Goal: Task Accomplishment & Management: Complete application form

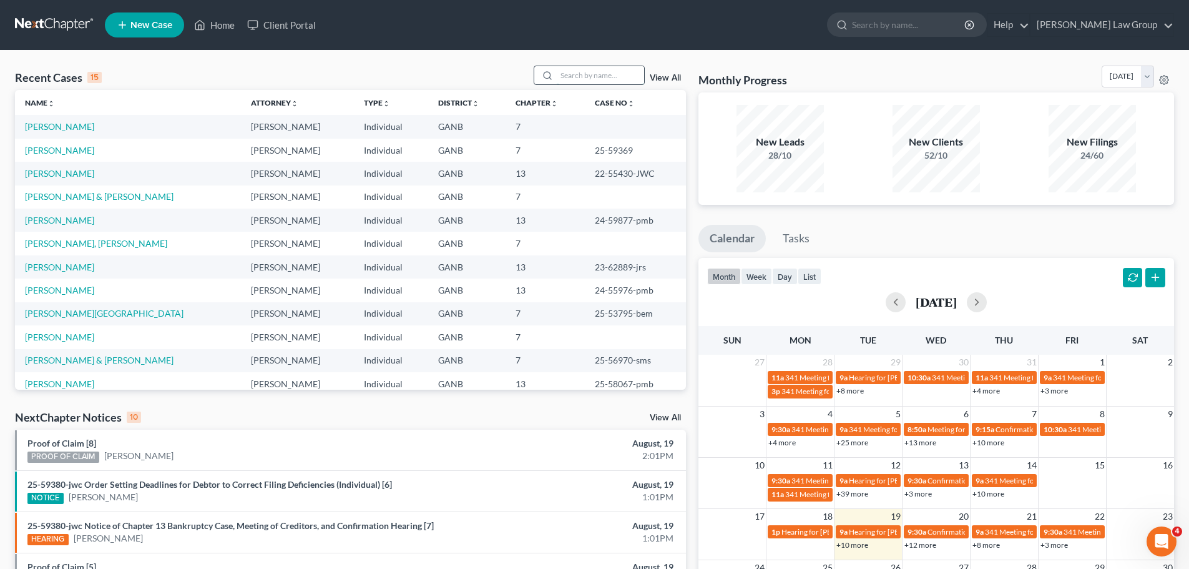
click at [601, 79] on input "search" at bounding box center [600, 75] width 87 height 18
type input "lud"
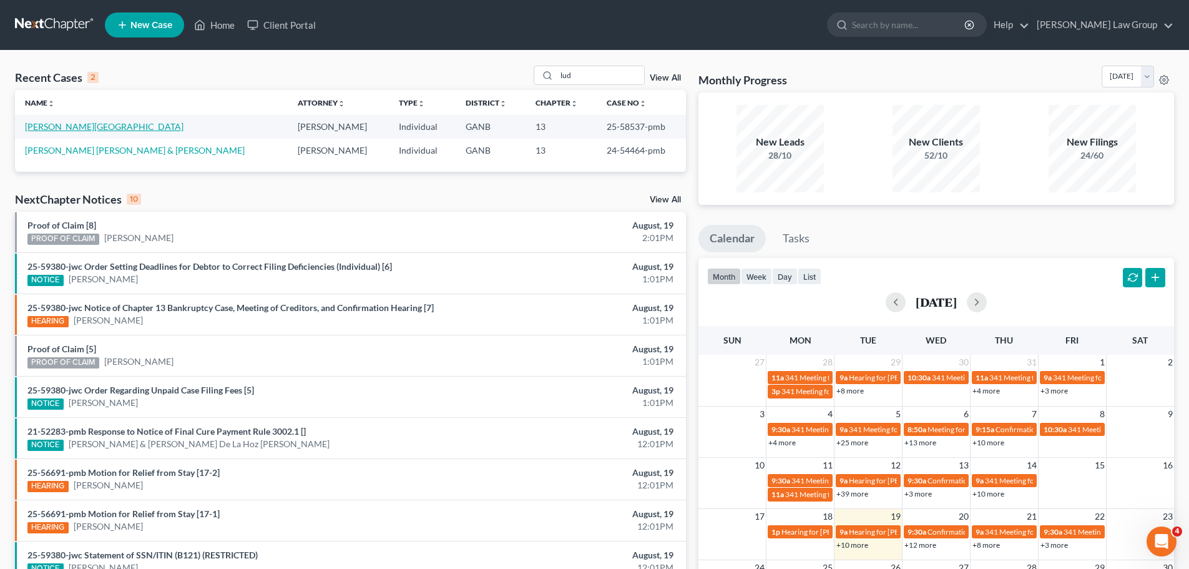
click at [47, 126] on link "[PERSON_NAME][GEOGRAPHIC_DATA]" at bounding box center [104, 126] width 159 height 11
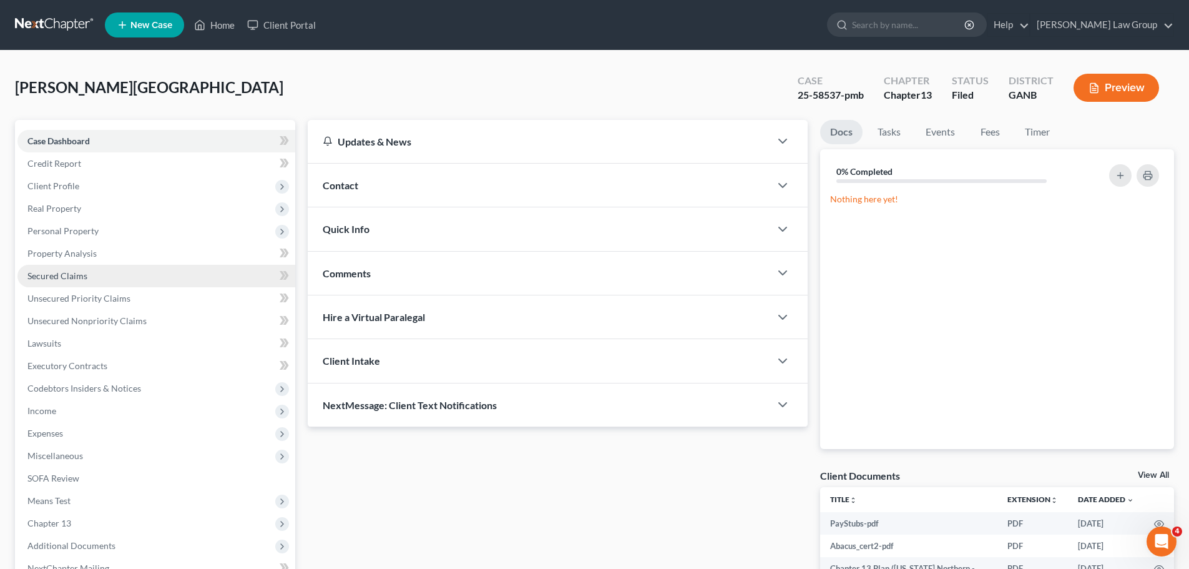
click at [74, 273] on span "Secured Claims" at bounding box center [57, 275] width 60 height 11
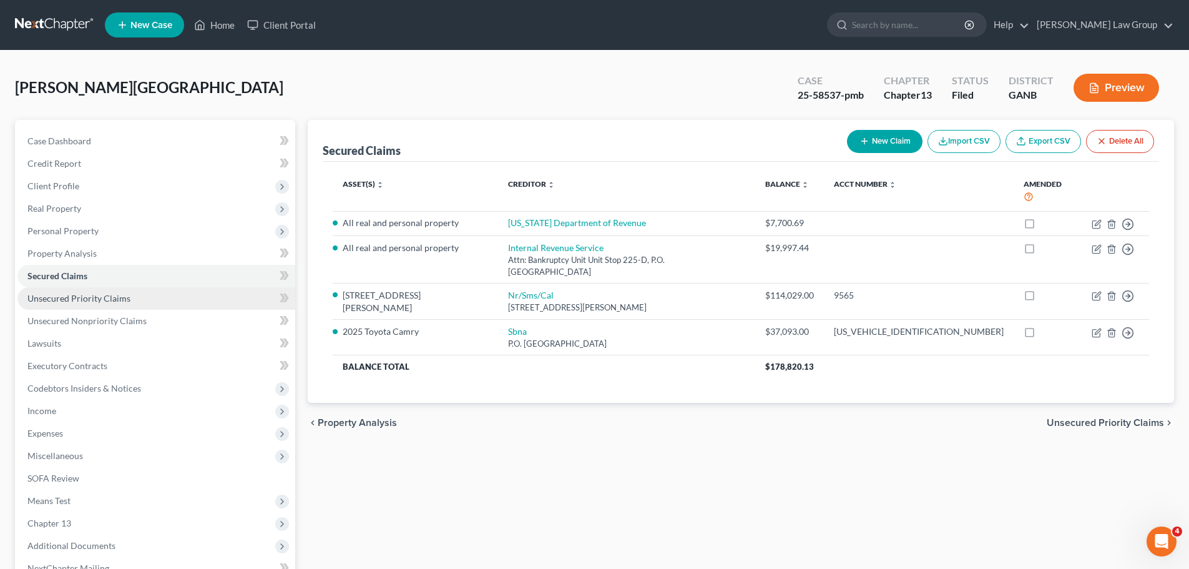
click at [123, 303] on link "Unsecured Priority Claims" at bounding box center [156, 298] width 278 height 22
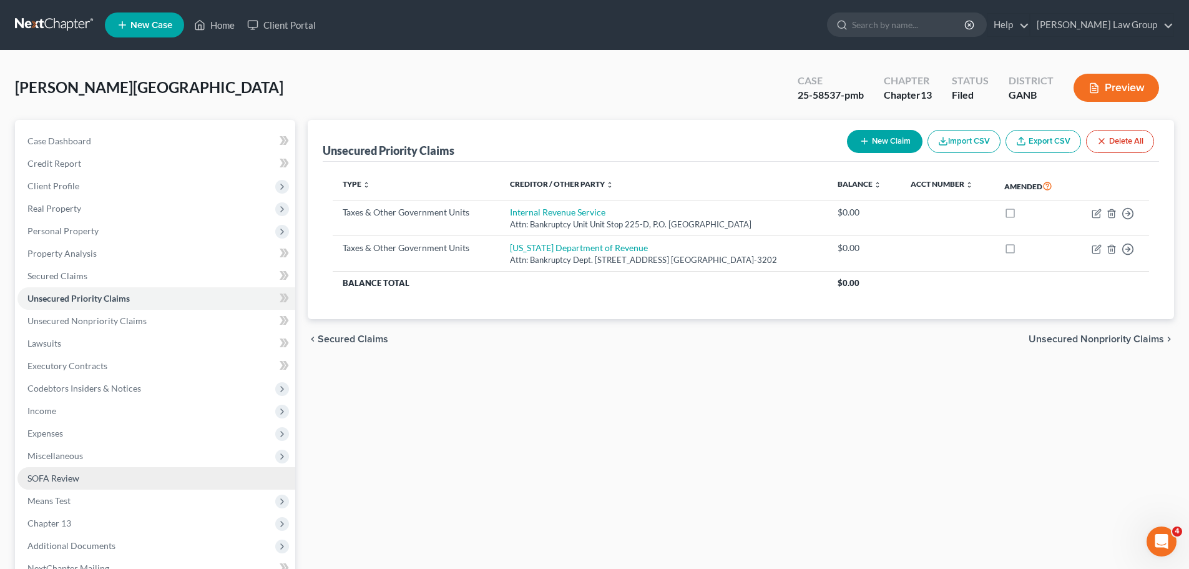
scroll to position [125, 0]
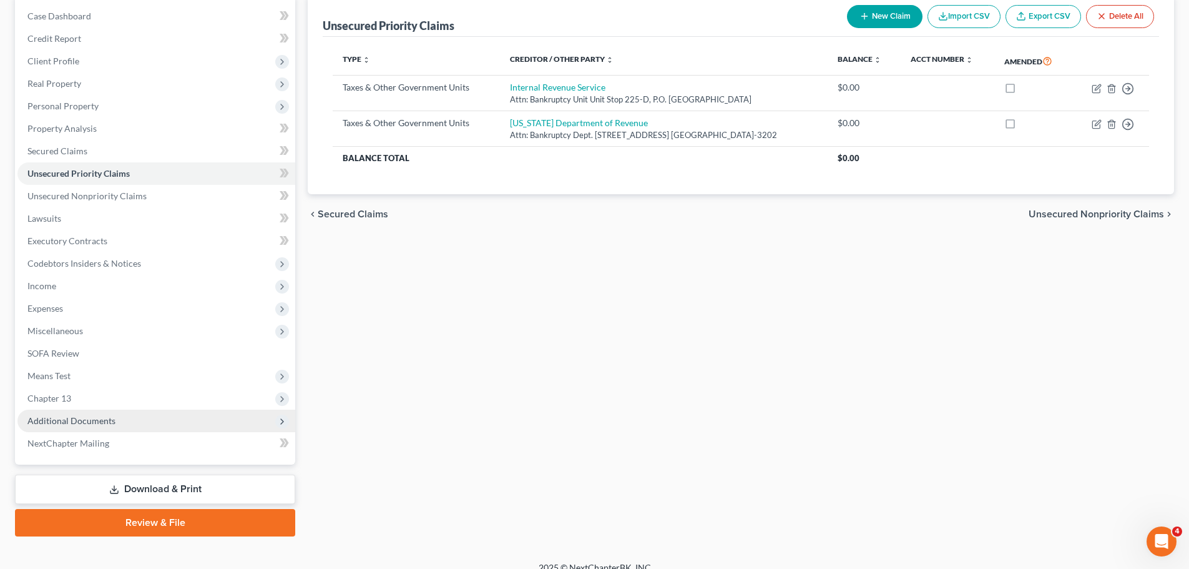
click at [152, 411] on span "Additional Documents" at bounding box center [156, 420] width 278 height 22
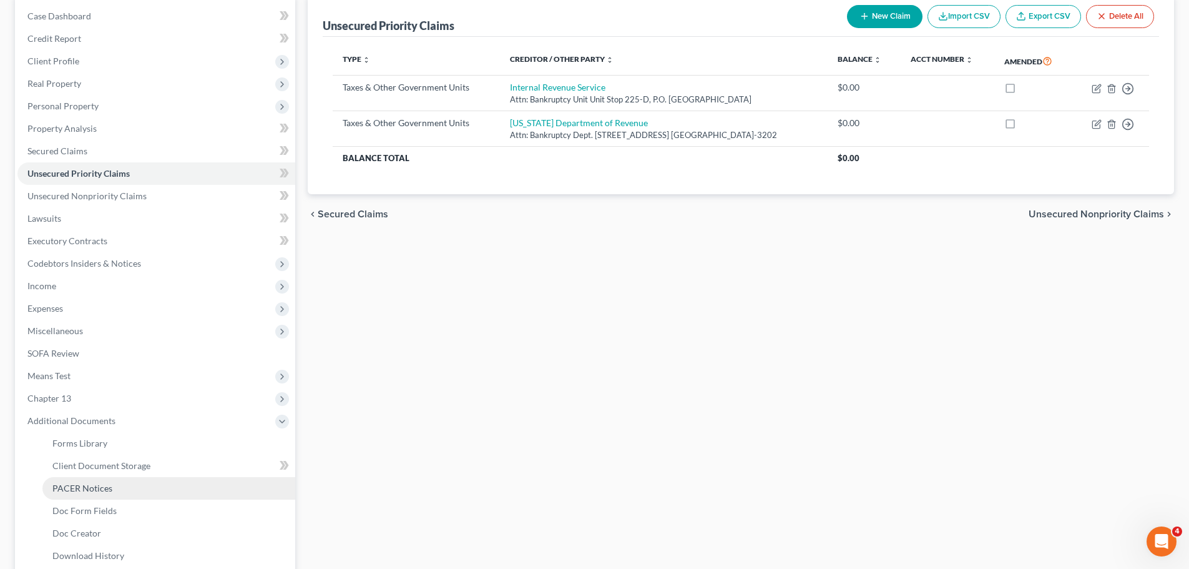
click at [90, 491] on span "PACER Notices" at bounding box center [82, 487] width 60 height 11
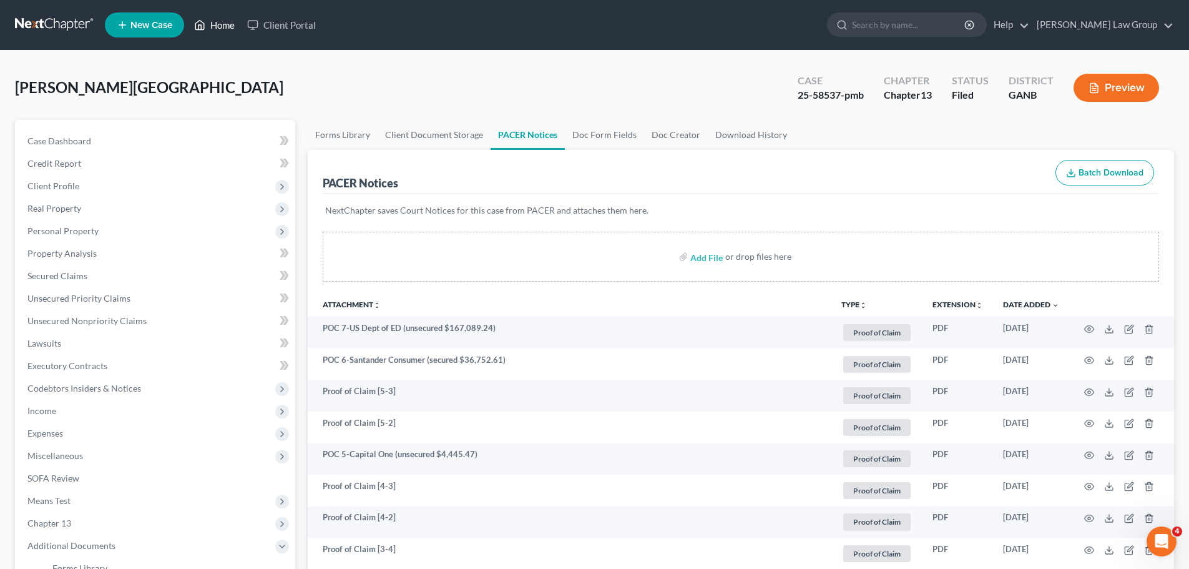
click at [216, 26] on link "Home" at bounding box center [214, 25] width 53 height 22
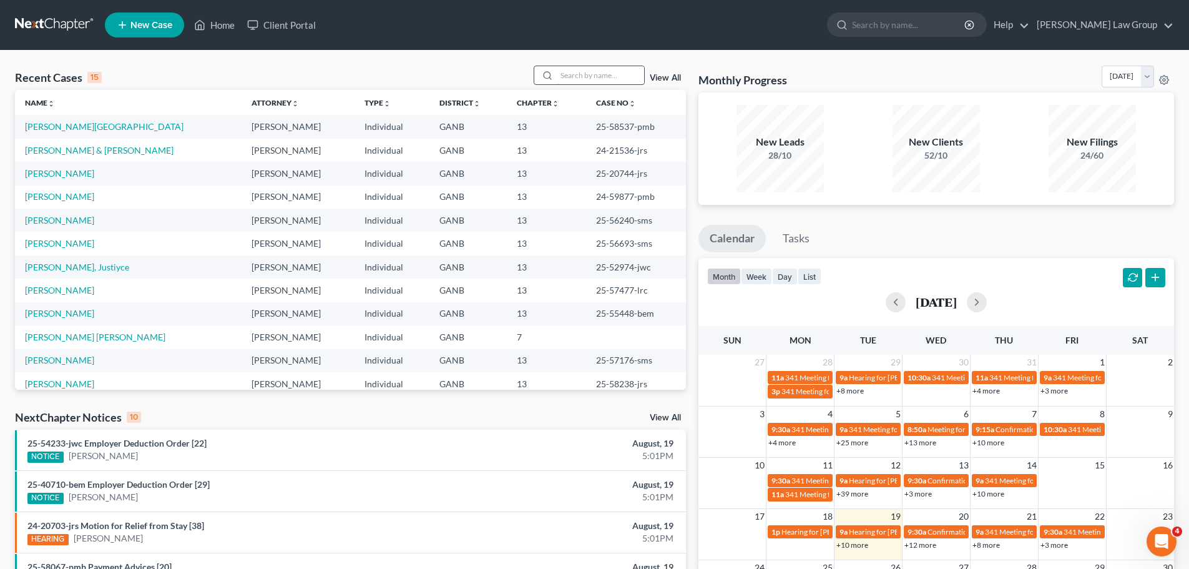
click at [611, 78] on input "search" at bounding box center [600, 75] width 87 height 18
type input "romain"
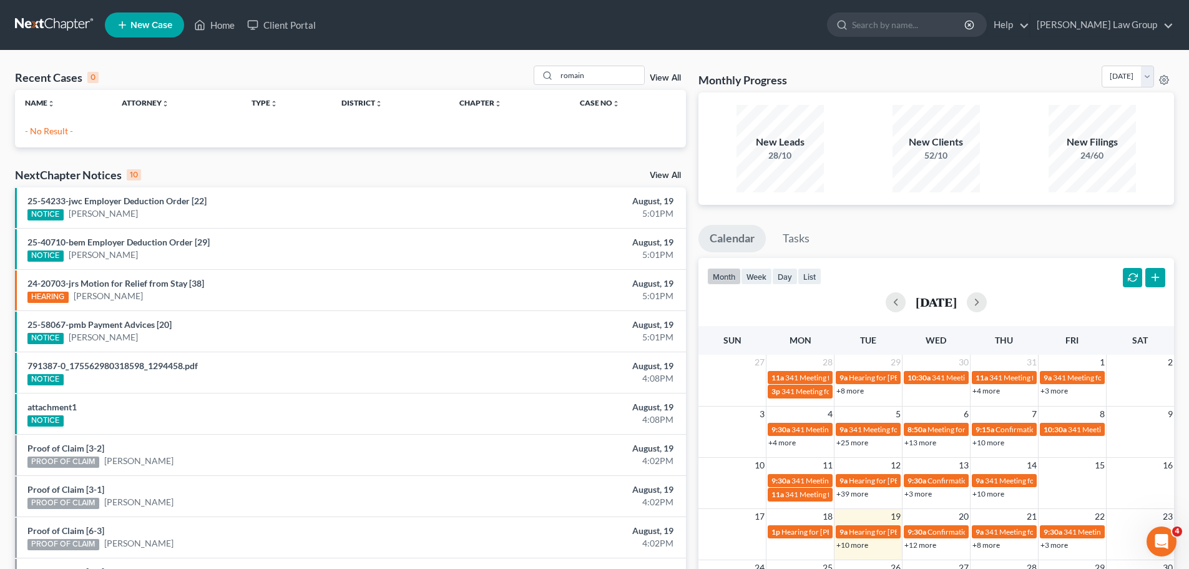
click at [668, 76] on link "View All" at bounding box center [665, 78] width 31 height 9
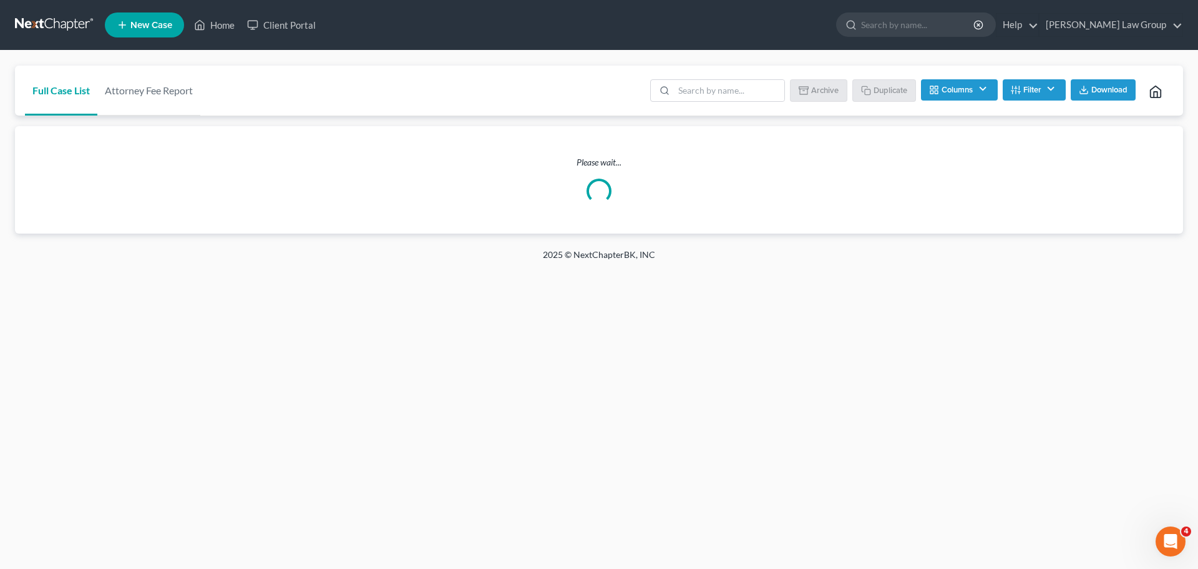
click at [708, 102] on li at bounding box center [717, 91] width 135 height 25
click at [703, 85] on input "search" at bounding box center [729, 90] width 110 height 21
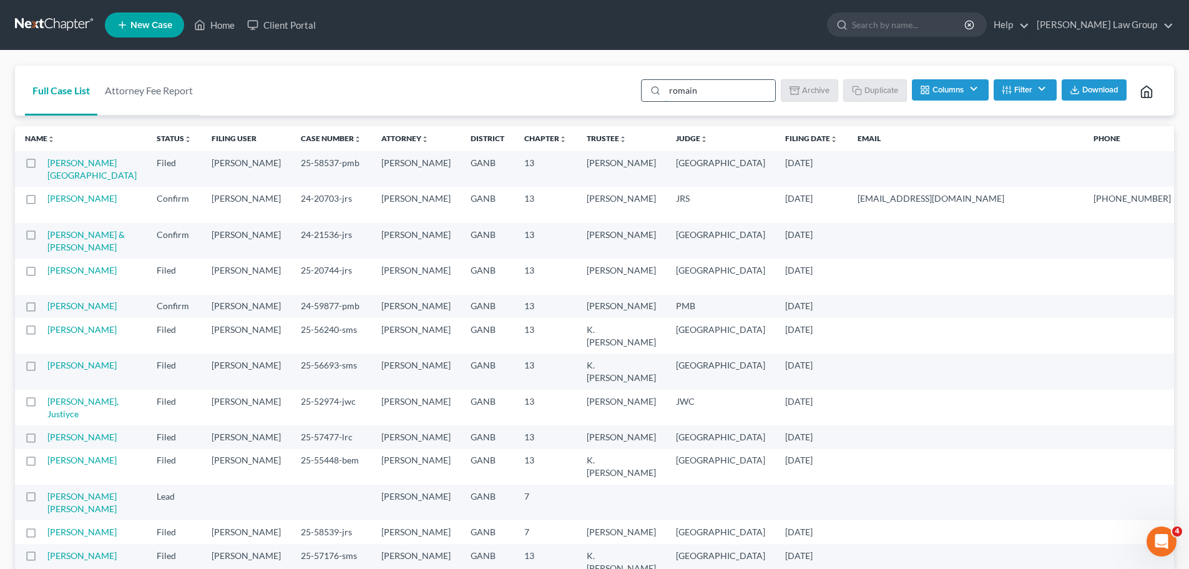
type input "romain"
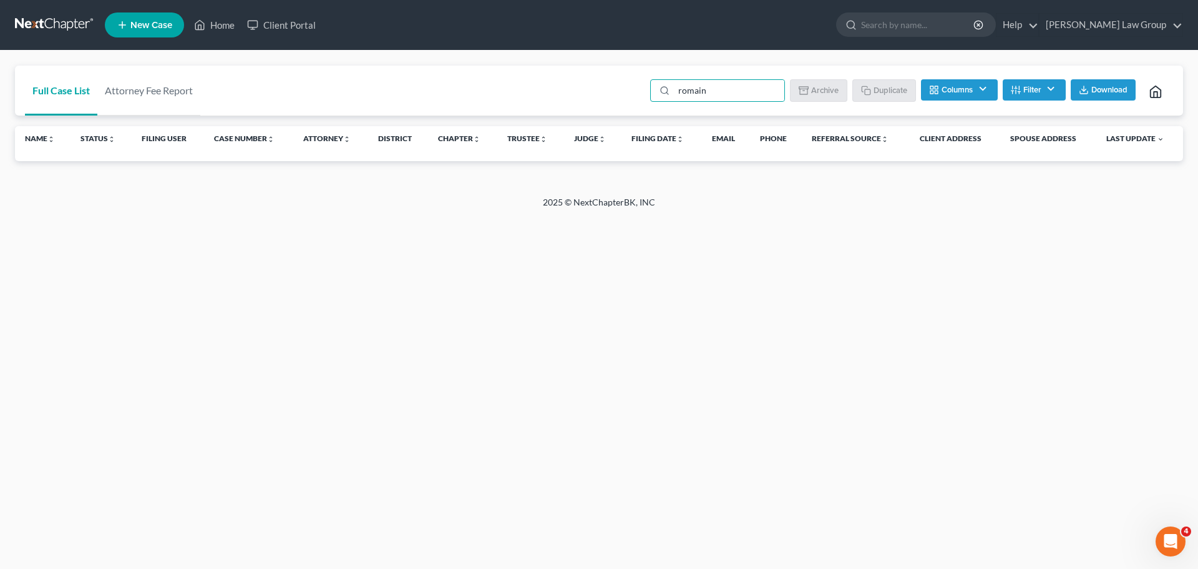
click at [1033, 92] on button "Filter" at bounding box center [1034, 89] width 63 height 21
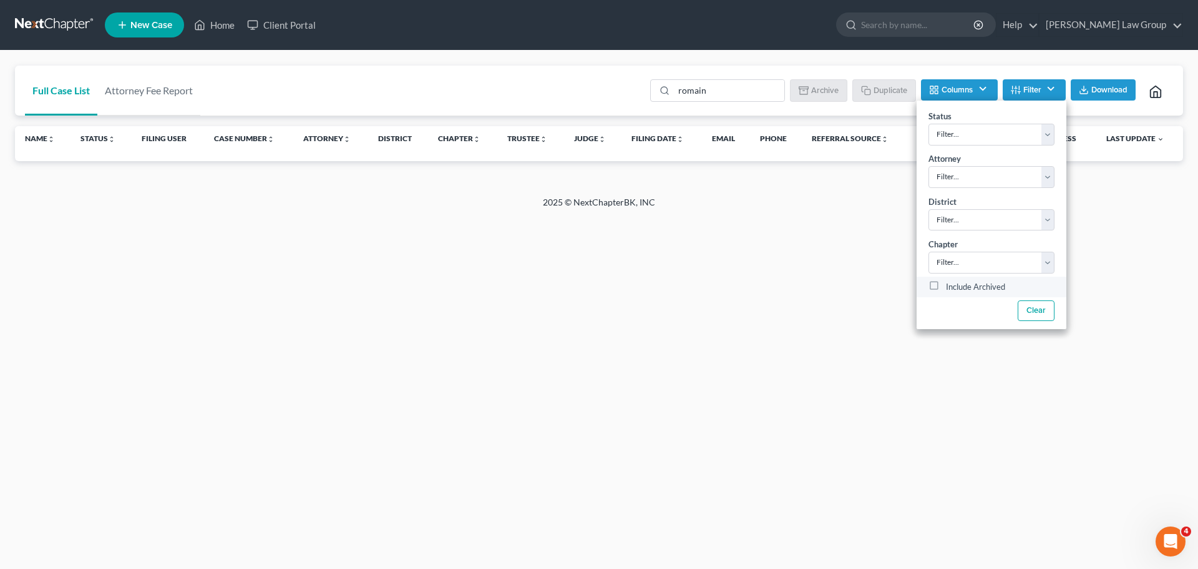
click at [946, 281] on label "Include Archived" at bounding box center [975, 287] width 59 height 15
click at [951, 281] on input "Include Archived" at bounding box center [955, 284] width 8 height 8
checkbox input "true"
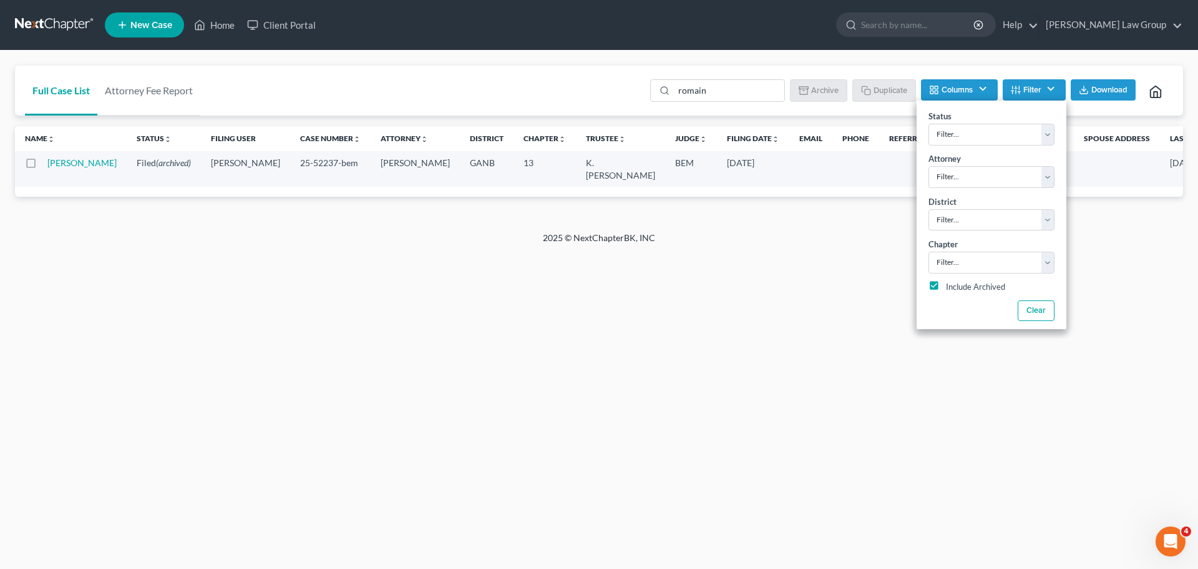
click at [60, 168] on td "[PERSON_NAME]" at bounding box center [86, 169] width 79 height 36
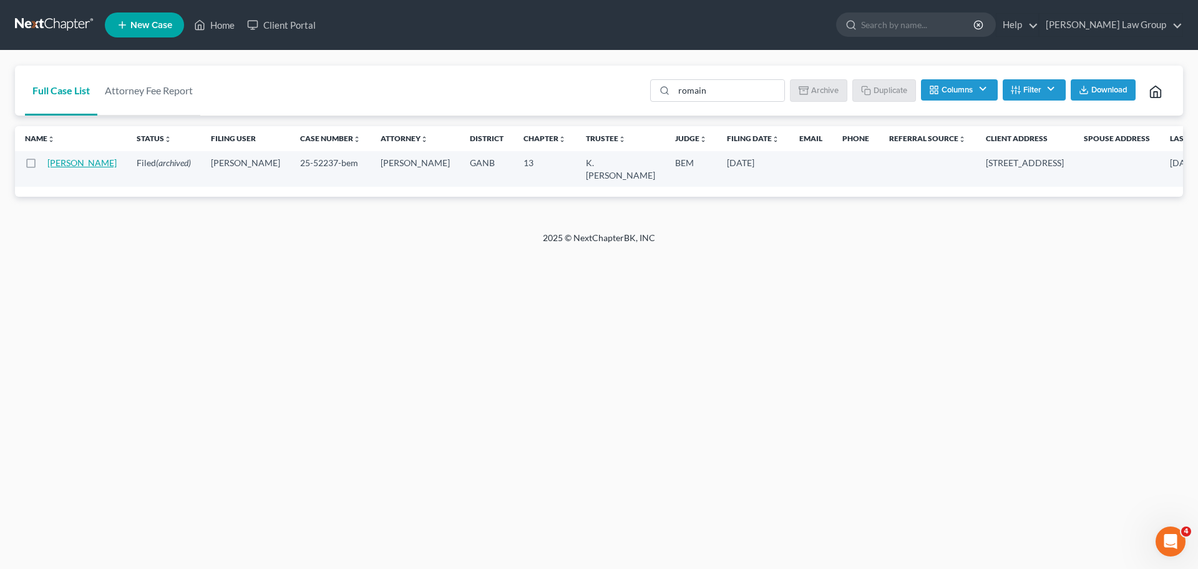
click at [59, 160] on link "[PERSON_NAME]" at bounding box center [81, 162] width 69 height 11
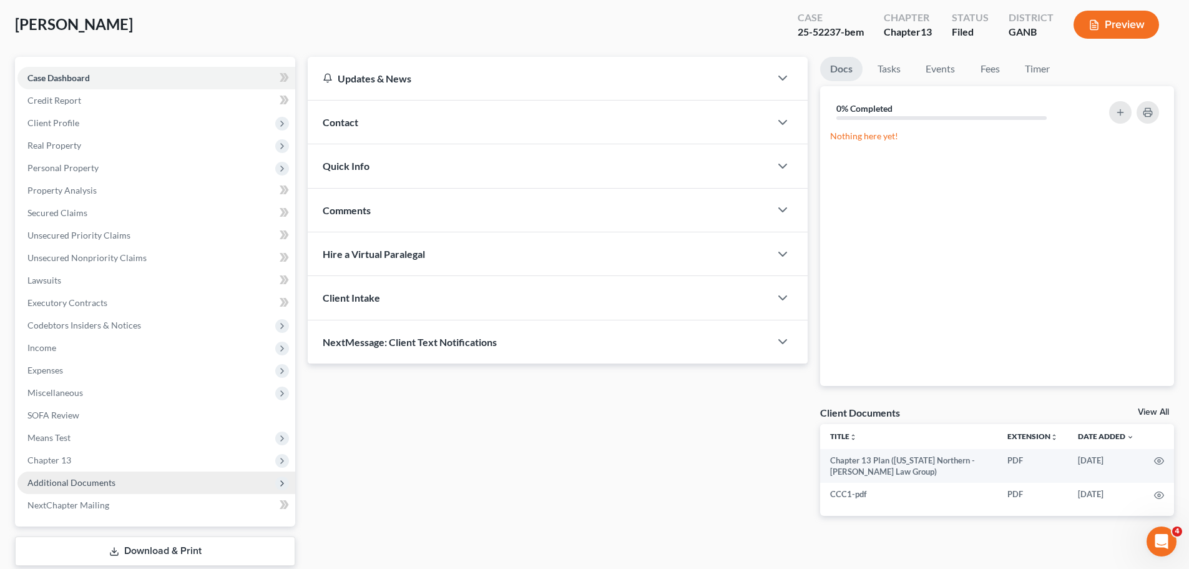
scroll to position [140, 0]
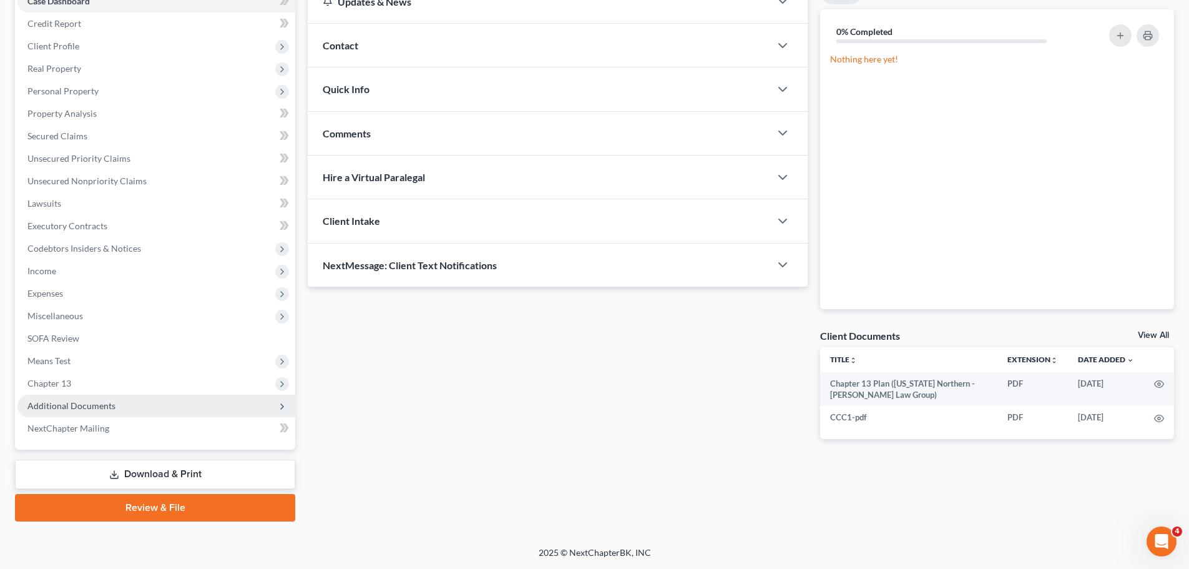
click at [112, 401] on span "Additional Documents" at bounding box center [71, 405] width 88 height 11
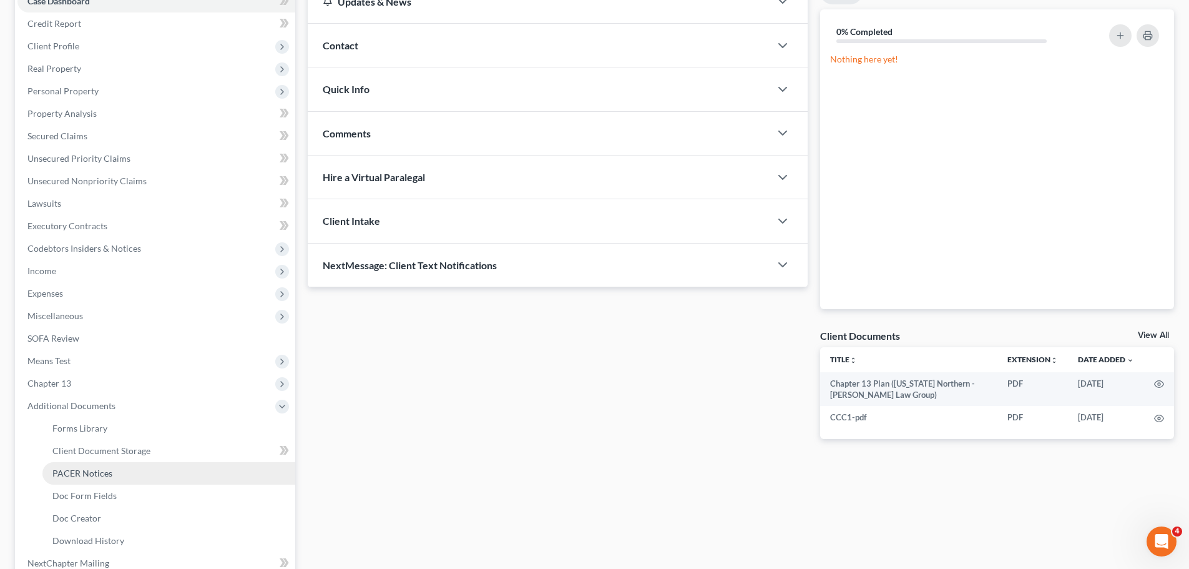
click at [99, 473] on span "PACER Notices" at bounding box center [82, 472] width 60 height 11
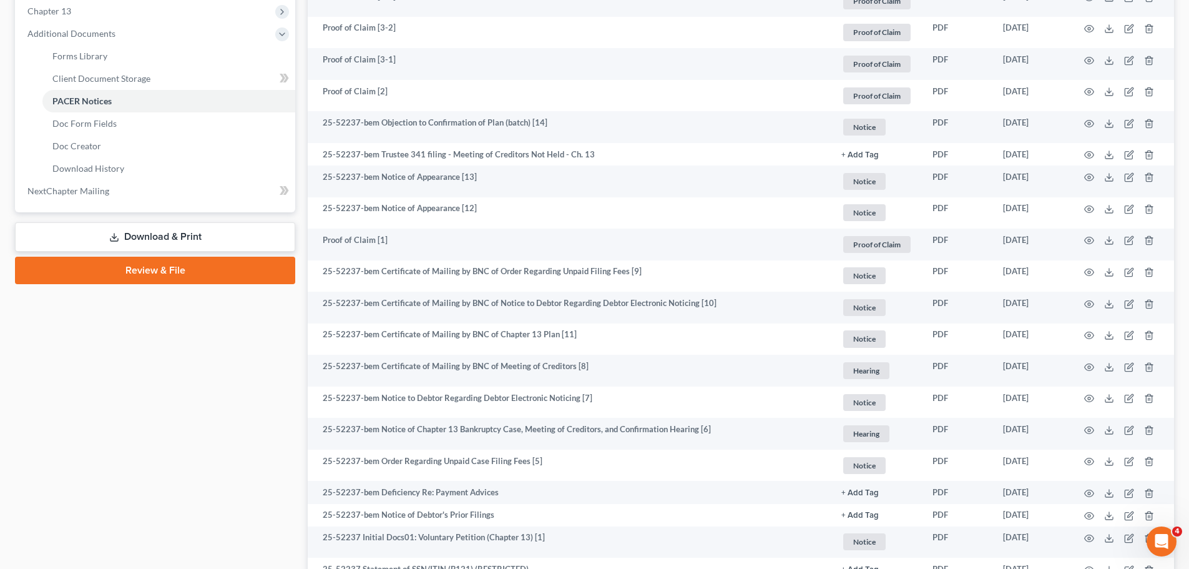
scroll to position [496, 0]
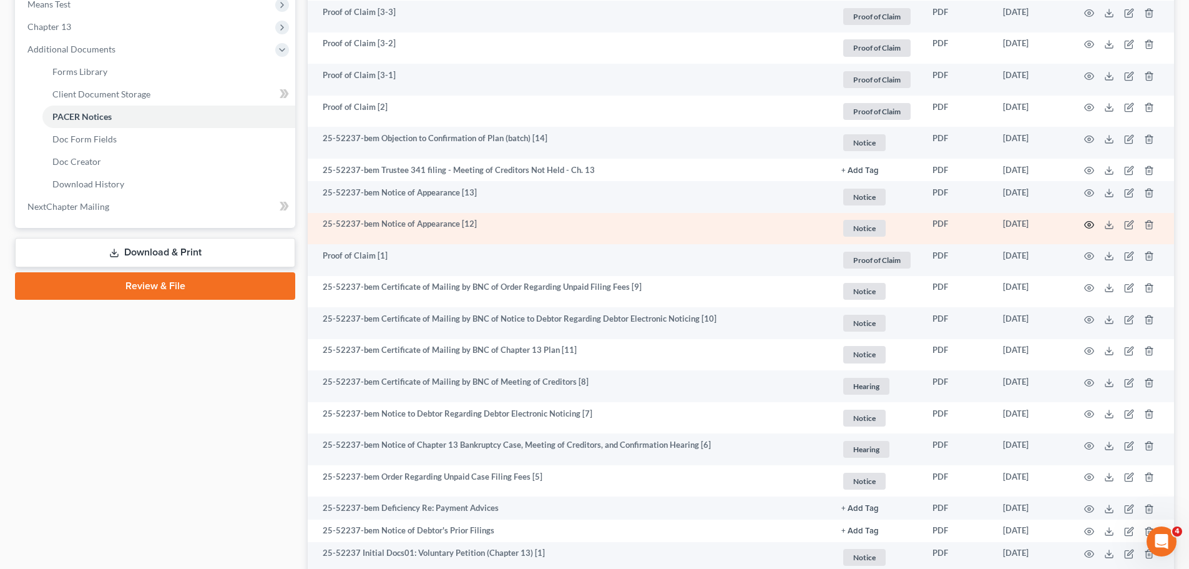
click at [1085, 220] on icon "button" at bounding box center [1089, 225] width 10 height 10
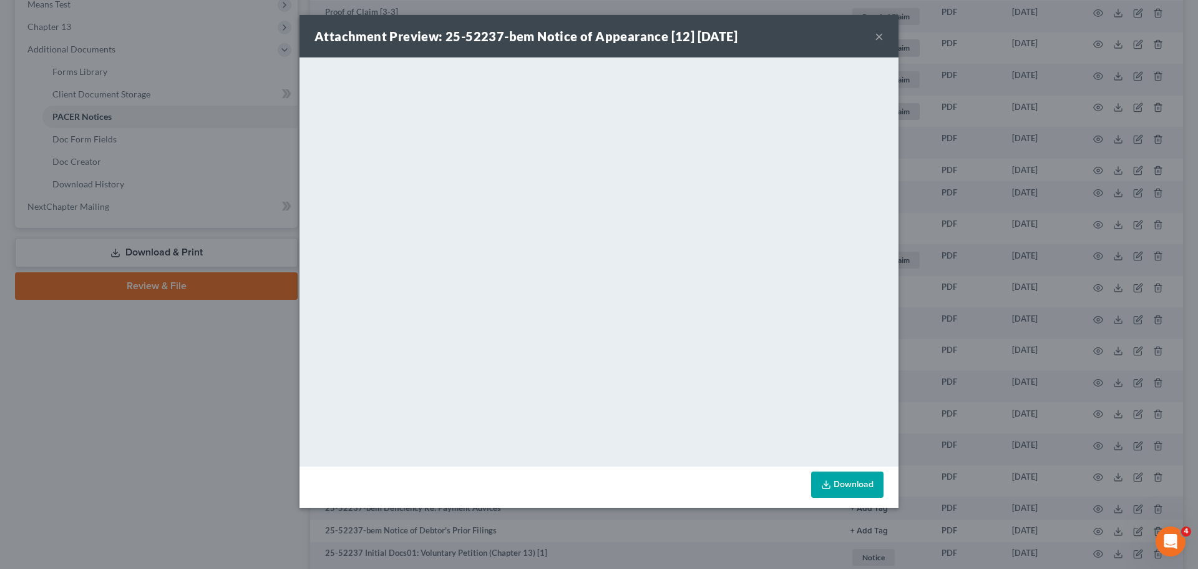
click at [875, 39] on button "×" at bounding box center [879, 36] width 9 height 15
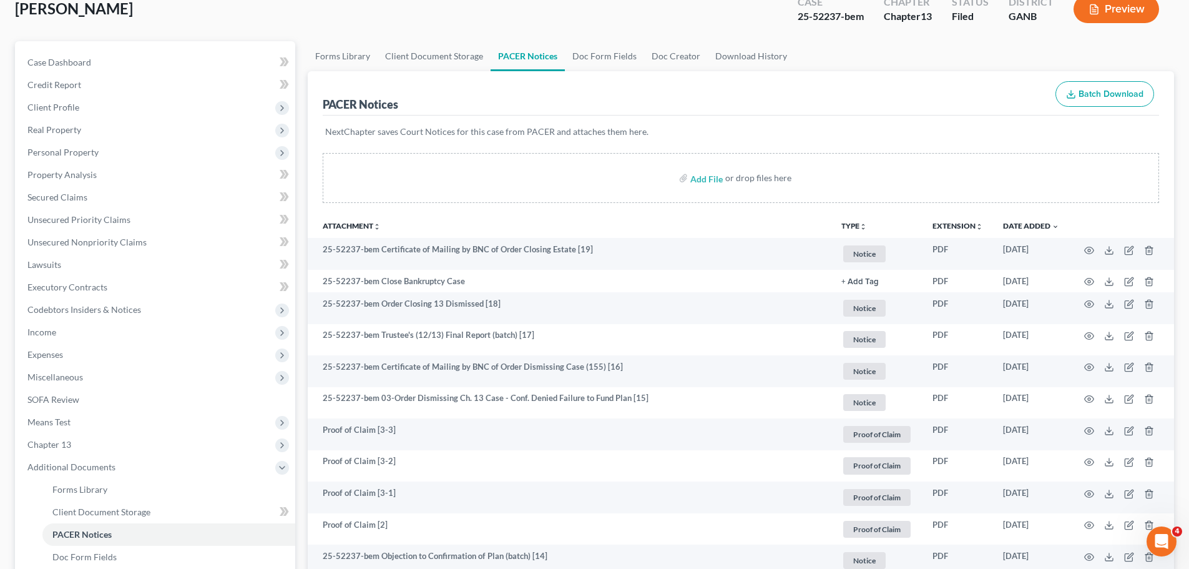
scroll to position [0, 0]
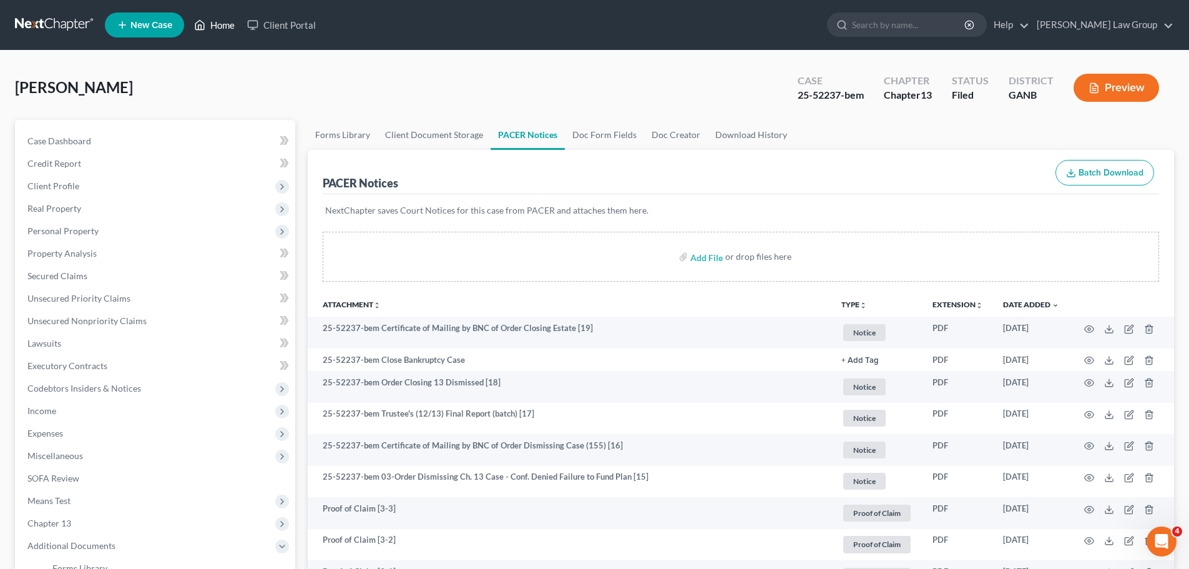
click at [216, 33] on link "Home" at bounding box center [214, 25] width 53 height 22
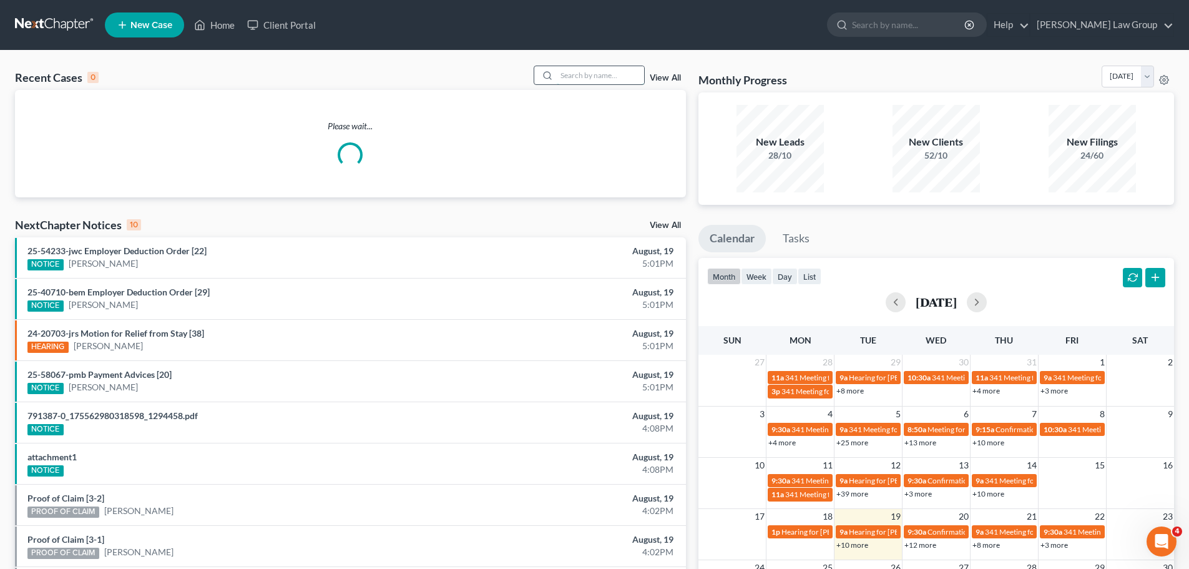
click at [574, 82] on input "search" at bounding box center [600, 75] width 87 height 18
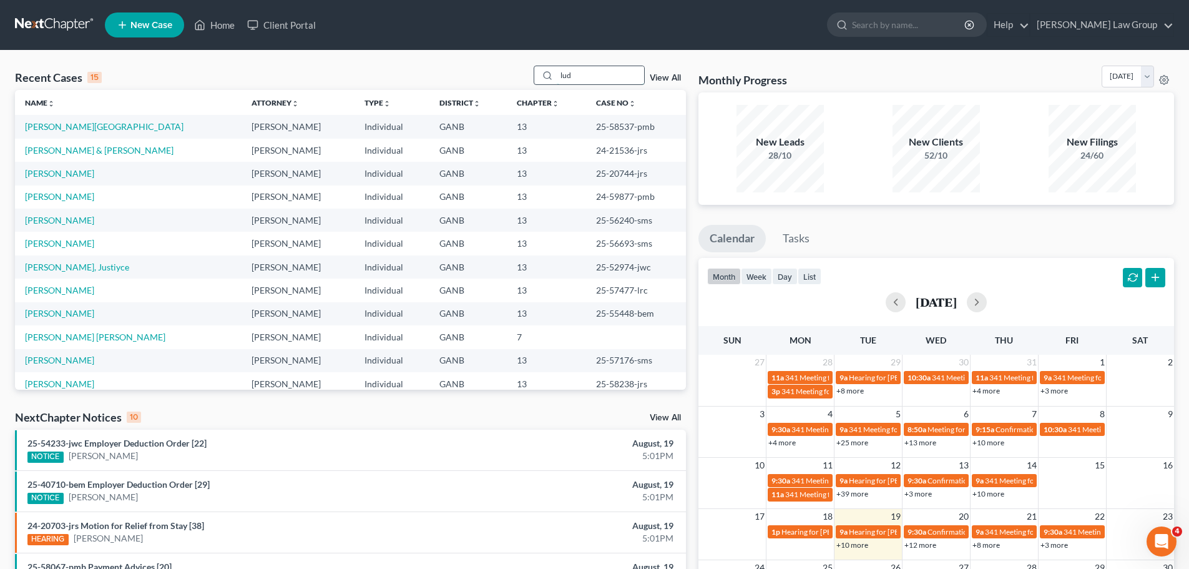
type input "lud"
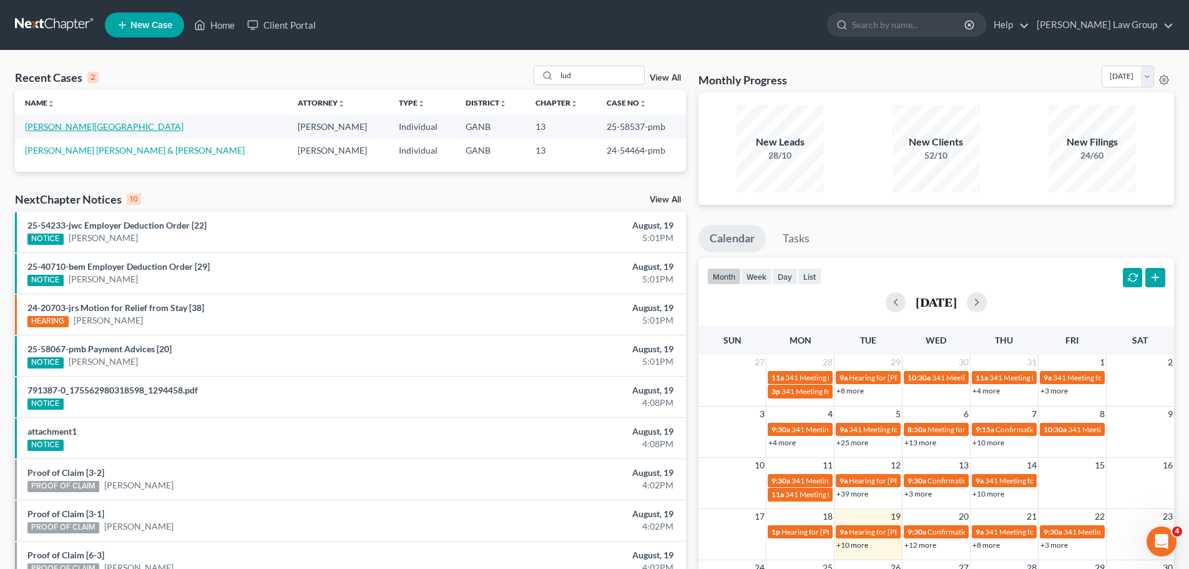
click at [60, 123] on link "[PERSON_NAME][GEOGRAPHIC_DATA]" at bounding box center [104, 126] width 159 height 11
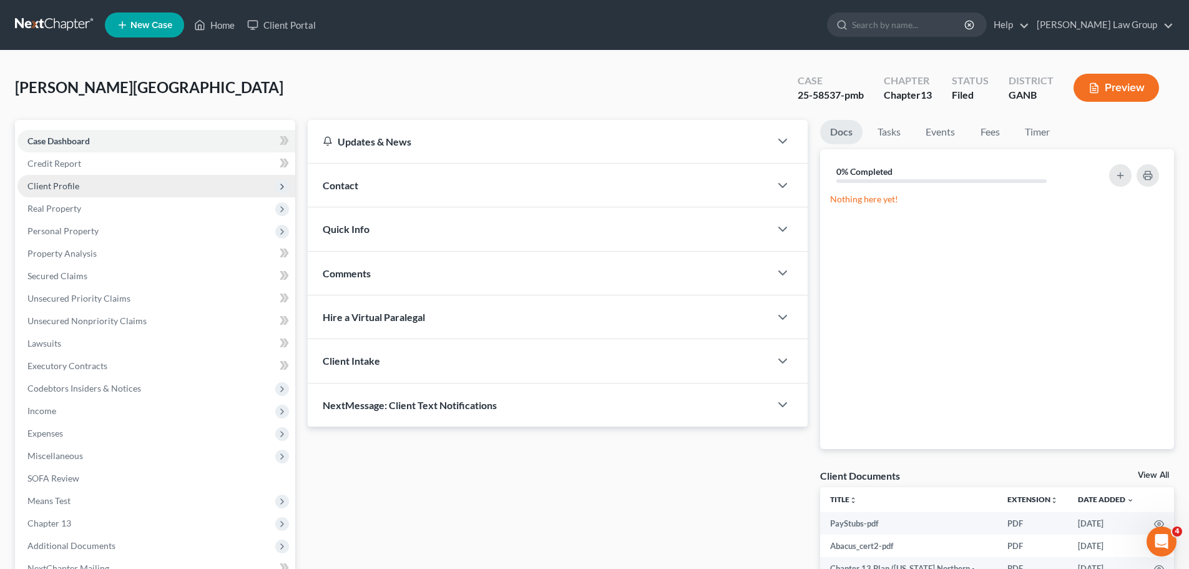
drag, startPoint x: 67, startPoint y: 180, endPoint x: 73, endPoint y: 183, distance: 6.4
click at [67, 179] on span "Client Profile" at bounding box center [156, 186] width 278 height 22
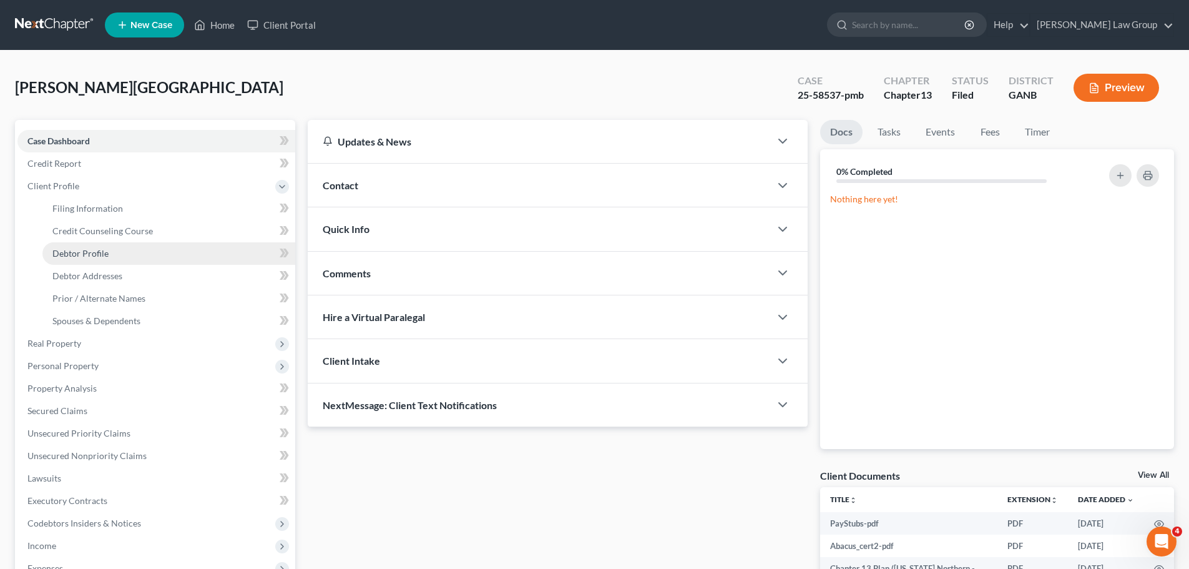
click at [115, 247] on link "Debtor Profile" at bounding box center [168, 253] width 253 height 22
select select "4"
select select "2"
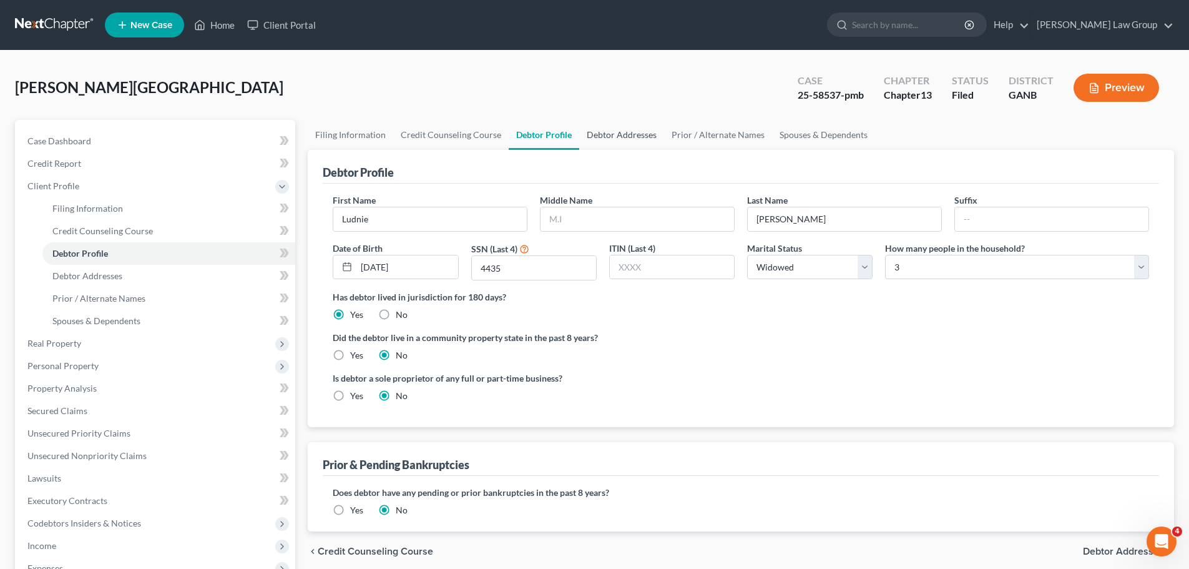
click at [620, 127] on link "Debtor Addresses" at bounding box center [621, 135] width 85 height 30
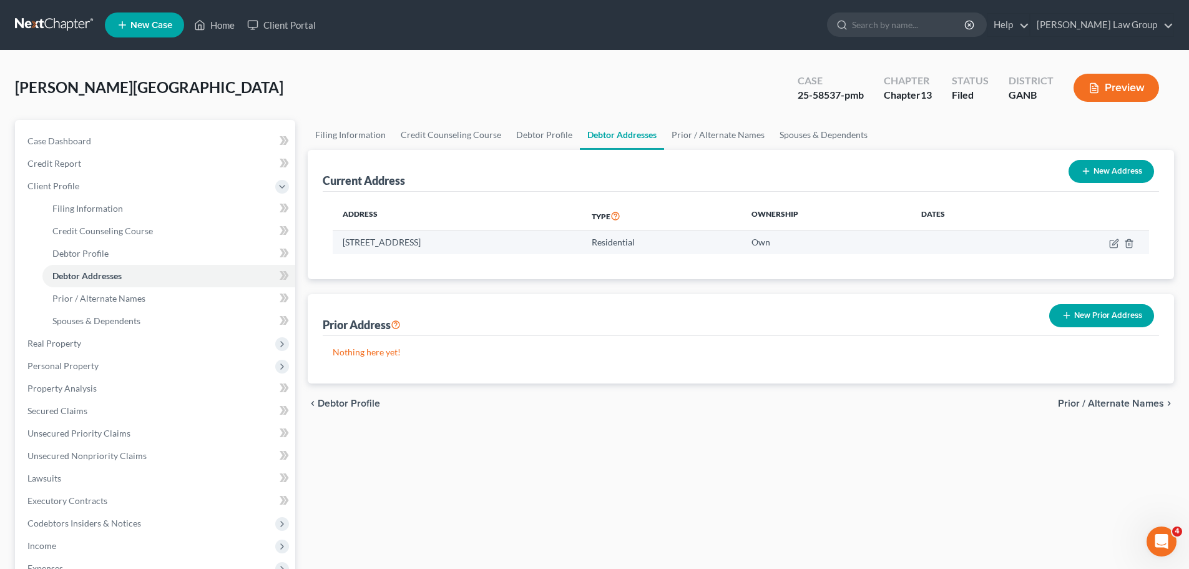
drag, startPoint x: 515, startPoint y: 243, endPoint x: 340, endPoint y: 245, distance: 175.4
click at [340, 245] on td "[STREET_ADDRESS]" at bounding box center [457, 242] width 249 height 24
copy td "[STREET_ADDRESS]"
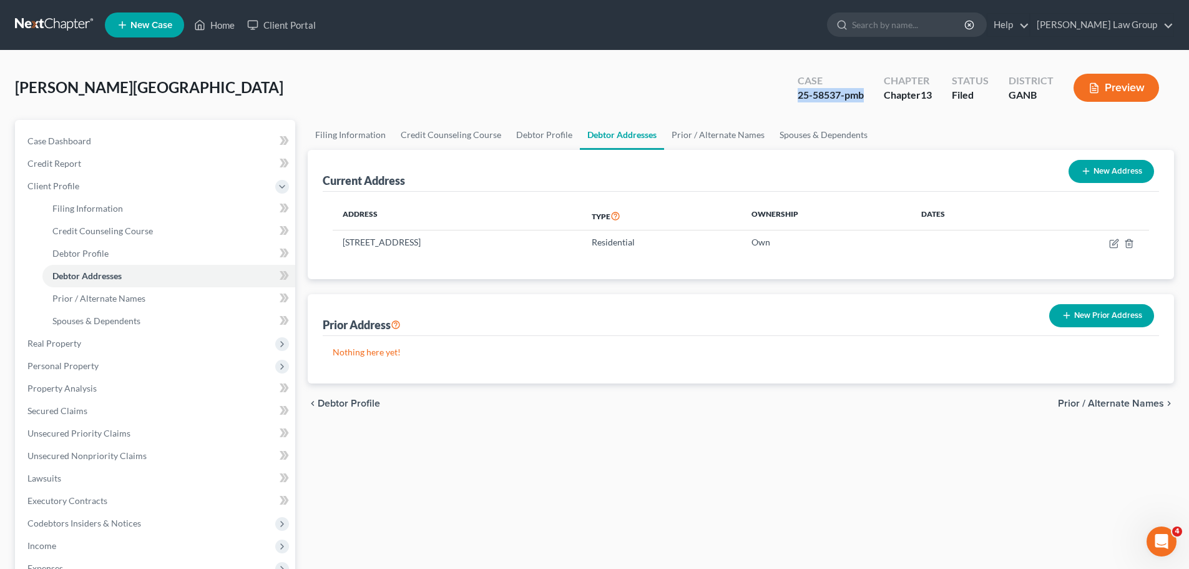
drag, startPoint x: 870, startPoint y: 100, endPoint x: 798, endPoint y: 103, distance: 71.8
click at [798, 103] on div "Case 25-58537-pmb" at bounding box center [831, 89] width 86 height 37
copy div "25-58537-pmb"
click at [86, 344] on span "Real Property" at bounding box center [156, 343] width 278 height 22
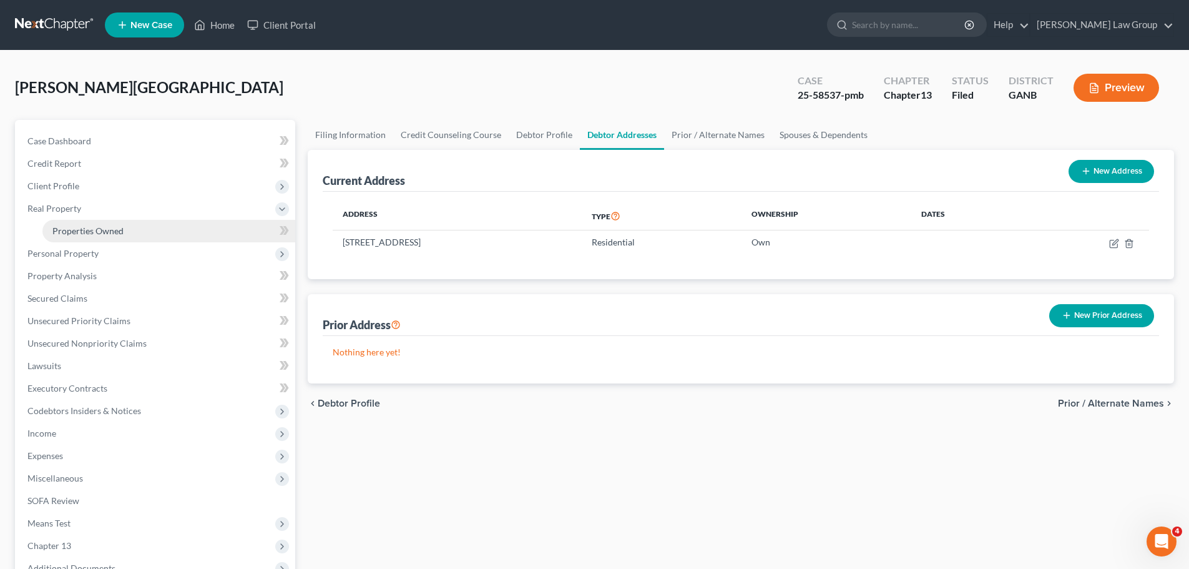
click at [134, 233] on link "Properties Owned" at bounding box center [168, 231] width 253 height 22
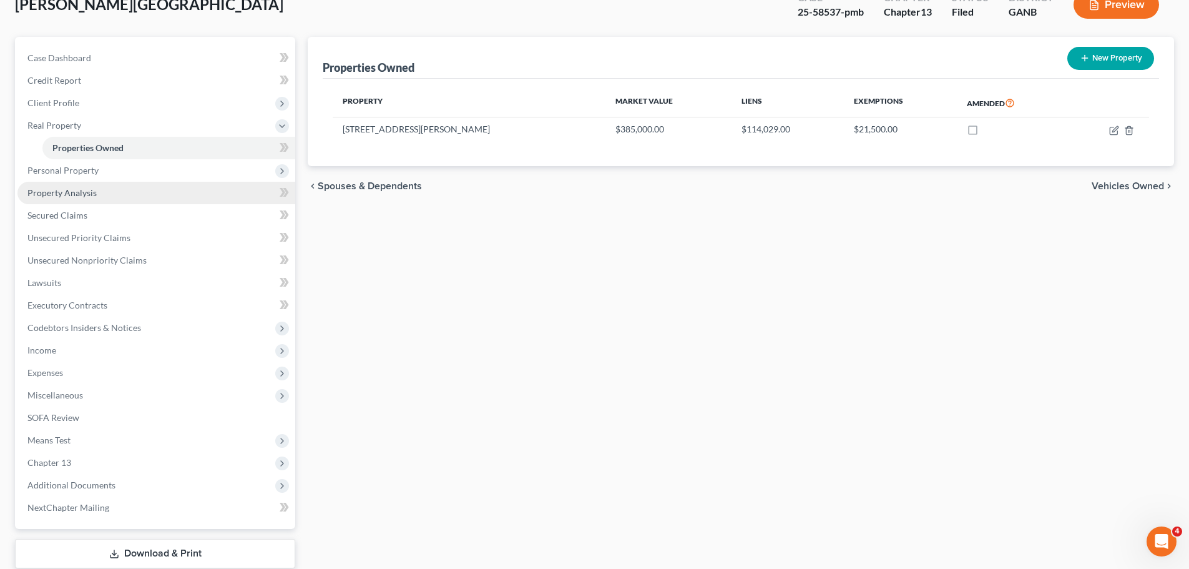
scroll to position [162, 0]
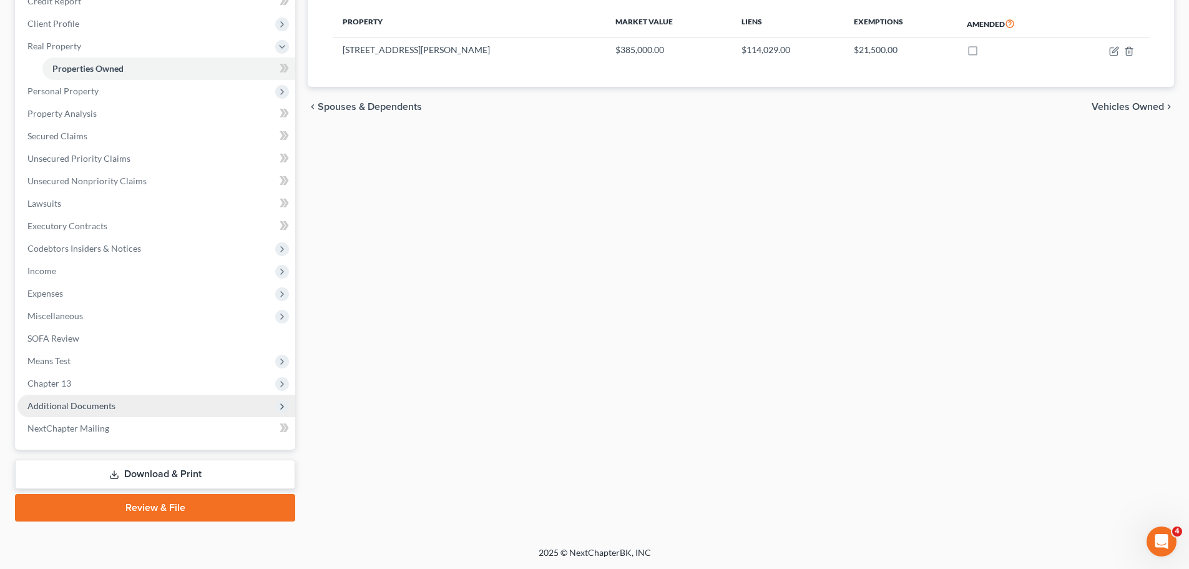
click at [134, 404] on span "Additional Documents" at bounding box center [156, 405] width 278 height 22
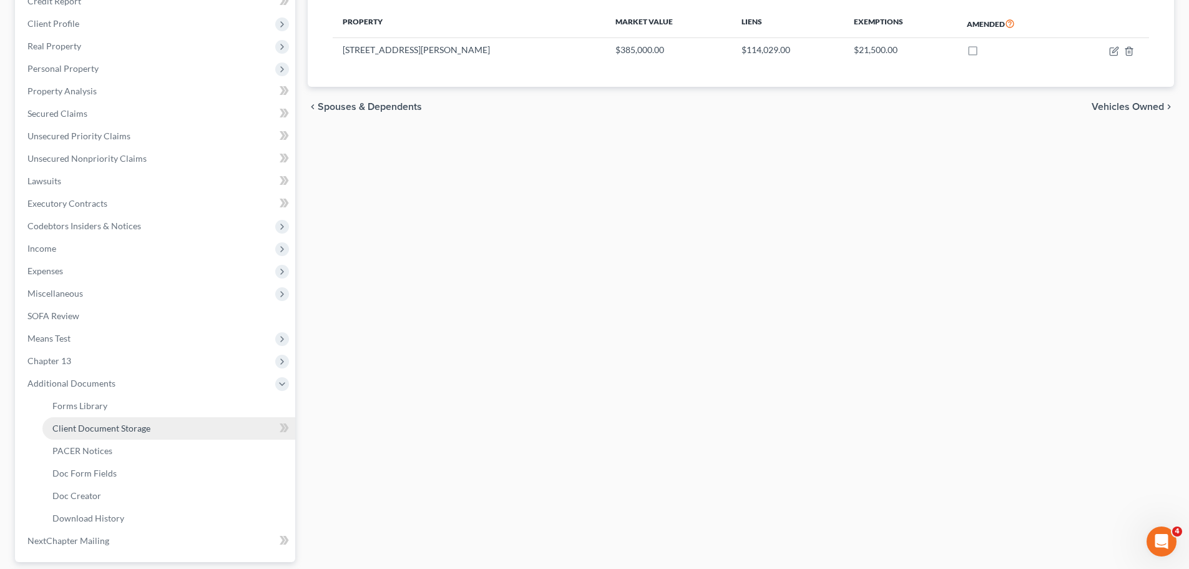
click at [156, 427] on link "Client Document Storage" at bounding box center [168, 428] width 253 height 22
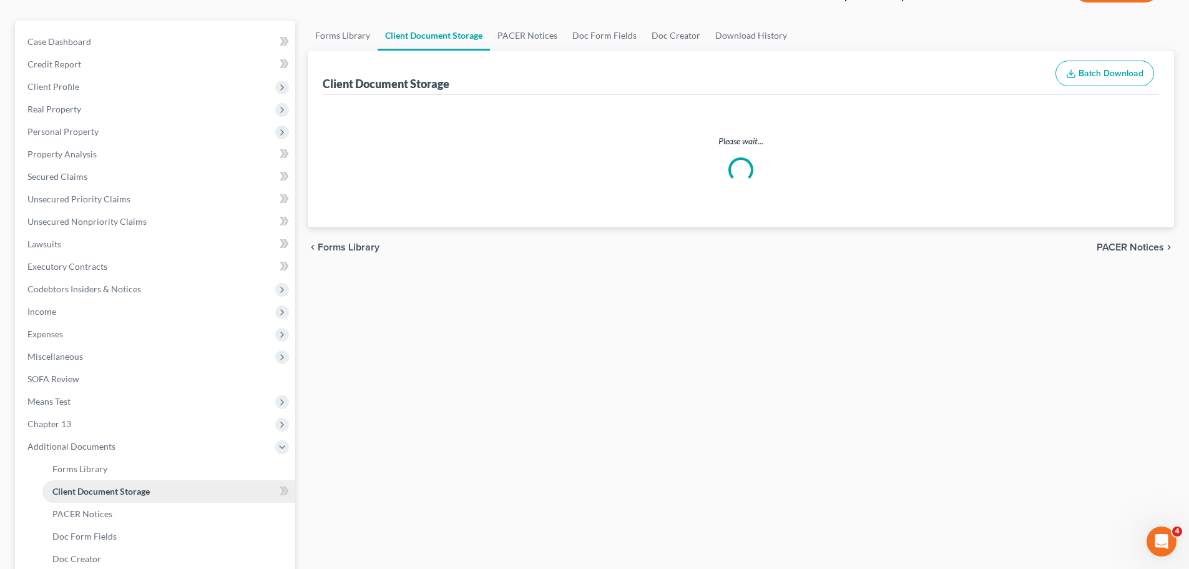
select select "0"
select select "5"
select select "35"
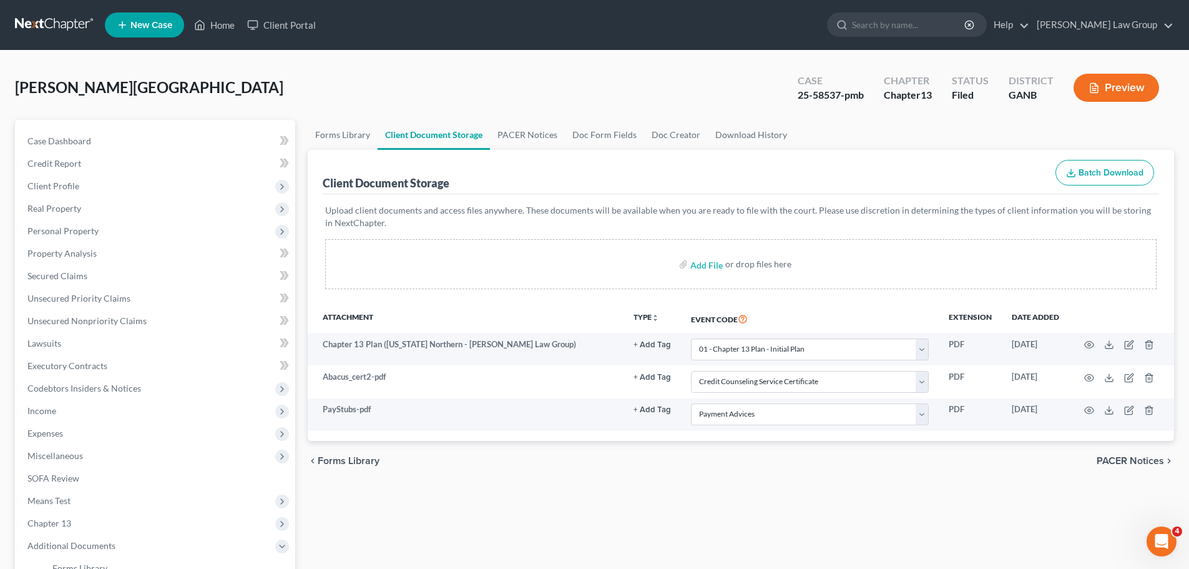
scroll to position [275, 0]
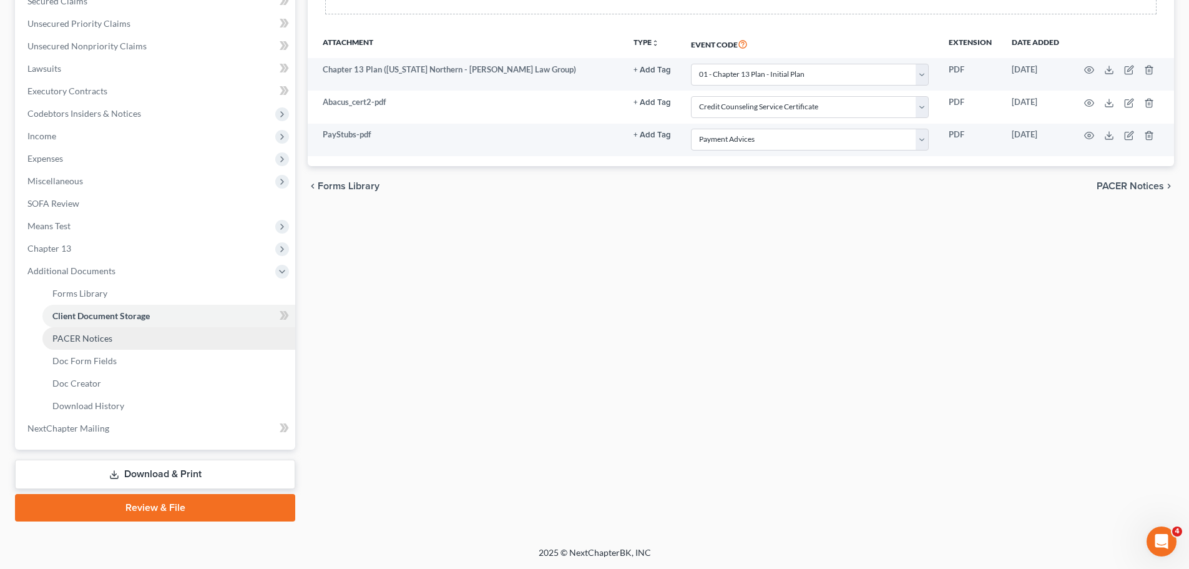
click at [111, 331] on link "PACER Notices" at bounding box center [168, 338] width 253 height 22
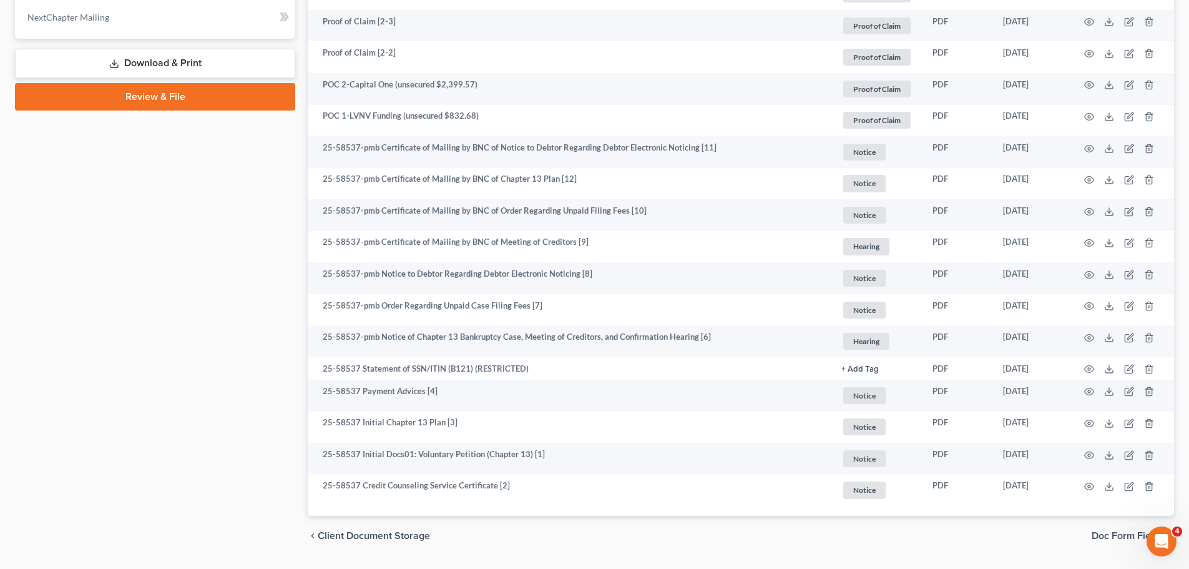
scroll to position [720, 0]
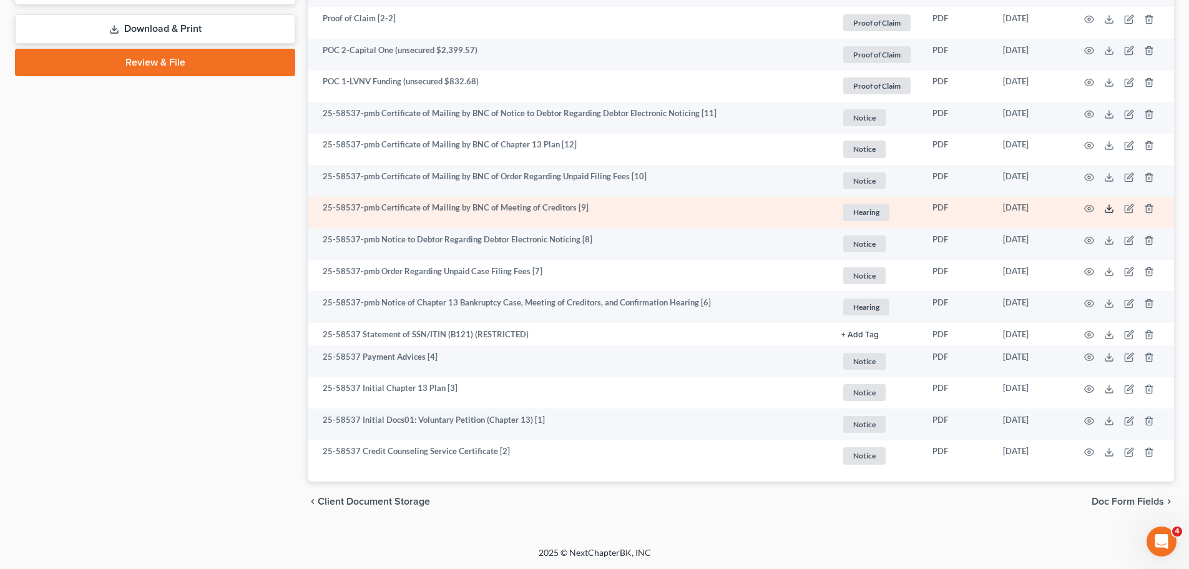
click at [1111, 207] on icon at bounding box center [1109, 208] width 10 height 10
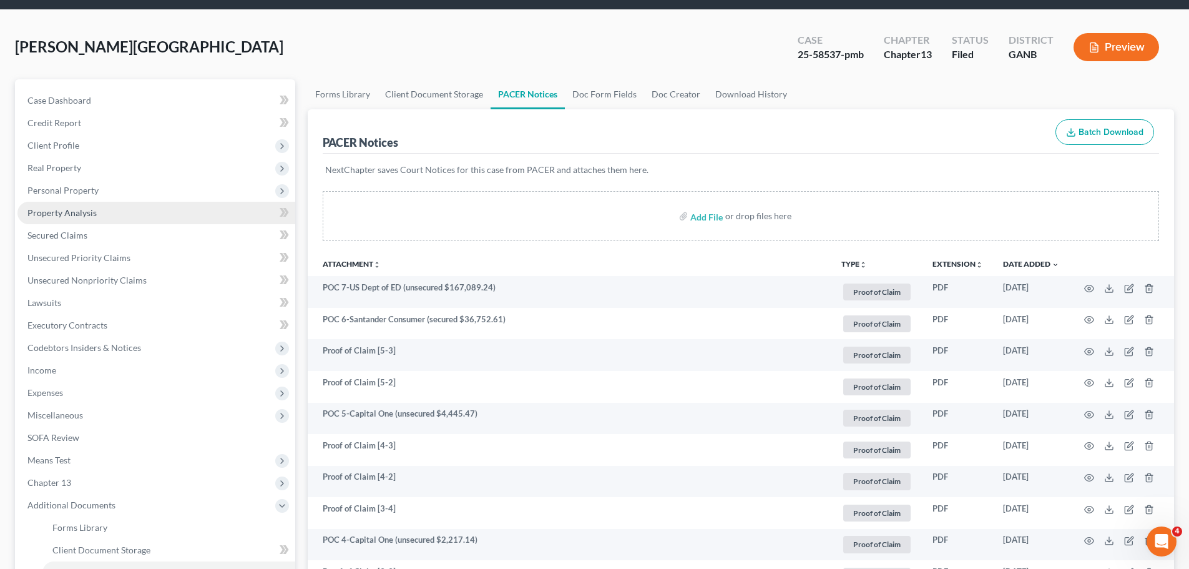
scroll to position [0, 0]
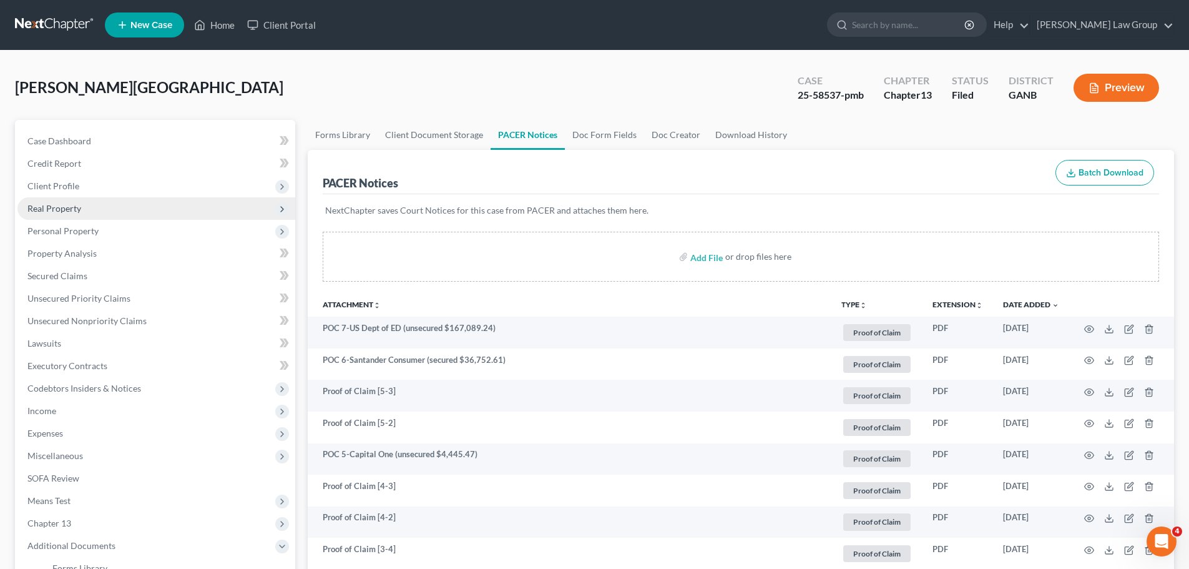
drag, startPoint x: 70, startPoint y: 181, endPoint x: 95, endPoint y: 205, distance: 35.3
click at [70, 181] on span "Client Profile" at bounding box center [53, 185] width 52 height 11
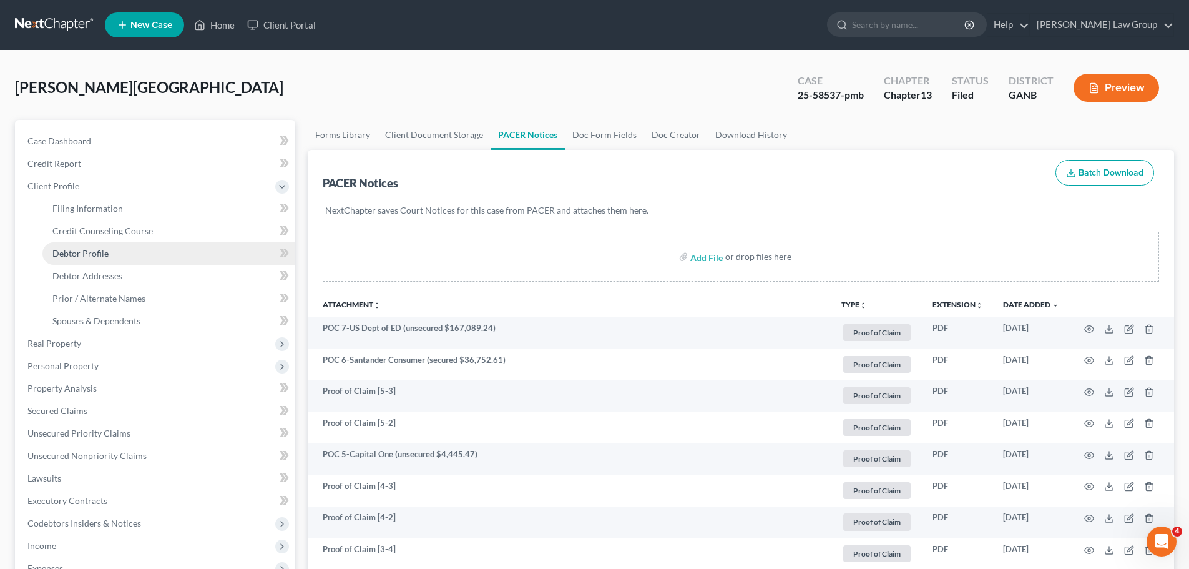
click at [78, 251] on span "Debtor Profile" at bounding box center [80, 253] width 56 height 11
select select "4"
select select "2"
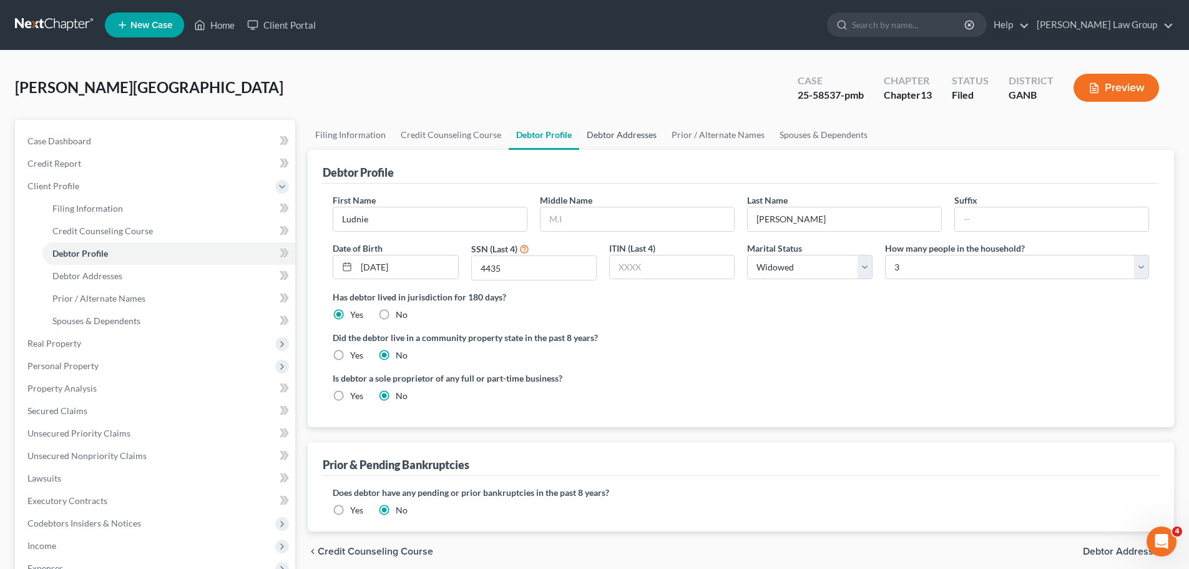
click at [603, 132] on link "Debtor Addresses" at bounding box center [621, 135] width 85 height 30
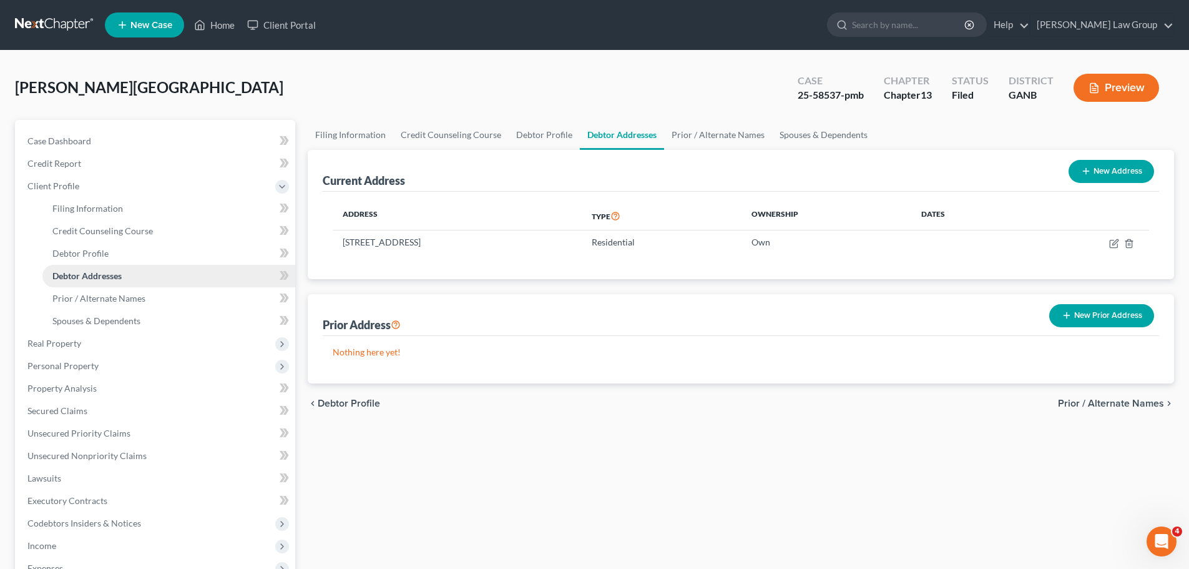
scroll to position [125, 0]
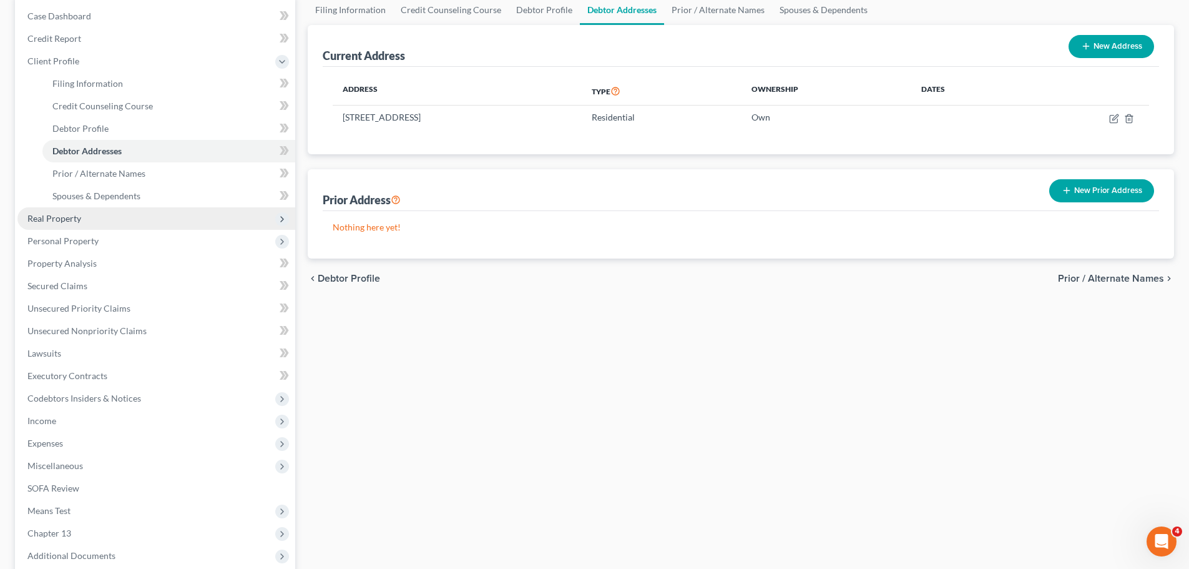
click at [59, 220] on span "Real Property" at bounding box center [54, 218] width 54 height 11
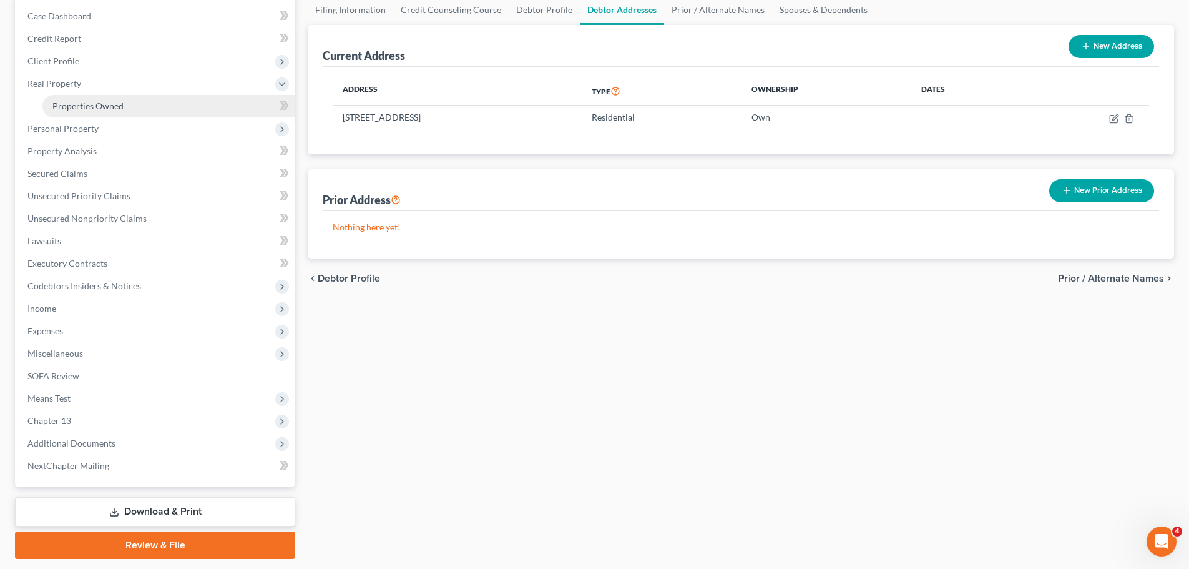
click at [101, 104] on span "Properties Owned" at bounding box center [87, 105] width 71 height 11
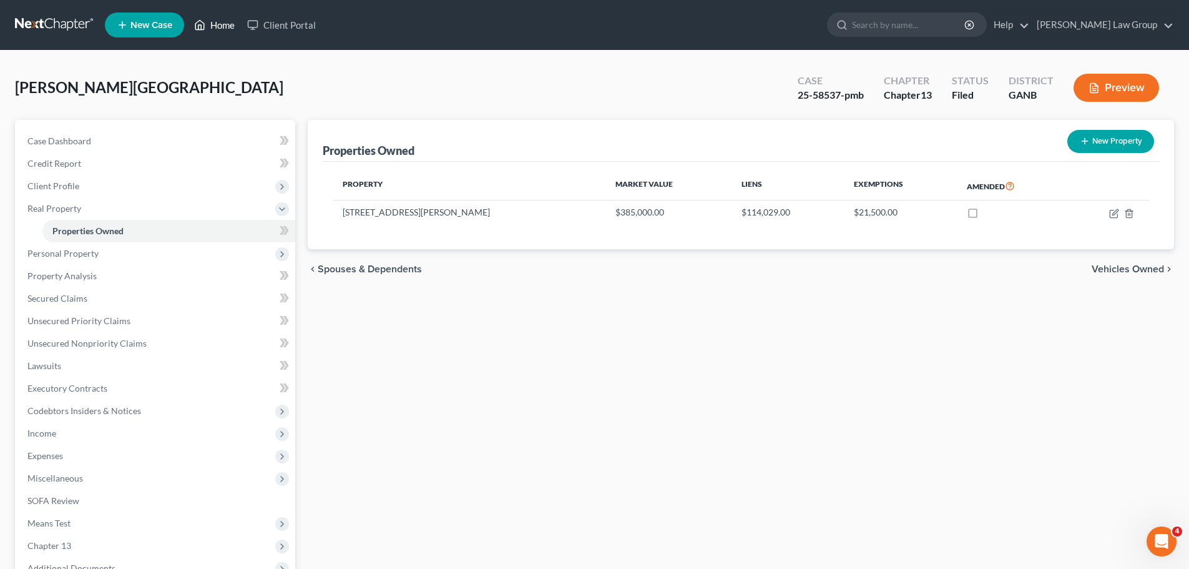
click at [208, 30] on link "Home" at bounding box center [214, 25] width 53 height 22
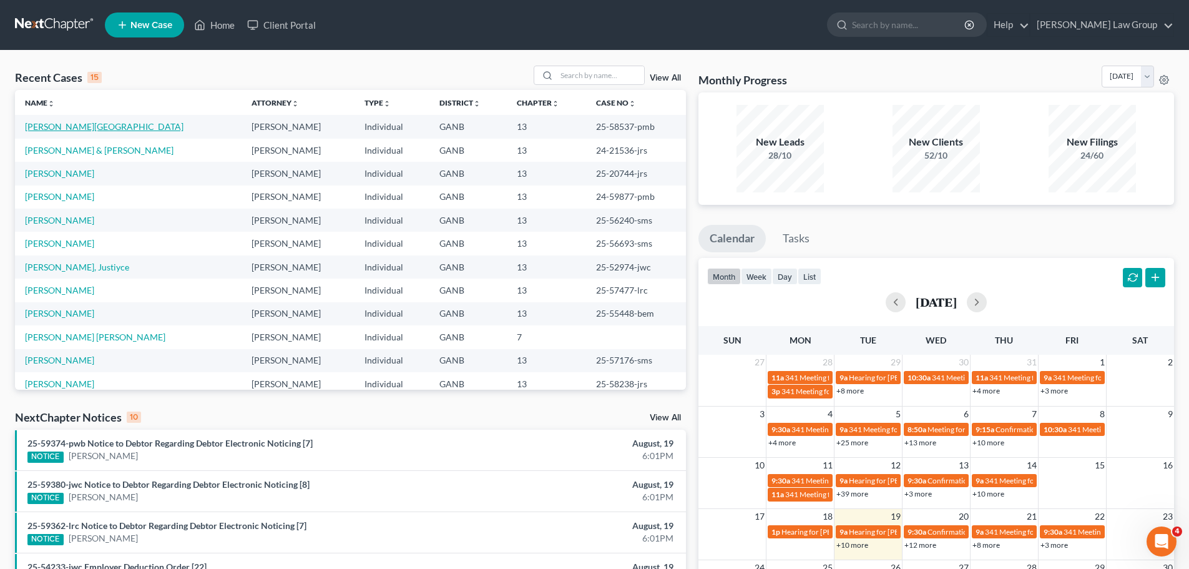
click at [52, 126] on link "[PERSON_NAME][GEOGRAPHIC_DATA]" at bounding box center [104, 126] width 159 height 11
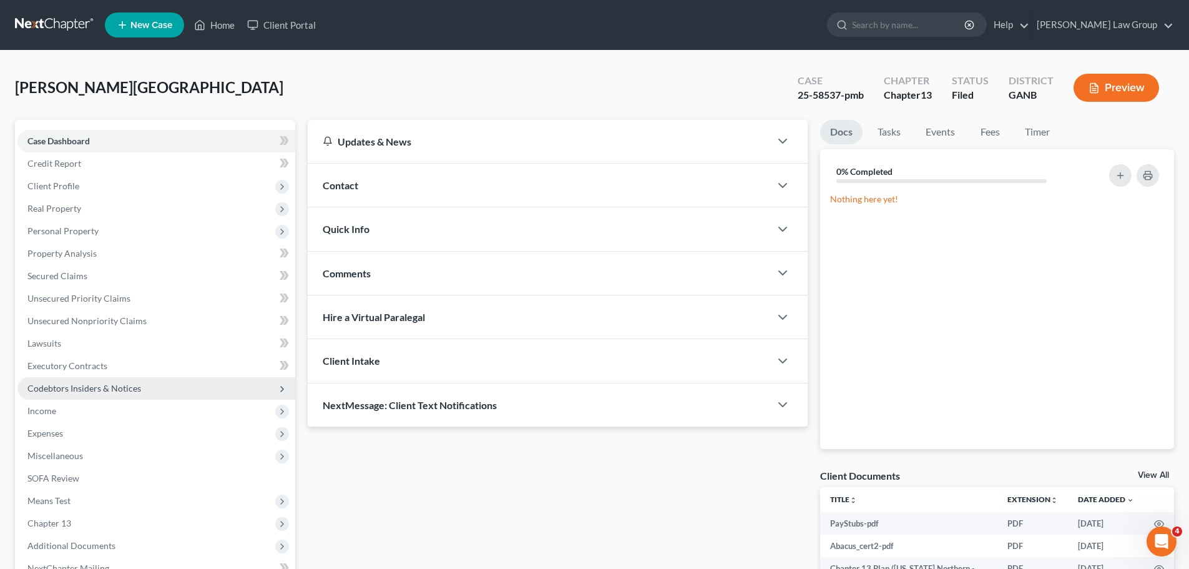
click at [107, 386] on span "Codebtors Insiders & Notices" at bounding box center [84, 388] width 114 height 11
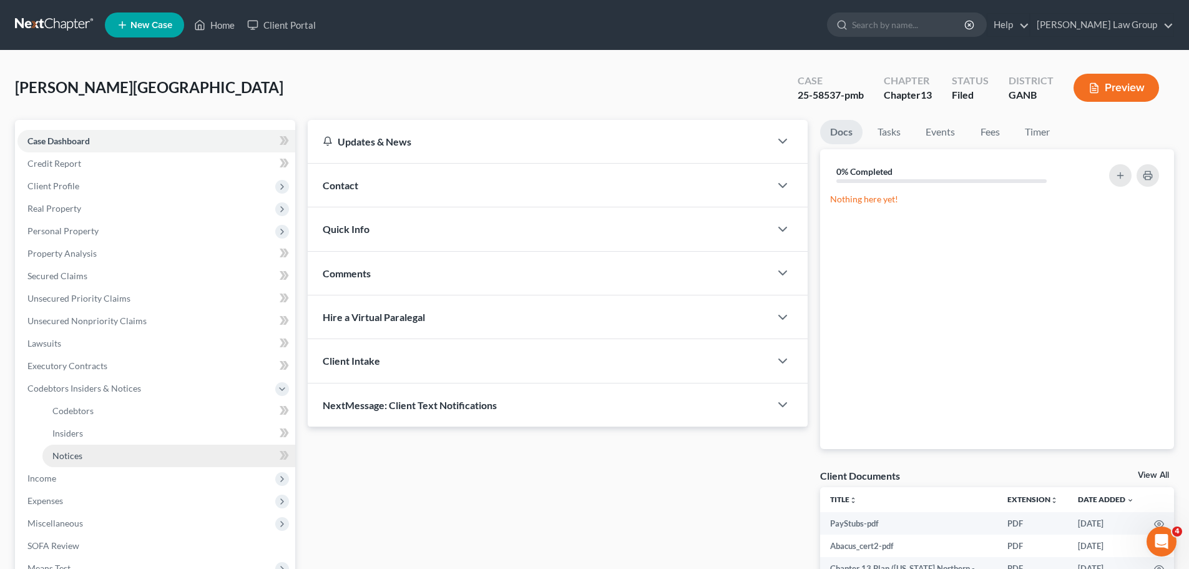
click at [90, 448] on link "Notices" at bounding box center [168, 455] width 253 height 22
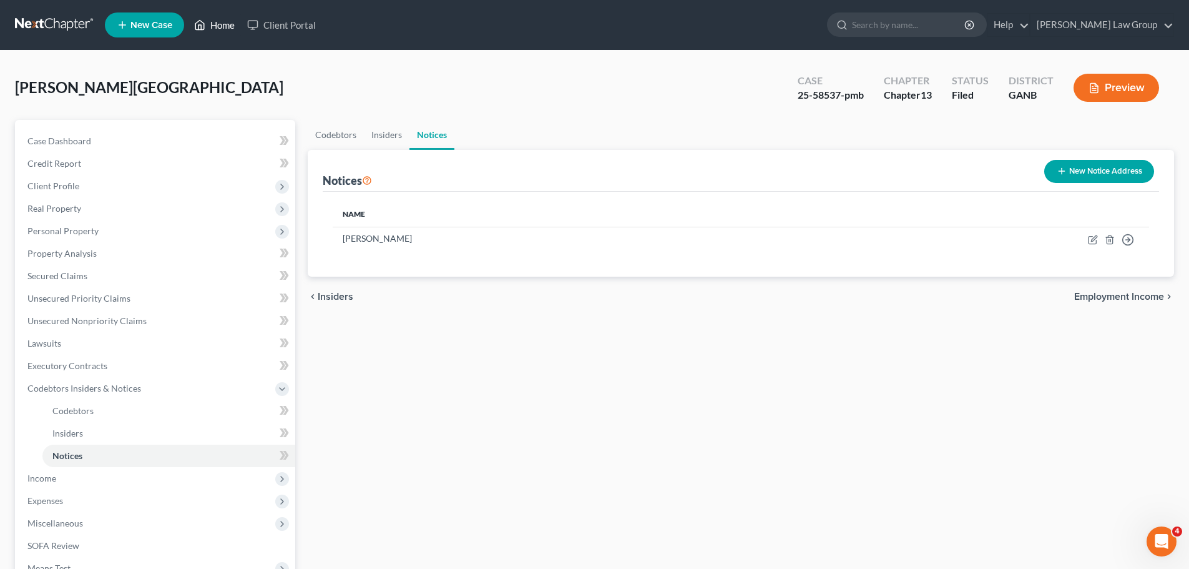
click at [202, 26] on polyline at bounding box center [199, 27] width 3 height 5
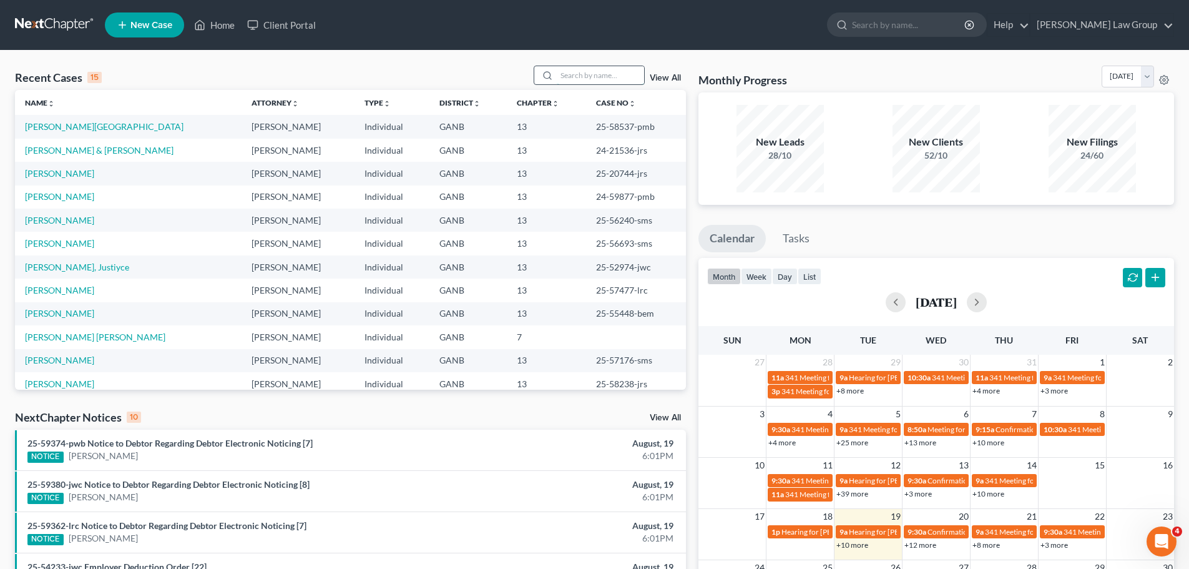
click at [580, 67] on input "search" at bounding box center [600, 75] width 87 height 18
type input "[PERSON_NAME]"
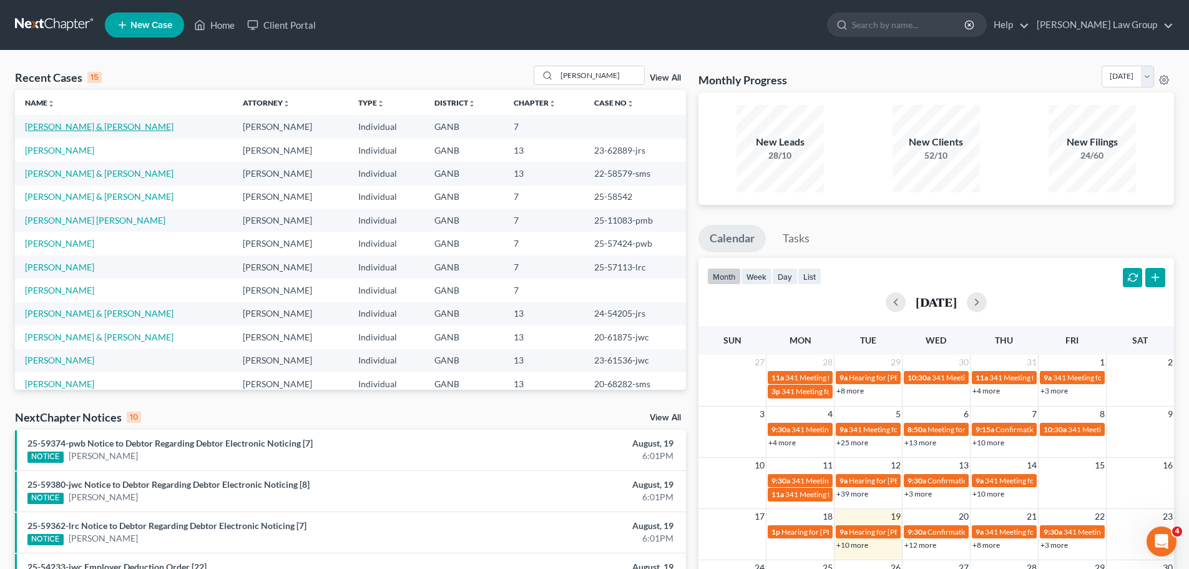
click at [95, 126] on link "[PERSON_NAME] & [PERSON_NAME]" at bounding box center [99, 126] width 149 height 11
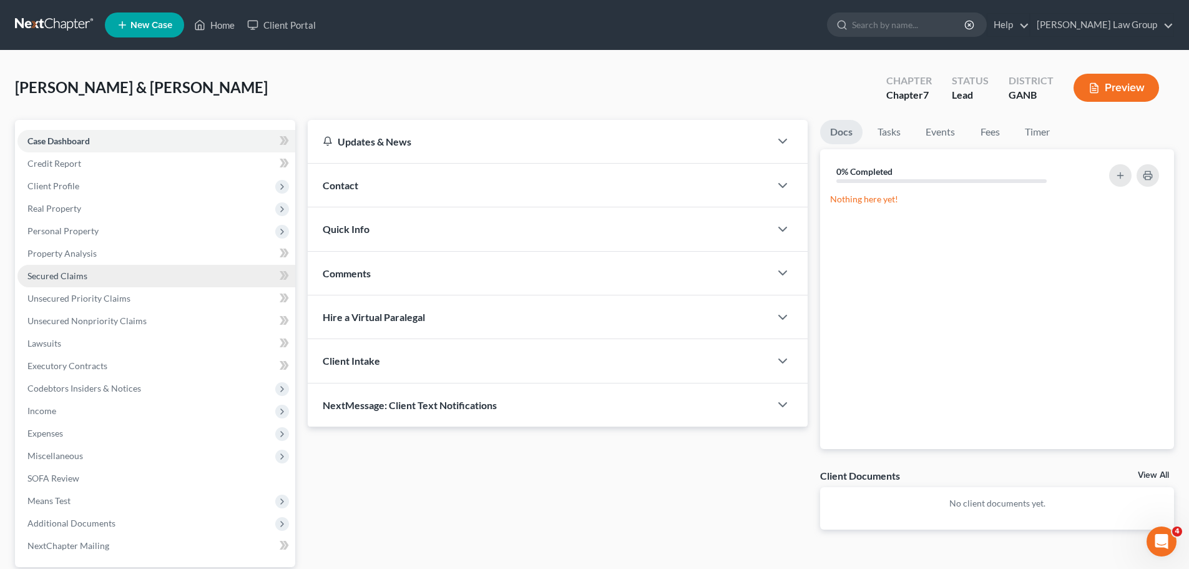
click at [61, 276] on span "Secured Claims" at bounding box center [57, 275] width 60 height 11
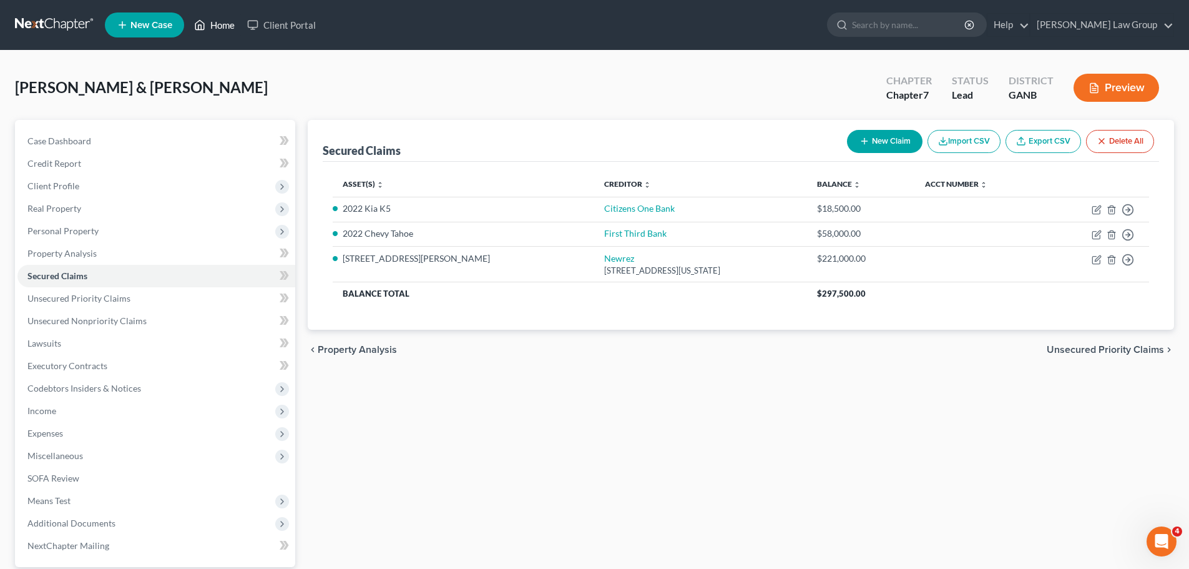
click at [213, 23] on link "Home" at bounding box center [214, 25] width 53 height 22
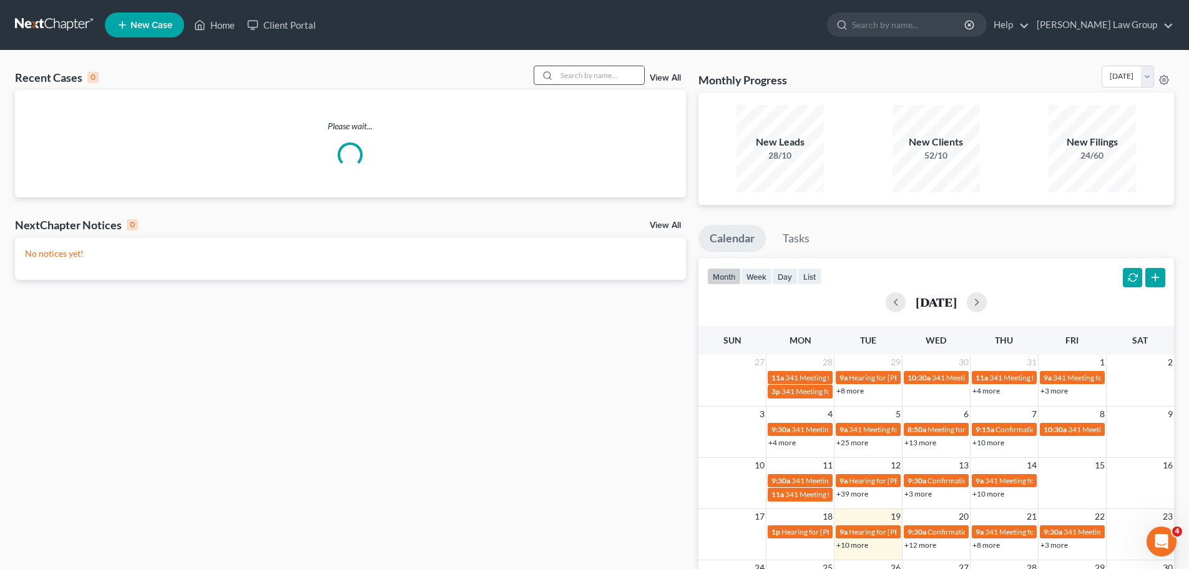
click at [619, 80] on input "search" at bounding box center [600, 75] width 87 height 18
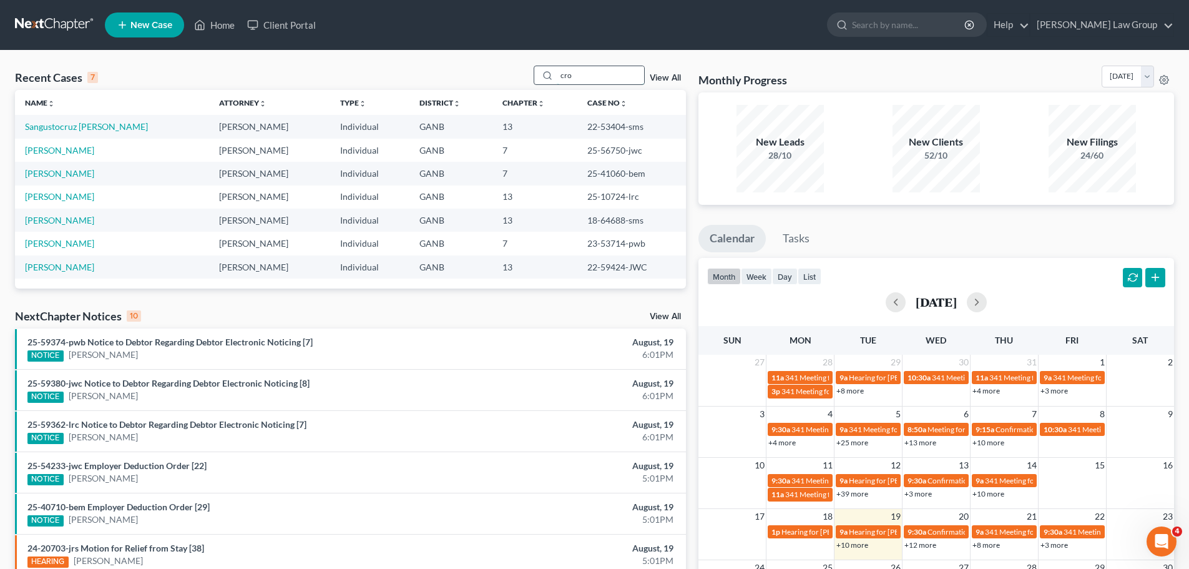
type input "cro"
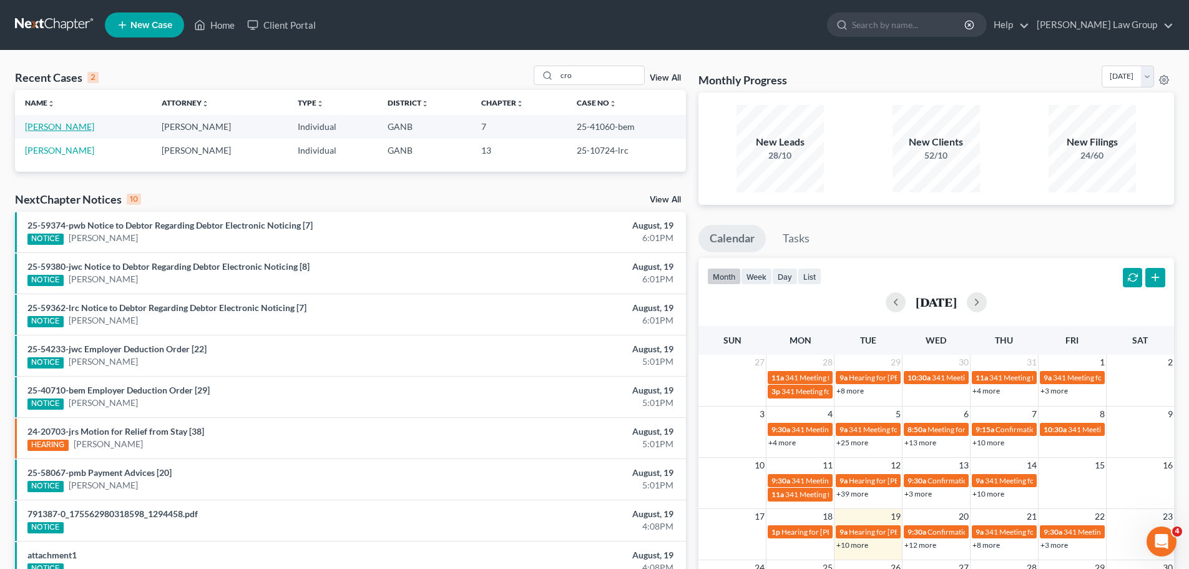
click at [66, 125] on link "[PERSON_NAME]" at bounding box center [59, 126] width 69 height 11
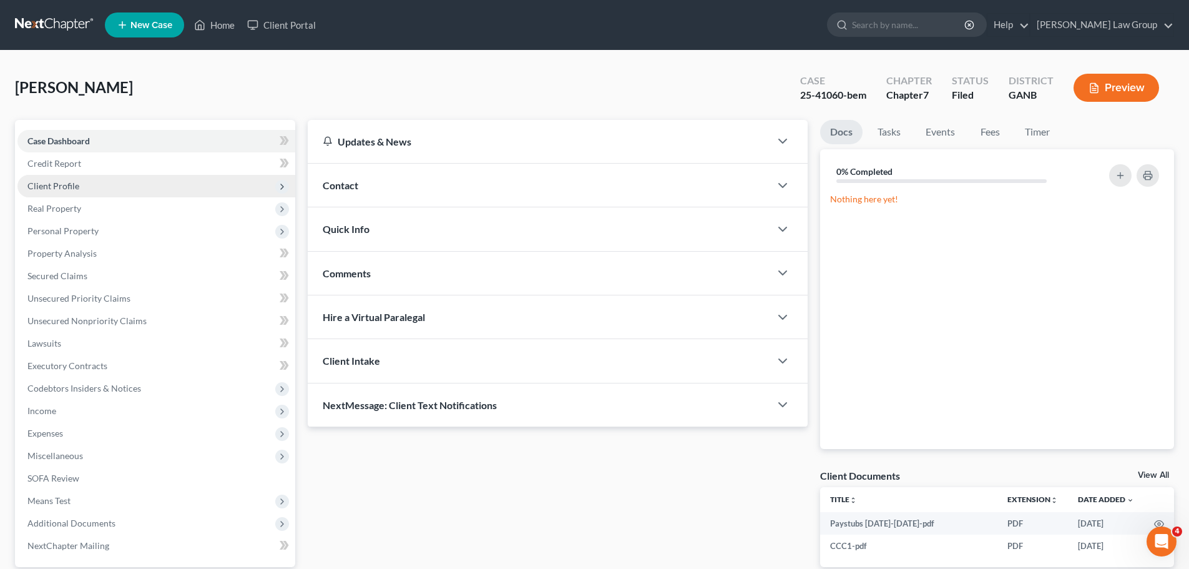
click at [104, 182] on span "Client Profile" at bounding box center [156, 186] width 278 height 22
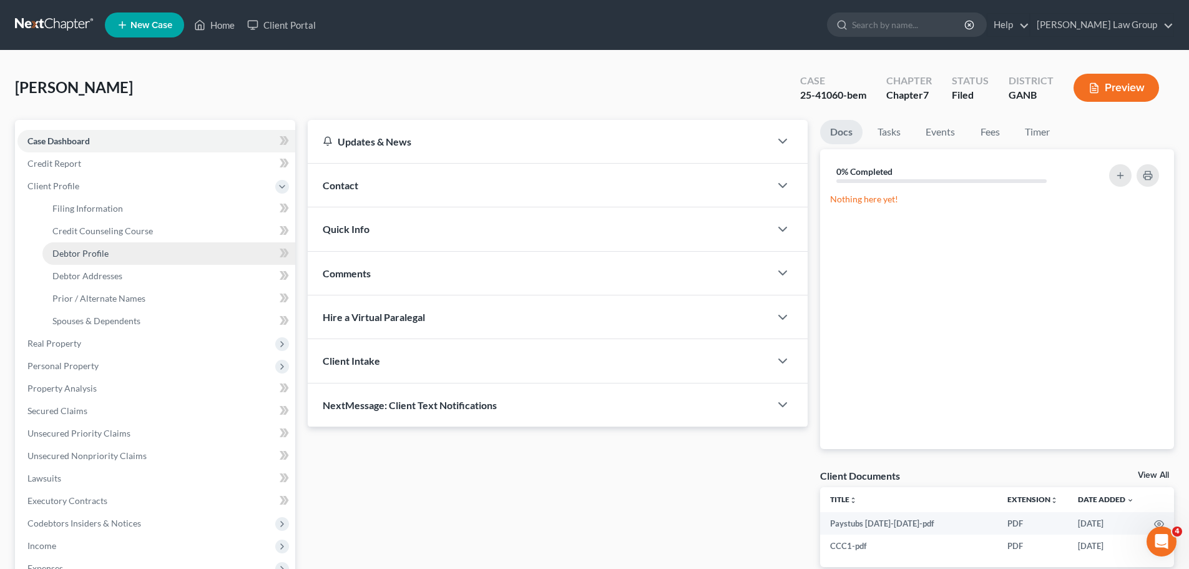
click at [92, 255] on span "Debtor Profile" at bounding box center [80, 253] width 56 height 11
select select "0"
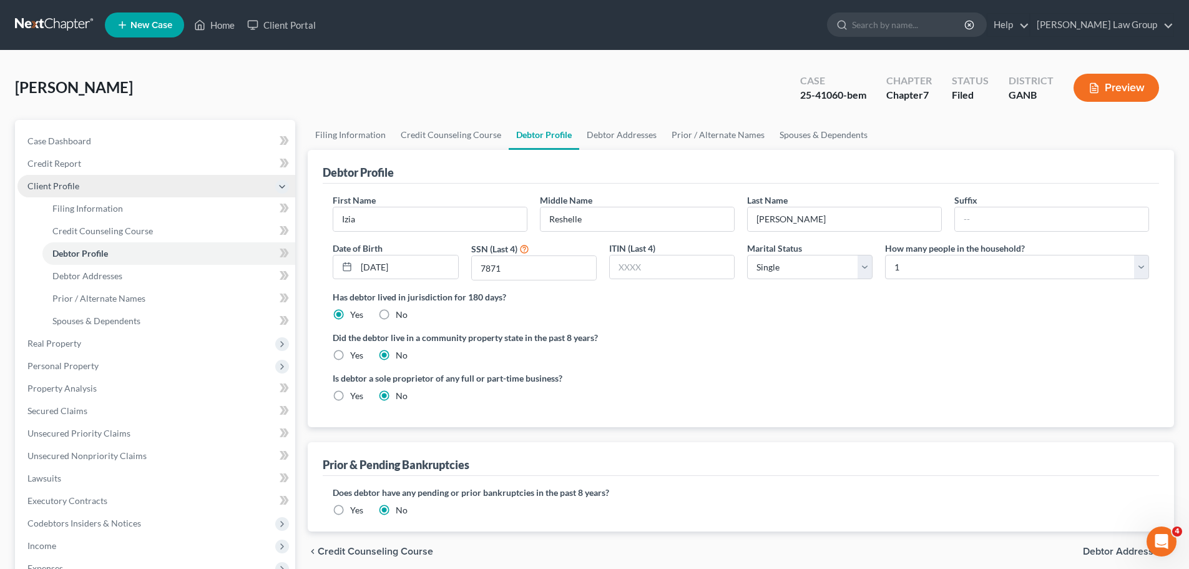
click at [79, 191] on span "Client Profile" at bounding box center [156, 186] width 278 height 22
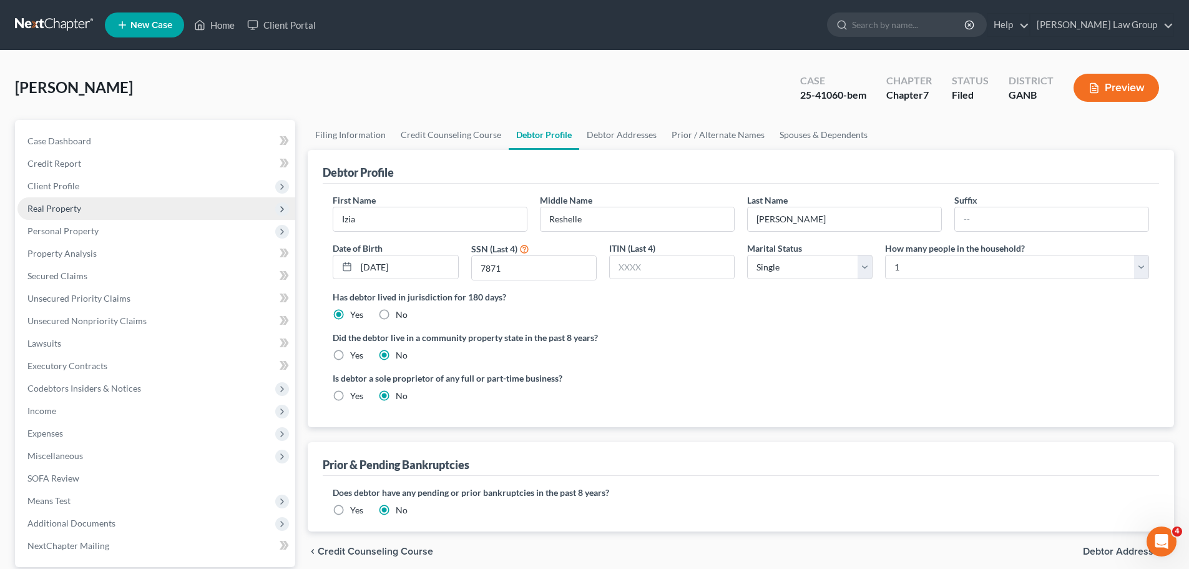
click at [77, 203] on span "Real Property" at bounding box center [54, 208] width 54 height 11
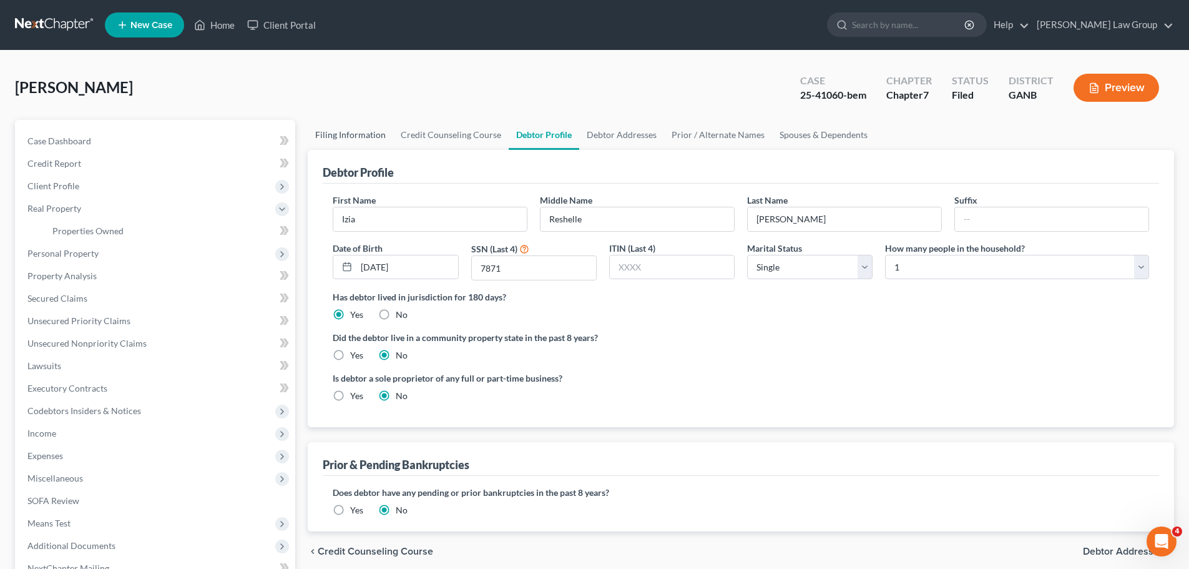
drag, startPoint x: 374, startPoint y: 129, endPoint x: 383, endPoint y: 129, distance: 9.4
click at [373, 129] on link "Filing Information" at bounding box center [350, 135] width 85 height 30
select select "1"
select select "0"
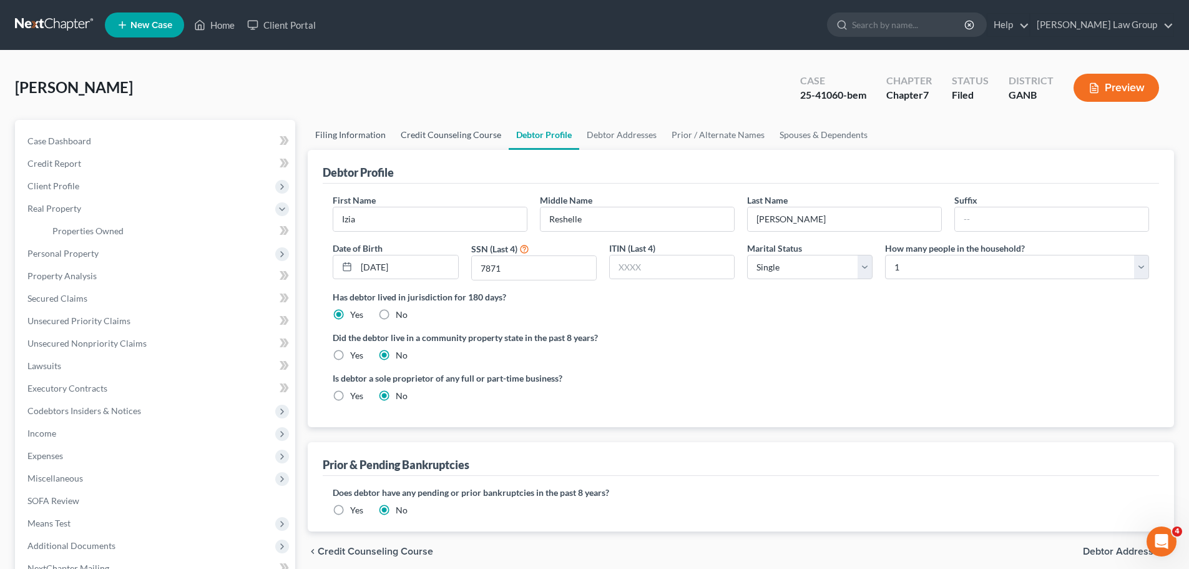
select select "19"
select select "0"
select select "10"
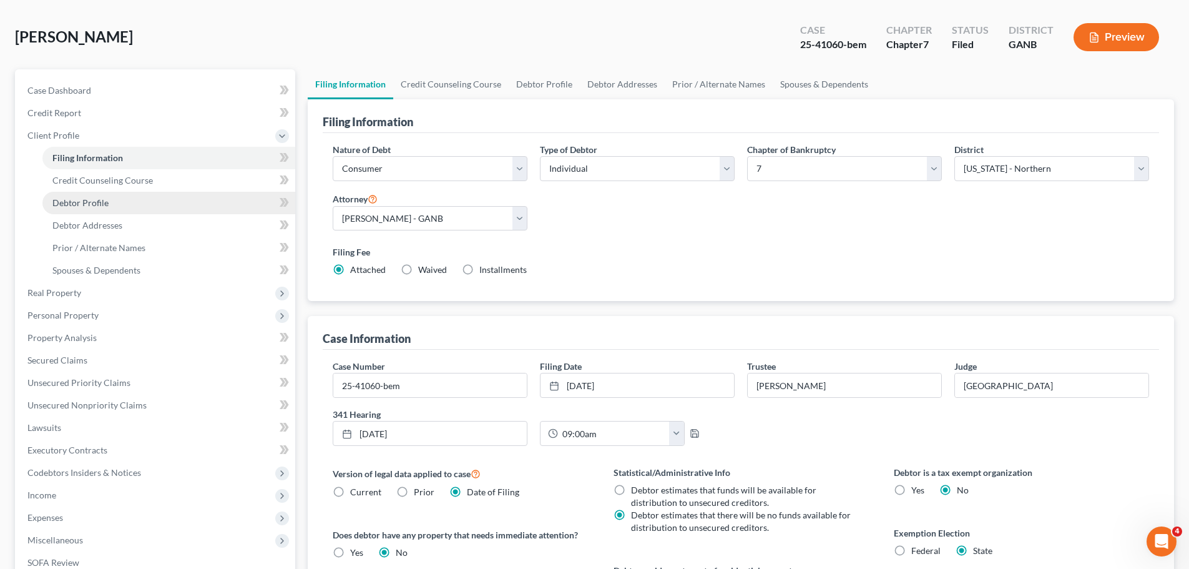
scroll to position [125, 0]
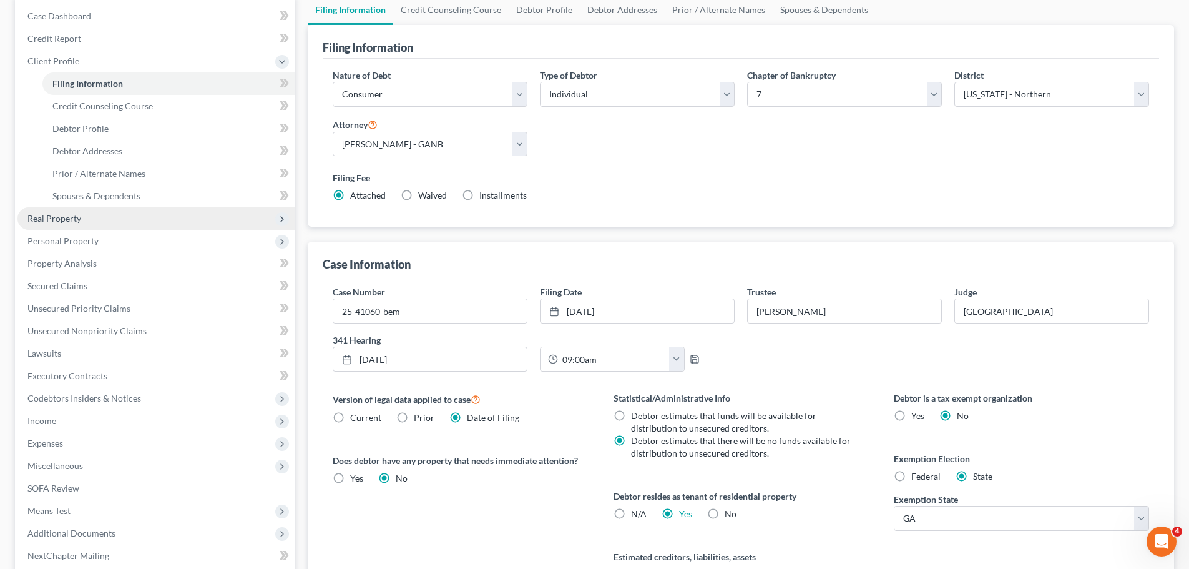
click at [127, 213] on span "Real Property" at bounding box center [156, 218] width 278 height 22
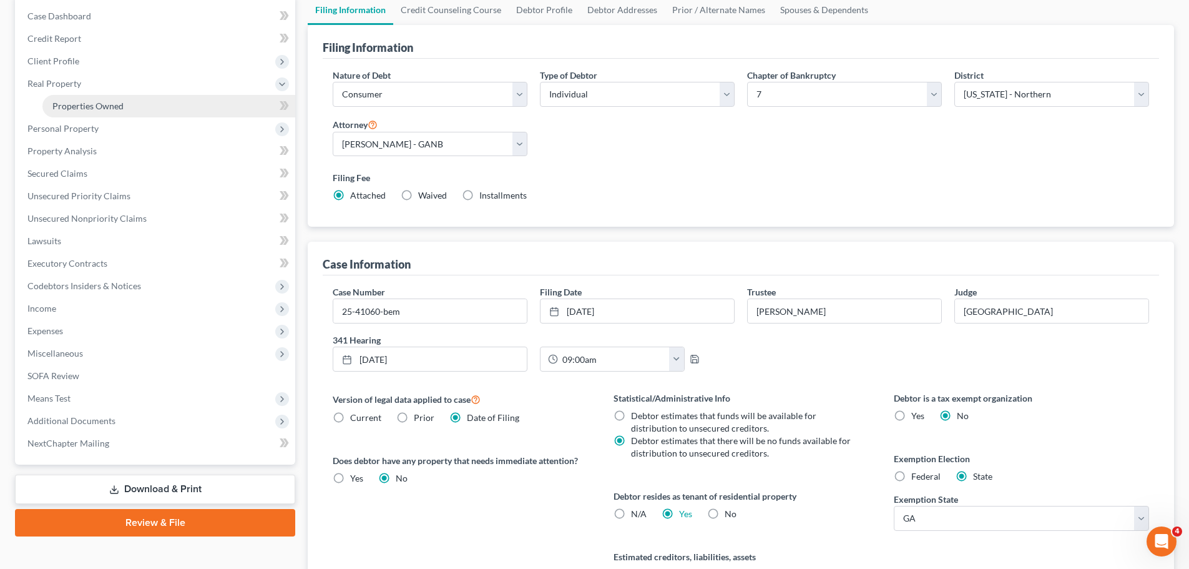
click at [92, 111] on link "Properties Owned" at bounding box center [168, 106] width 253 height 22
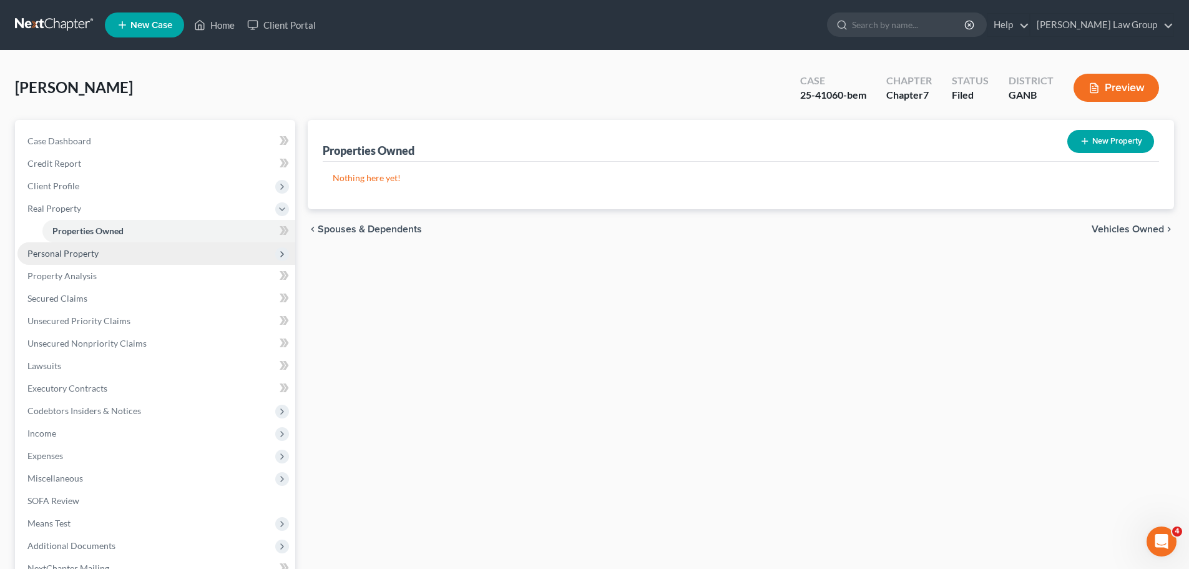
click at [108, 253] on span "Personal Property" at bounding box center [156, 253] width 278 height 22
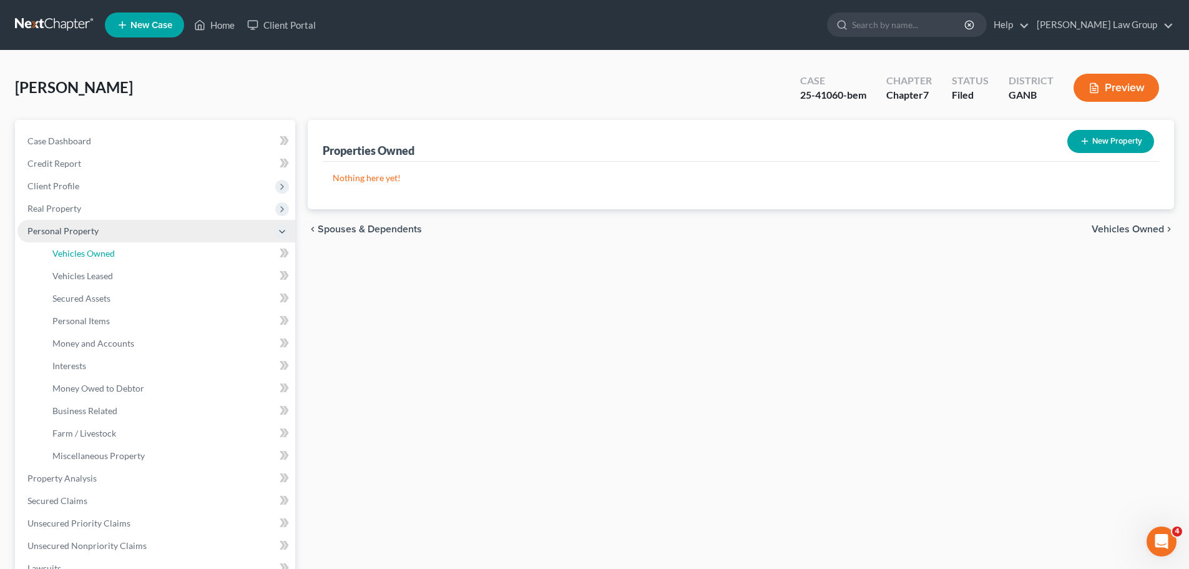
click at [108, 253] on span "Vehicles Owned" at bounding box center [83, 253] width 62 height 11
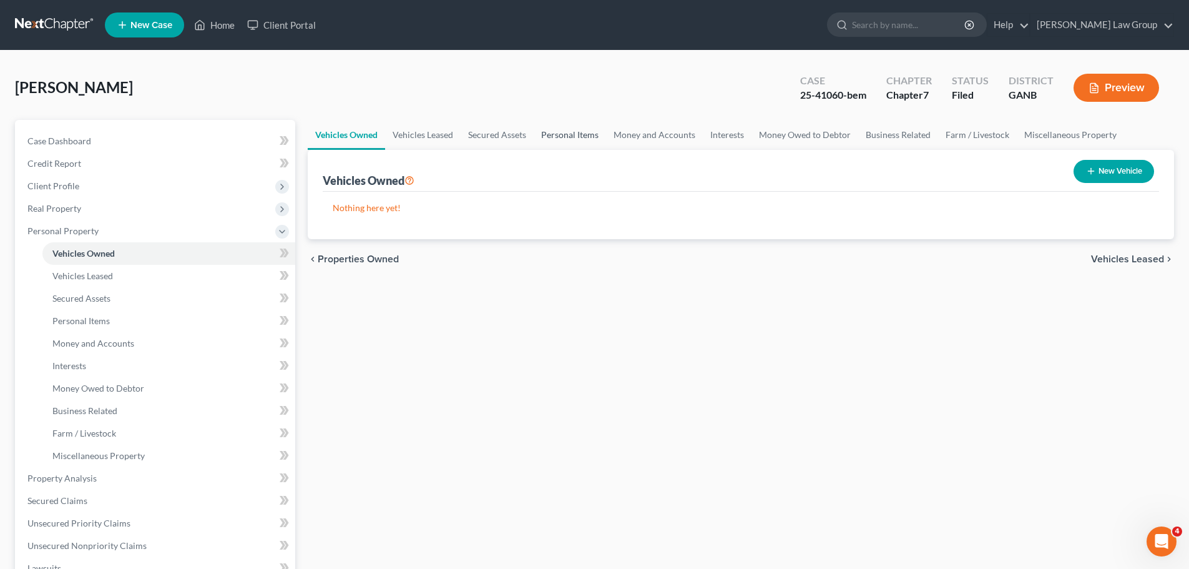
click at [555, 134] on link "Personal Items" at bounding box center [570, 135] width 72 height 30
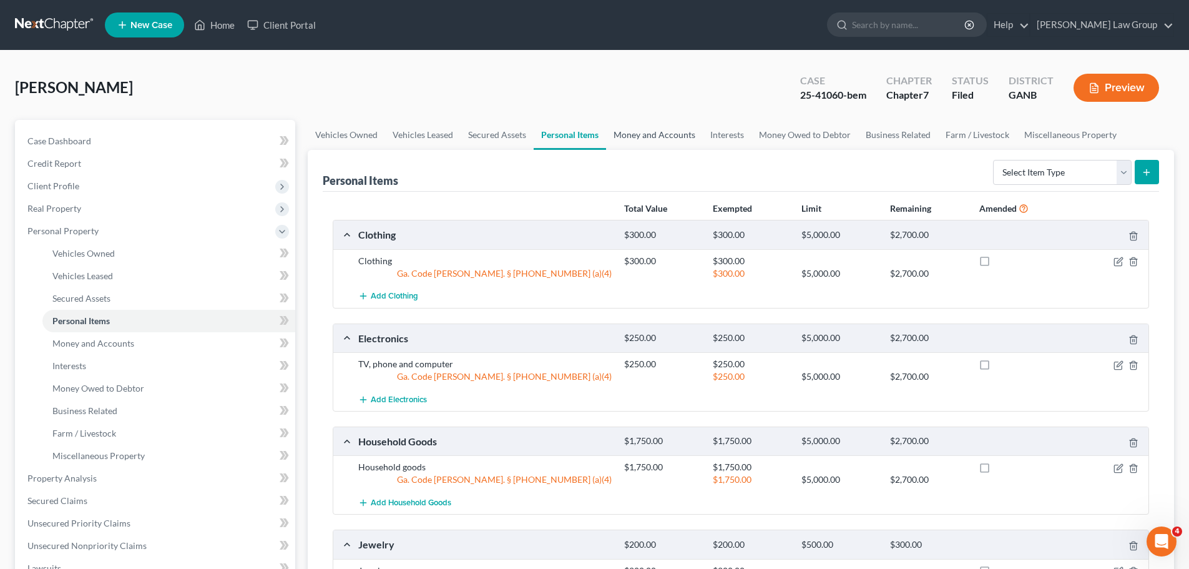
click at [624, 138] on link "Money and Accounts" at bounding box center [654, 135] width 97 height 30
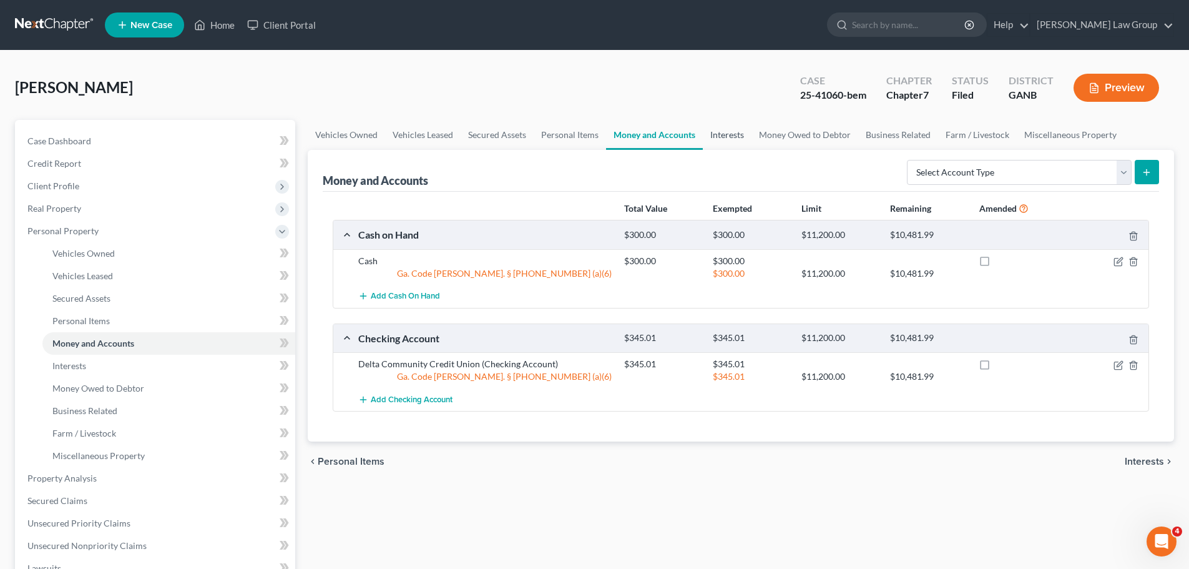
click at [718, 140] on link "Interests" at bounding box center [727, 135] width 49 height 30
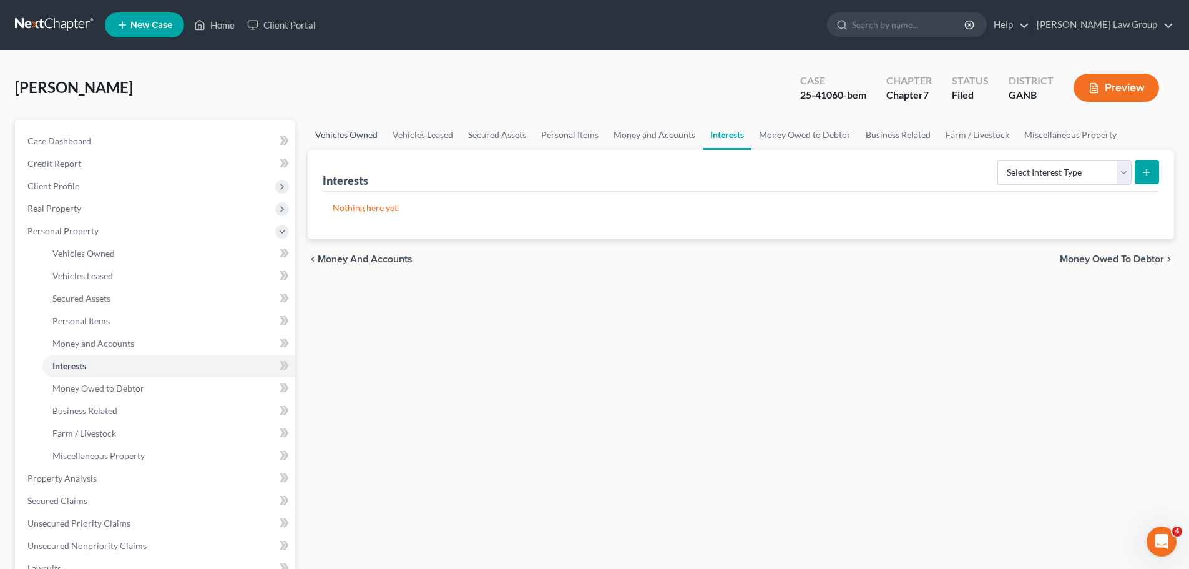
click at [368, 137] on link "Vehicles Owned" at bounding box center [346, 135] width 77 height 30
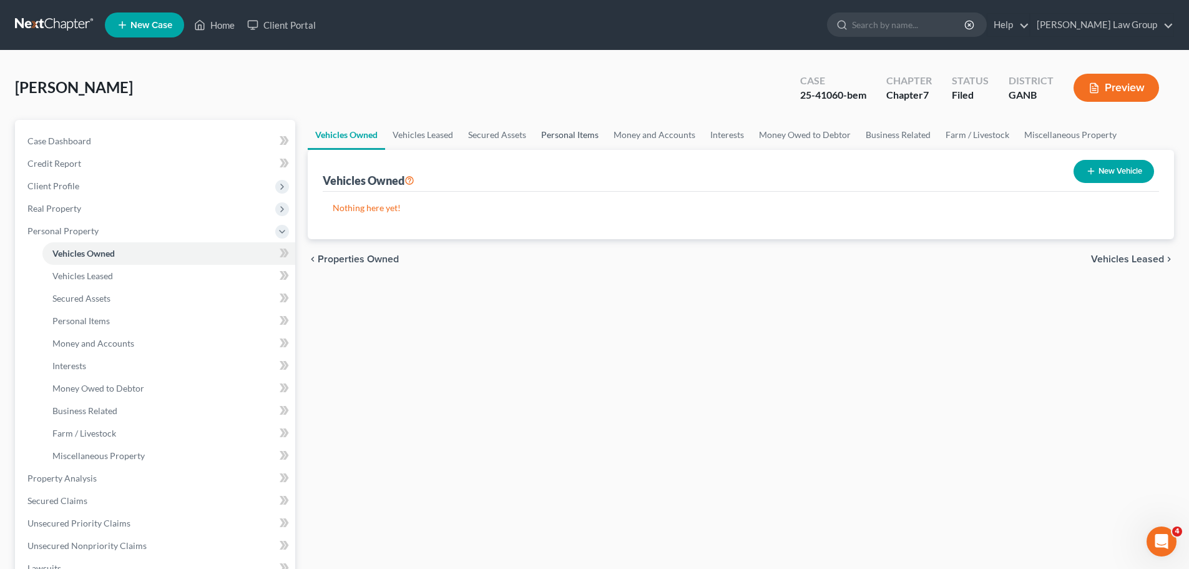
click at [545, 139] on link "Personal Items" at bounding box center [570, 135] width 72 height 30
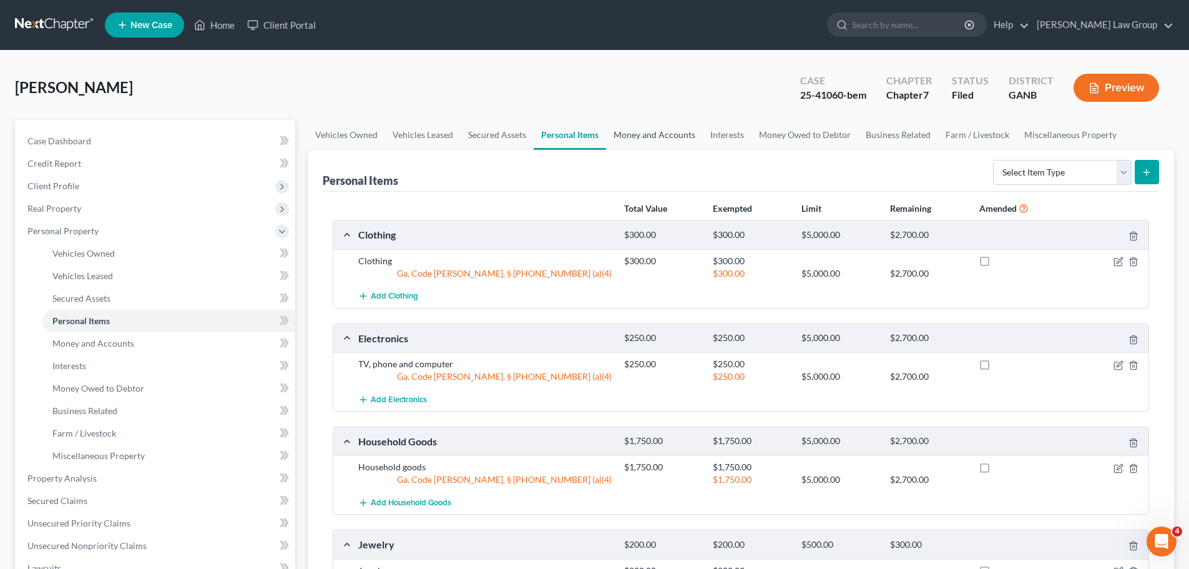
click at [648, 141] on link "Money and Accounts" at bounding box center [654, 135] width 97 height 30
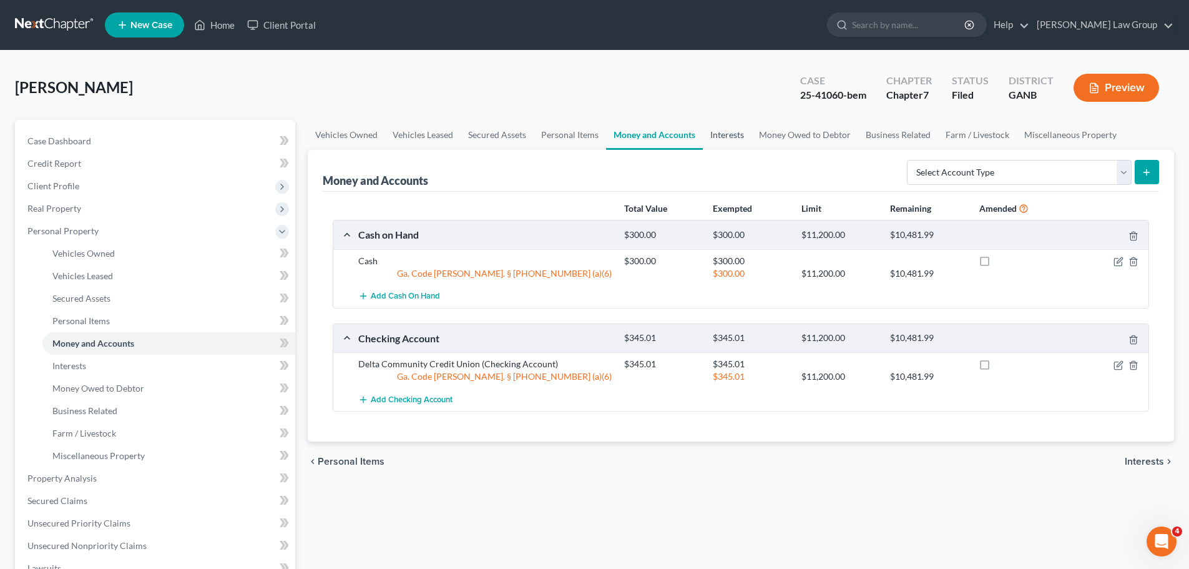
click at [725, 130] on link "Interests" at bounding box center [727, 135] width 49 height 30
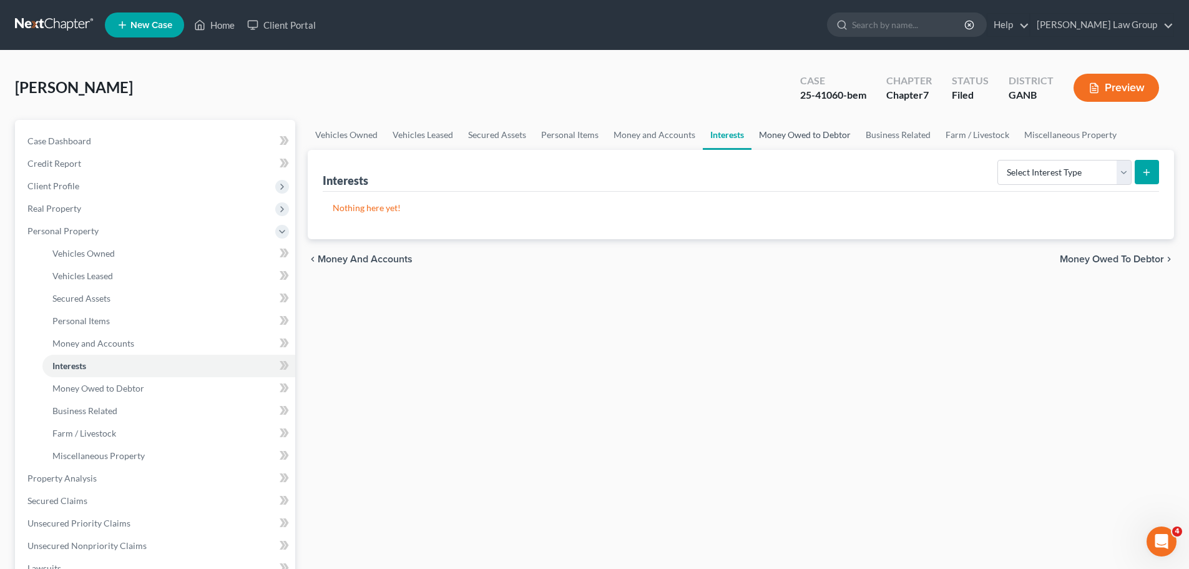
click at [788, 137] on link "Money Owed to Debtor" at bounding box center [804, 135] width 107 height 30
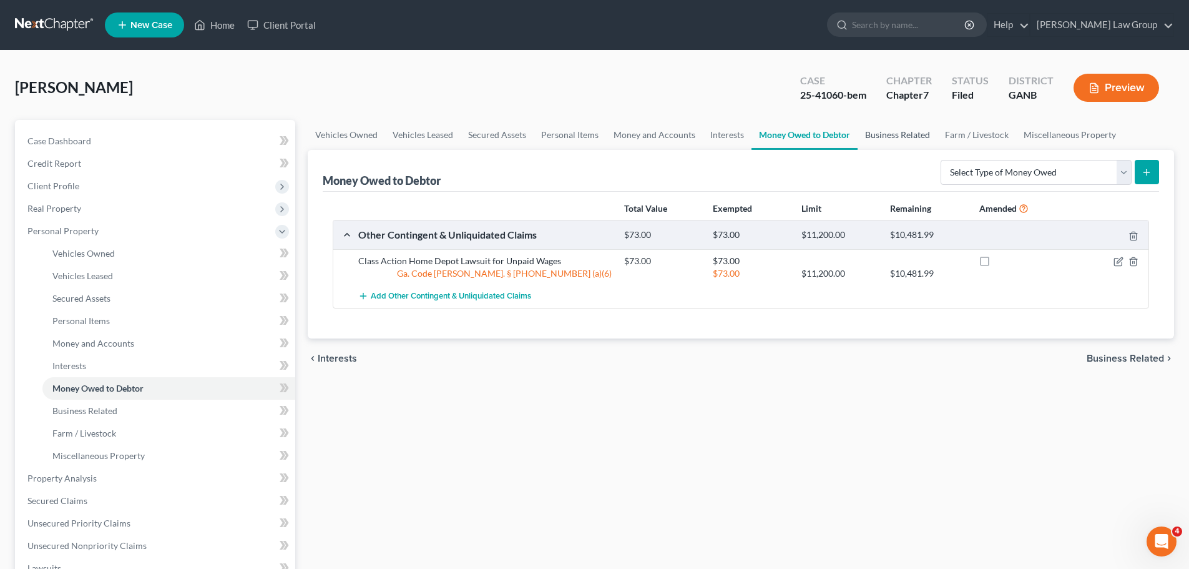
click at [883, 141] on link "Business Related" at bounding box center [897, 135] width 80 height 30
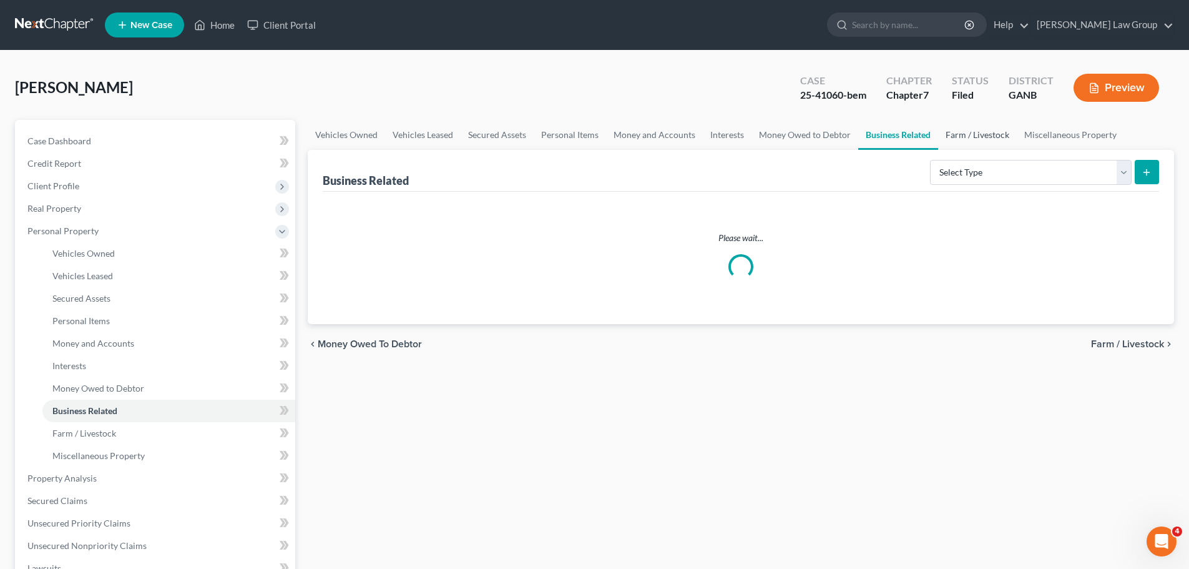
click at [975, 139] on link "Farm / Livestock" at bounding box center [977, 135] width 79 height 30
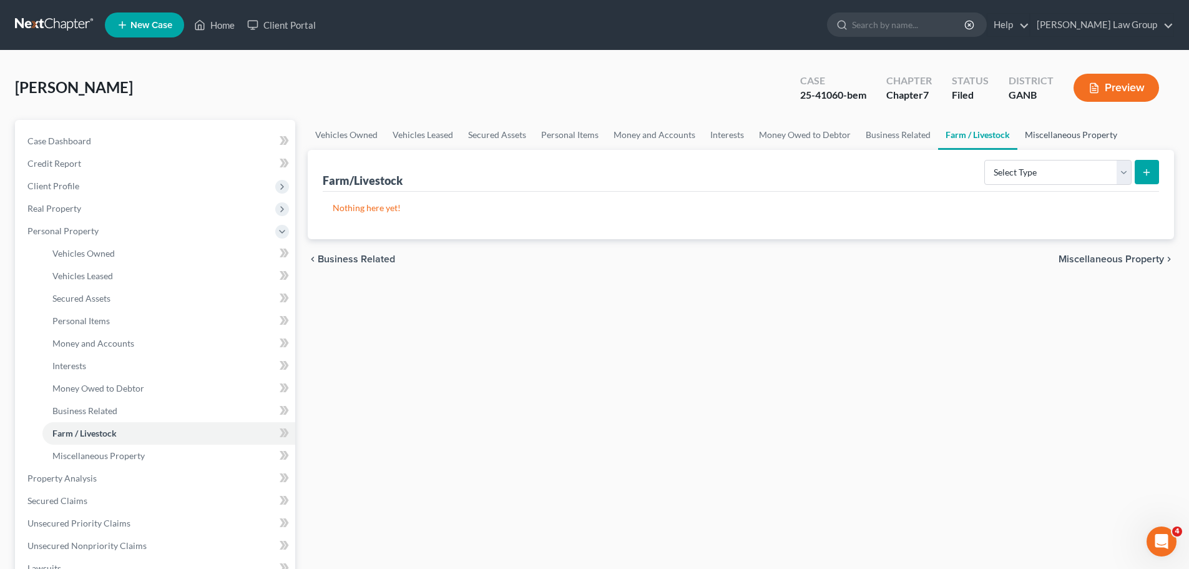
click at [1064, 130] on link "Miscellaneous Property" at bounding box center [1070, 135] width 107 height 30
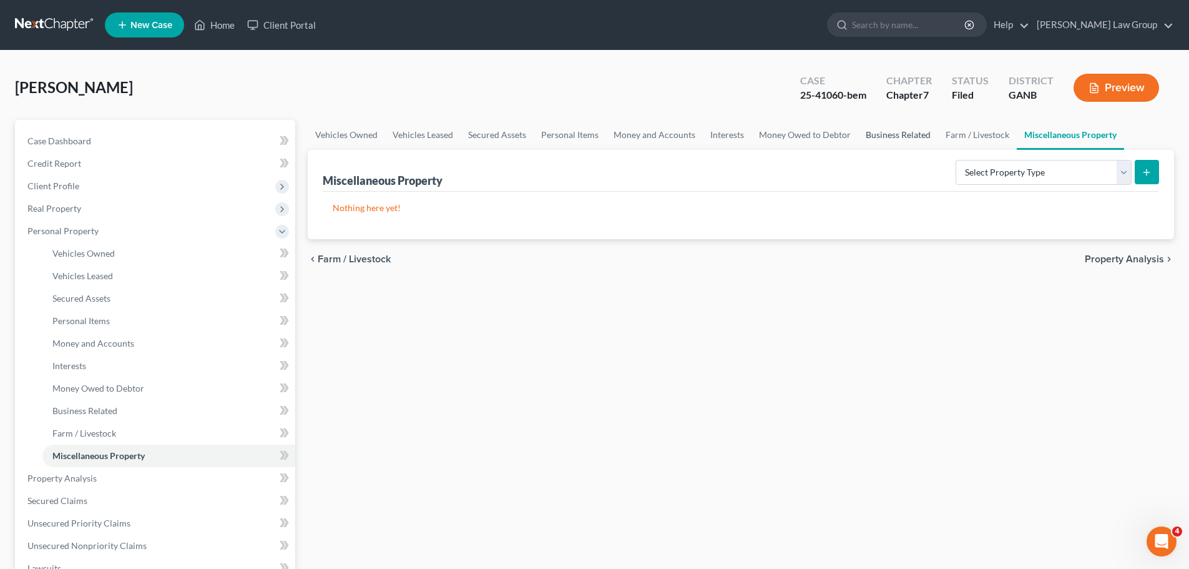
click at [905, 133] on link "Business Related" at bounding box center [898, 135] width 80 height 30
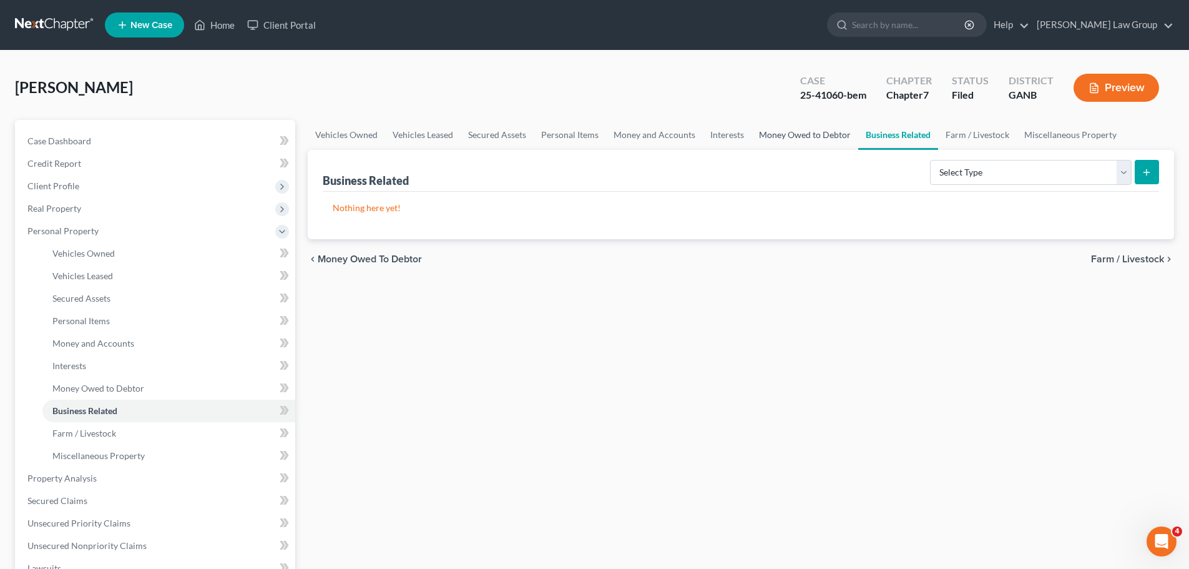
click at [781, 132] on link "Money Owed to Debtor" at bounding box center [804, 135] width 107 height 30
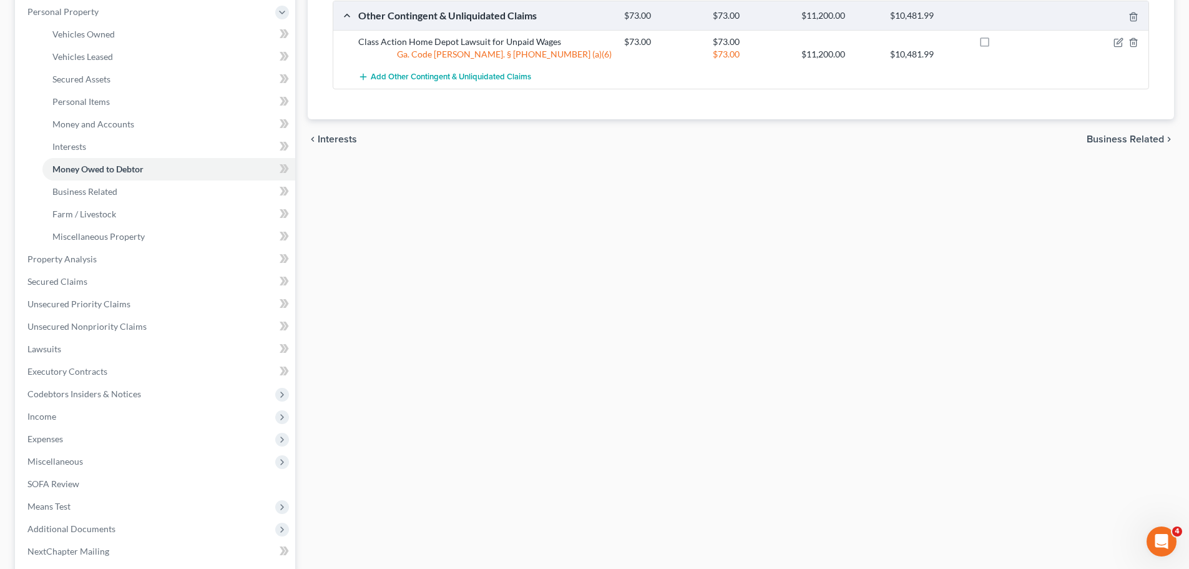
scroll to position [250, 0]
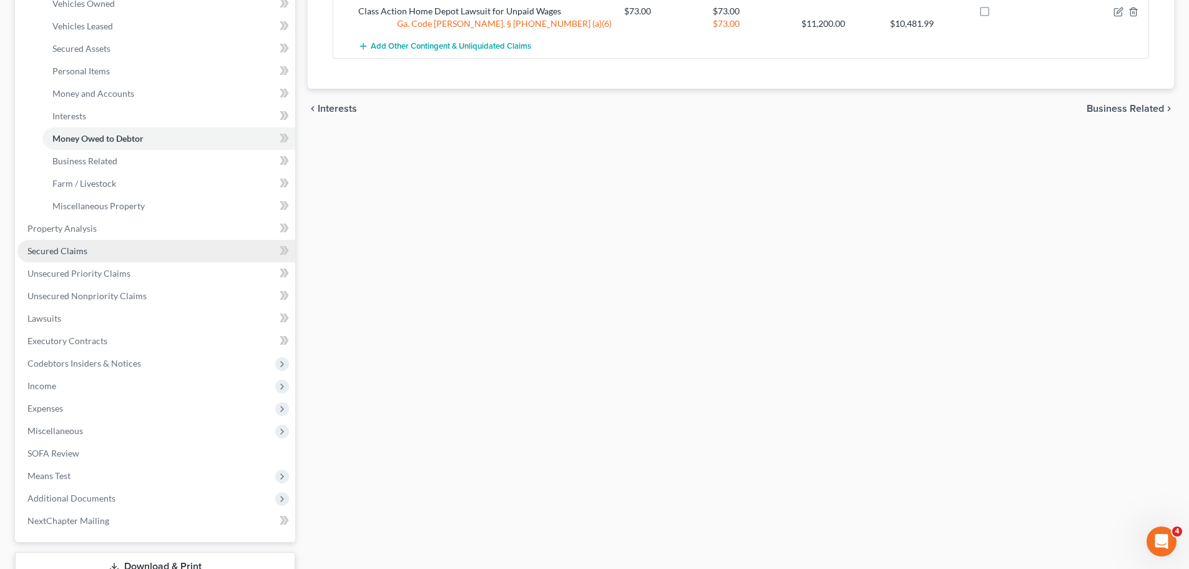
click at [89, 240] on link "Secured Claims" at bounding box center [156, 251] width 278 height 22
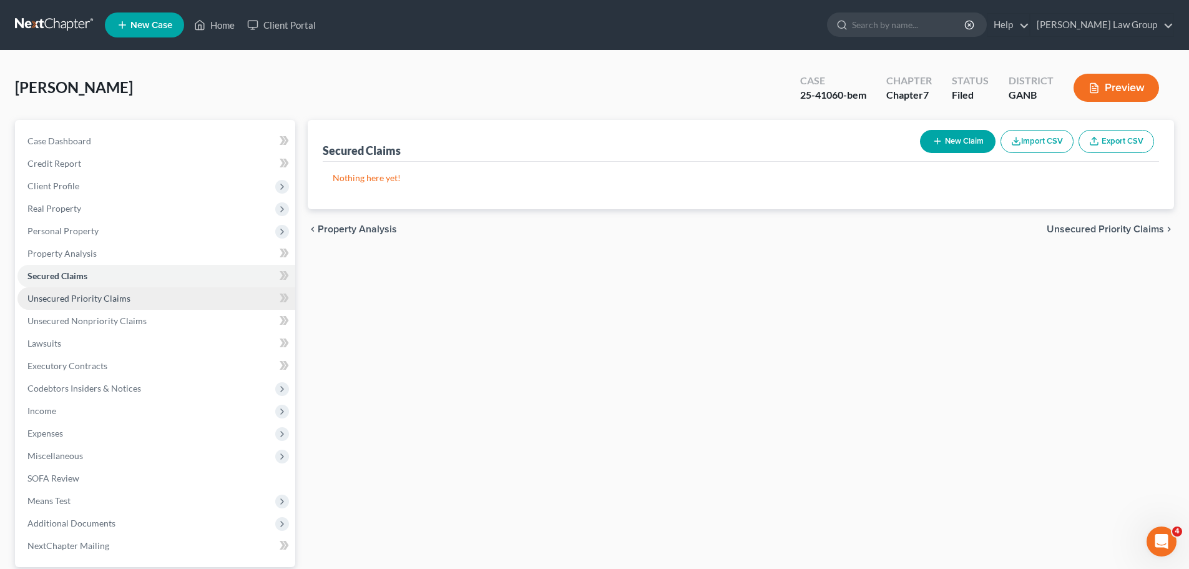
click at [140, 301] on link "Unsecured Priority Claims" at bounding box center [156, 298] width 278 height 22
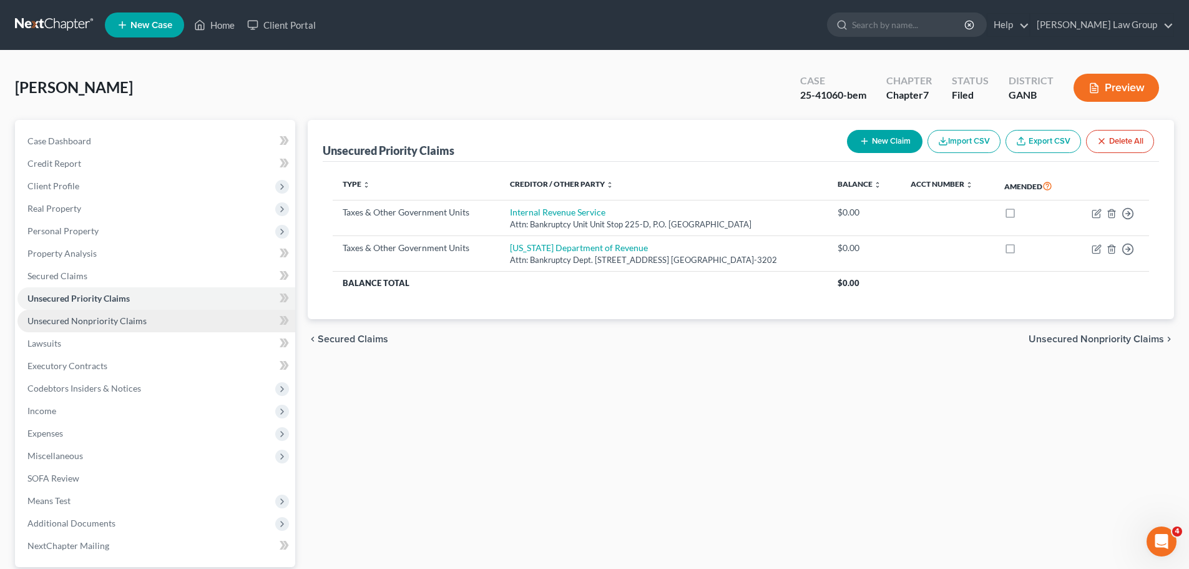
click at [104, 318] on span "Unsecured Nonpriority Claims" at bounding box center [86, 320] width 119 height 11
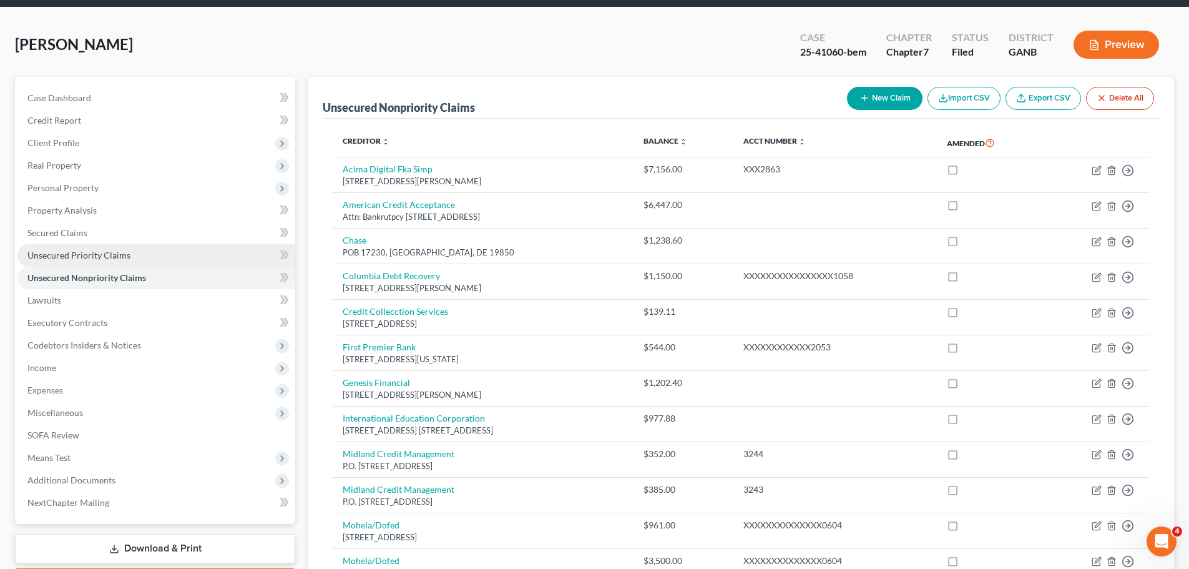
scroll to position [125, 0]
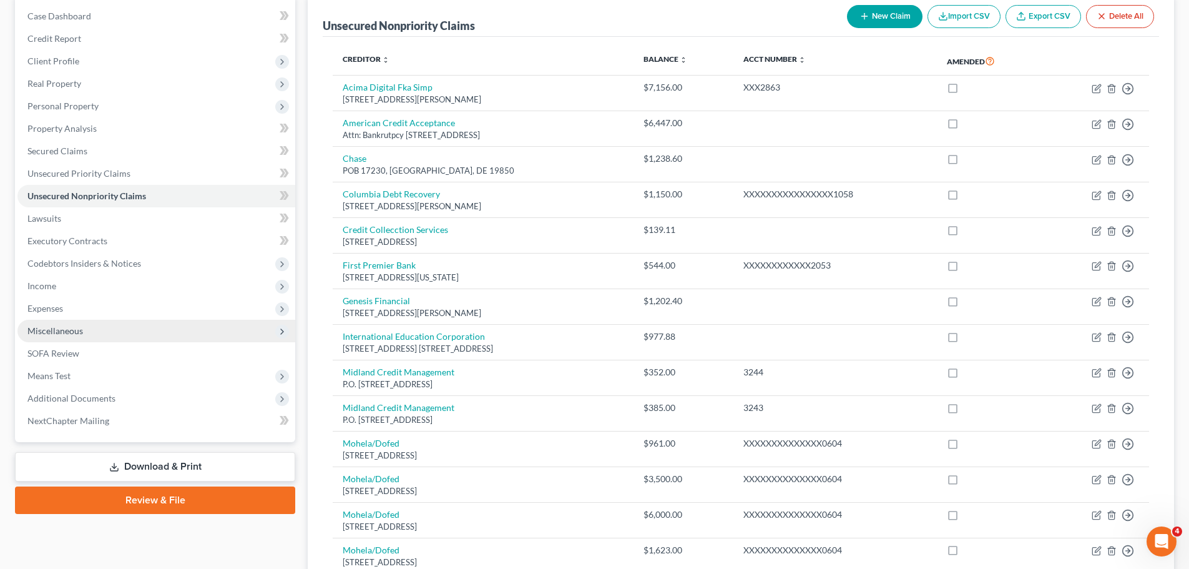
click at [82, 335] on span "Miscellaneous" at bounding box center [55, 330] width 56 height 11
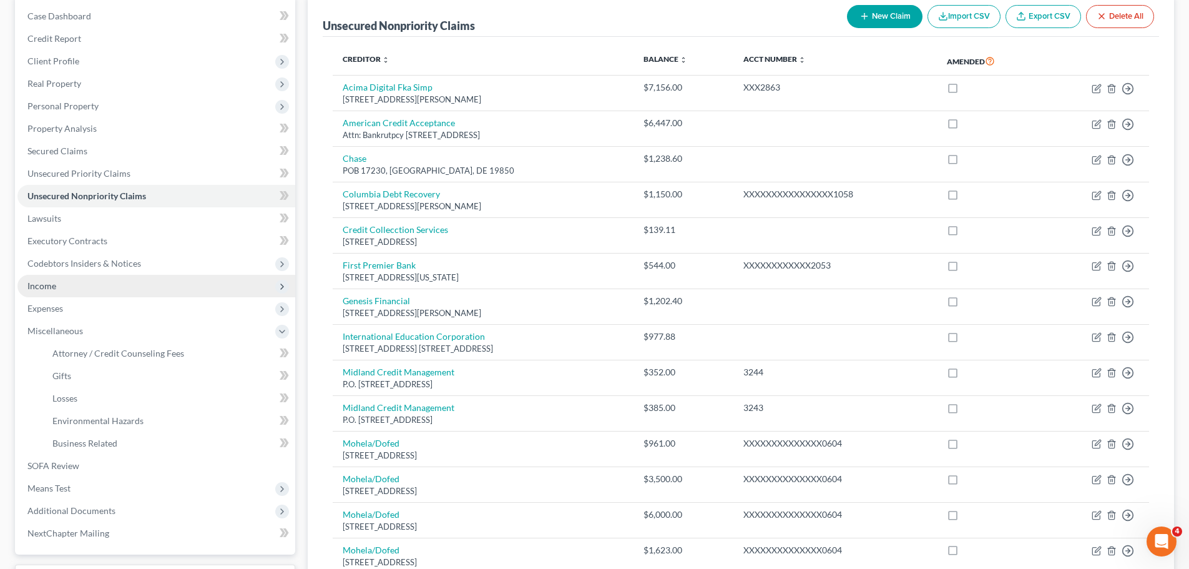
click at [61, 285] on span "Income" at bounding box center [156, 286] width 278 height 22
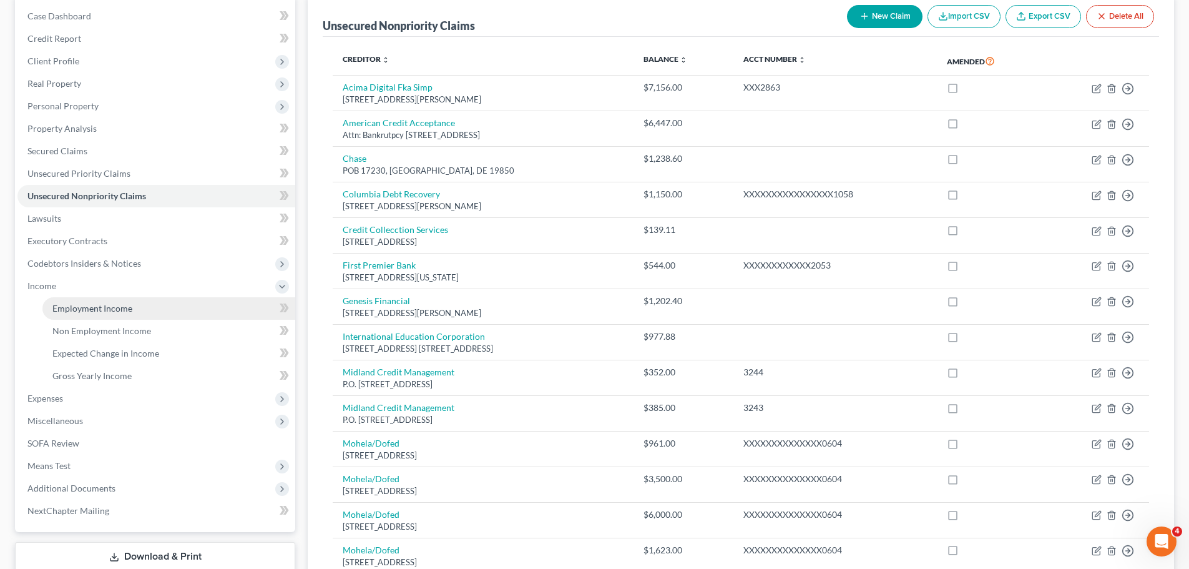
click at [88, 311] on span "Employment Income" at bounding box center [92, 308] width 80 height 11
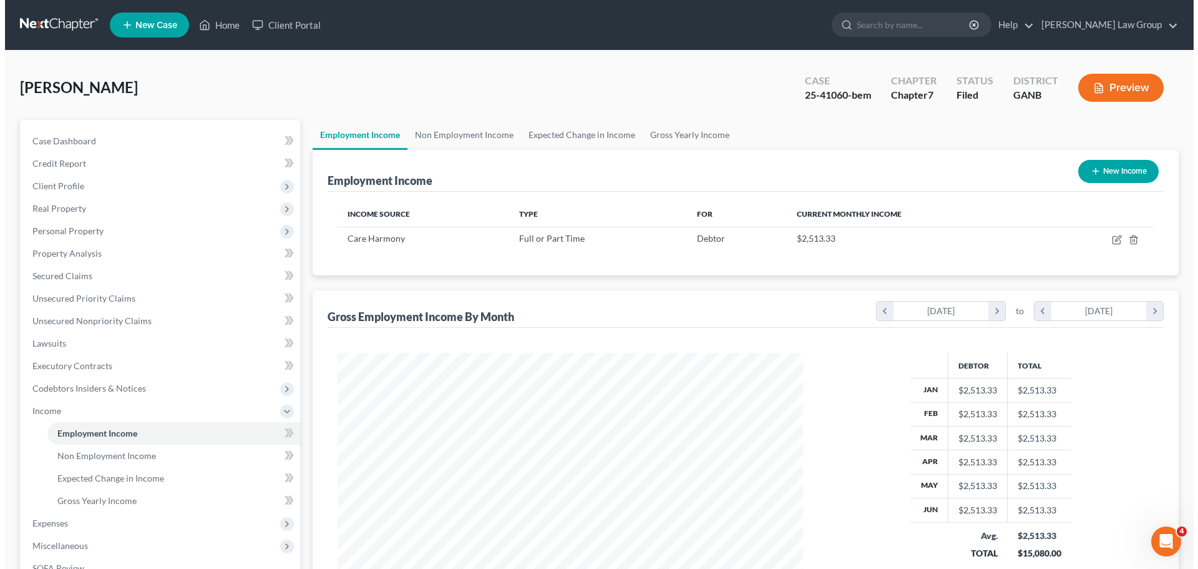
scroll to position [233, 491]
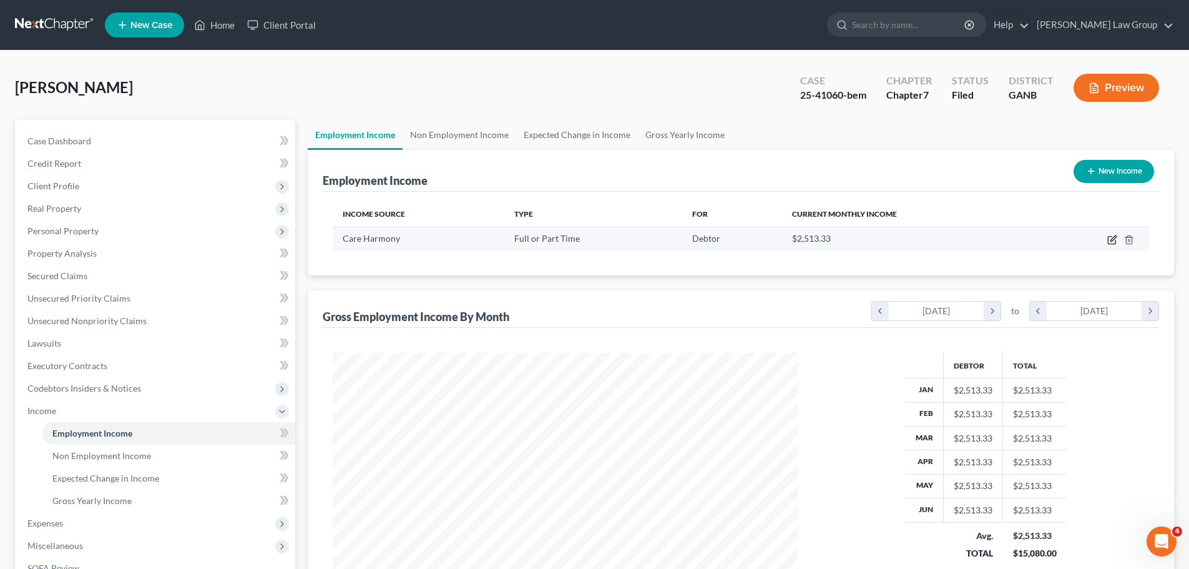
click at [1114, 238] on icon "button" at bounding box center [1112, 240] width 10 height 10
select select "0"
select select "44"
select select "2"
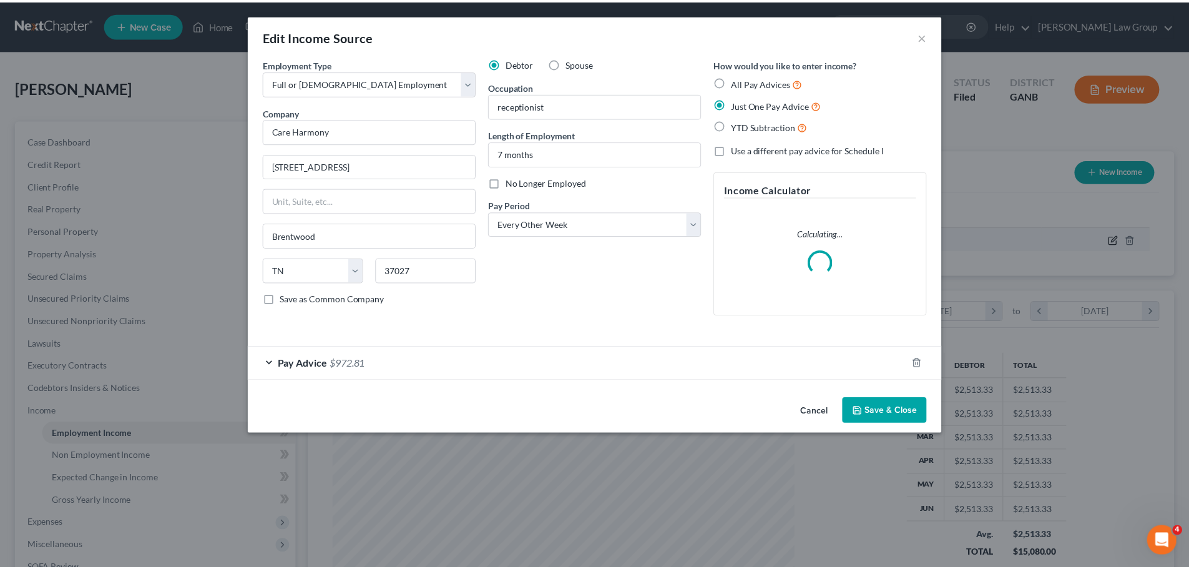
scroll to position [235, 495]
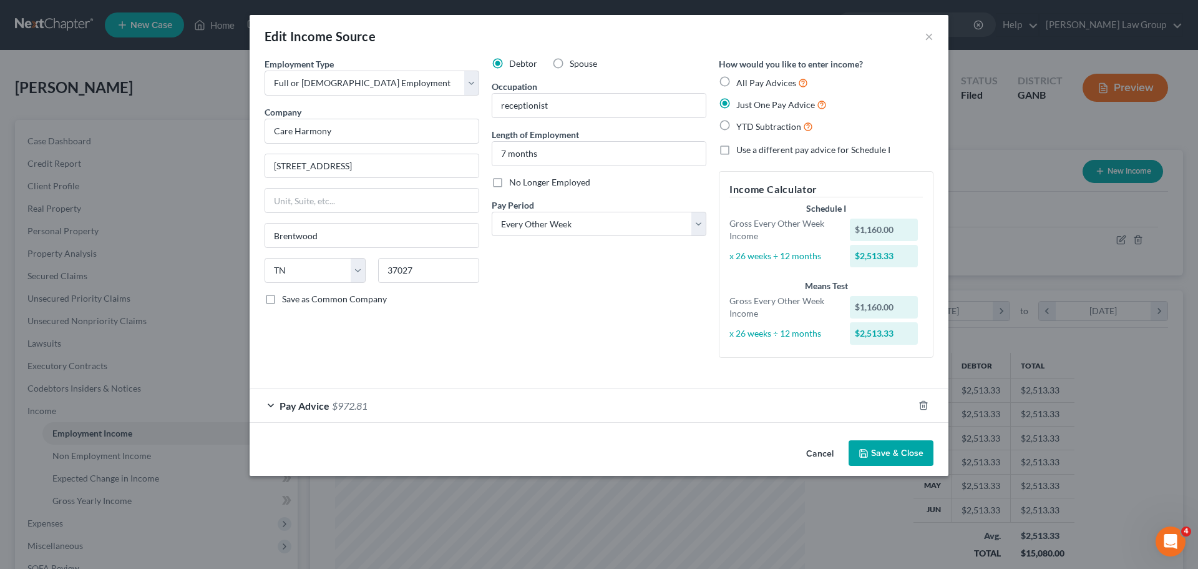
click at [886, 454] on button "Save & Close" at bounding box center [891, 453] width 85 height 26
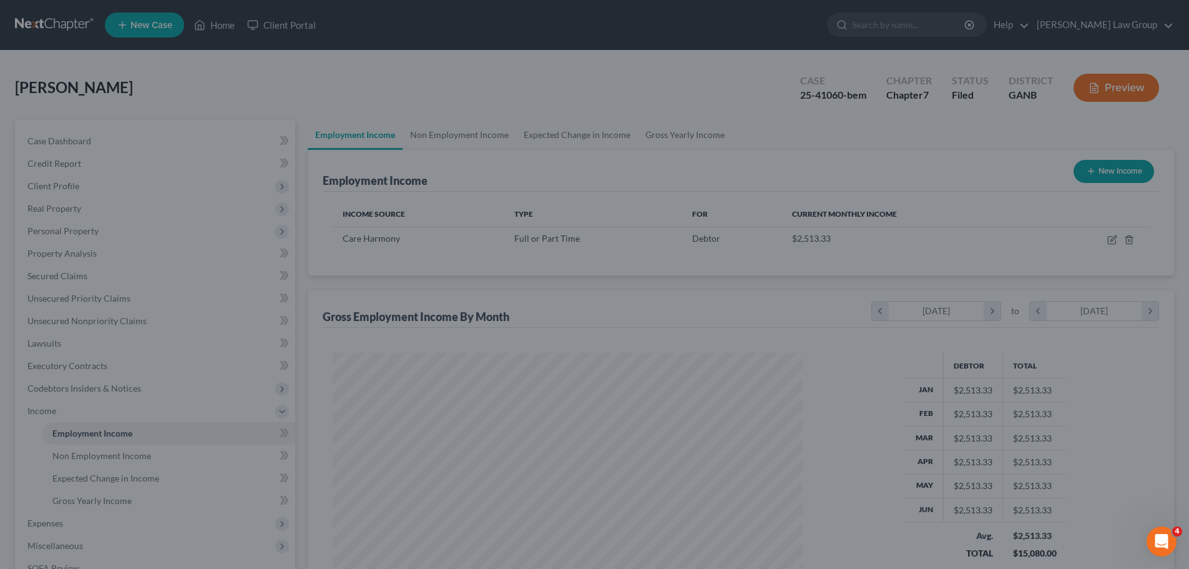
scroll to position [623831, 623574]
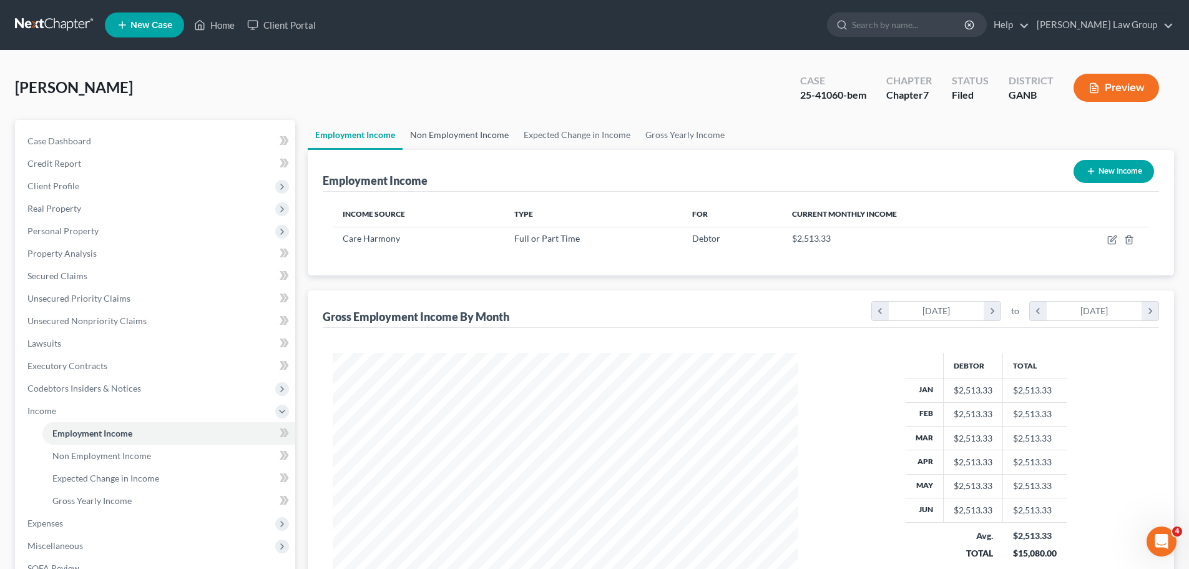
click at [450, 138] on link "Non Employment Income" at bounding box center [460, 135] width 114 height 30
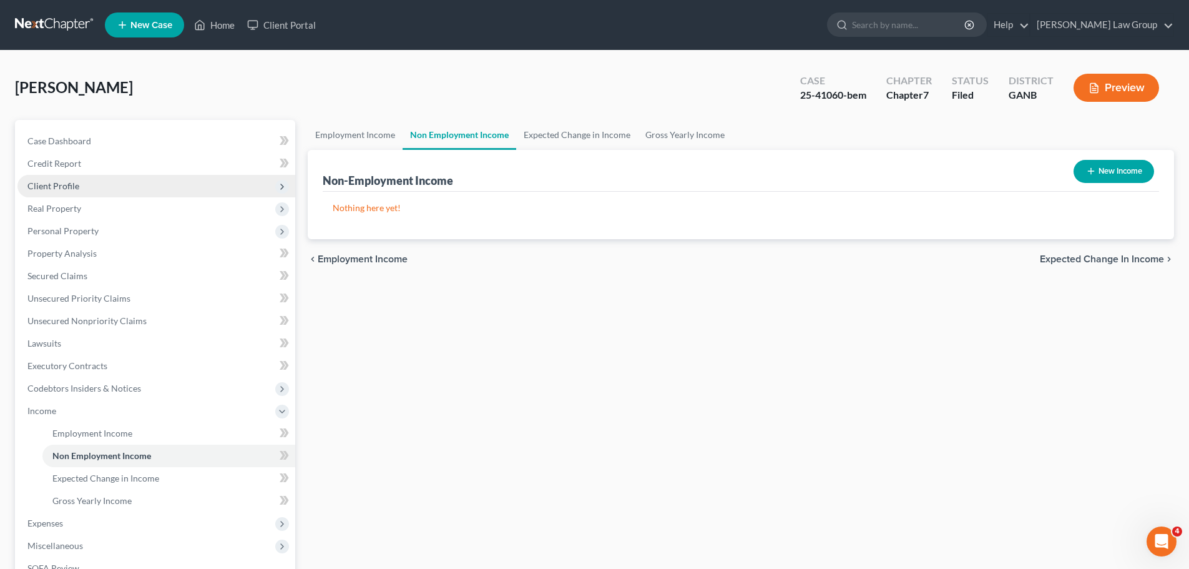
click at [97, 195] on span "Client Profile" at bounding box center [156, 186] width 278 height 22
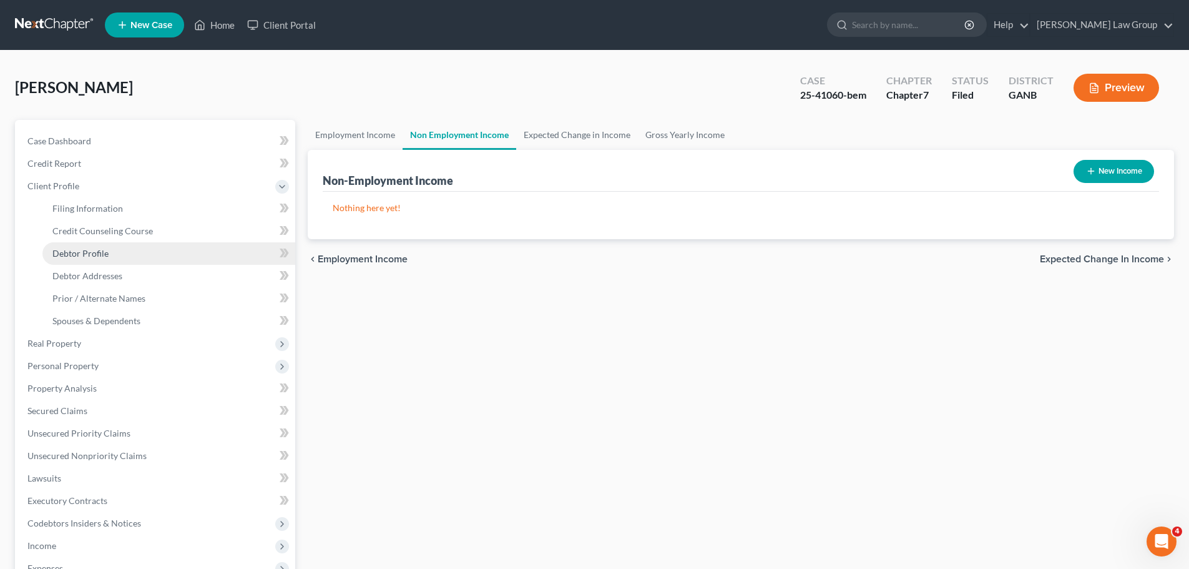
click at [101, 257] on span "Debtor Profile" at bounding box center [80, 253] width 56 height 11
select select "0"
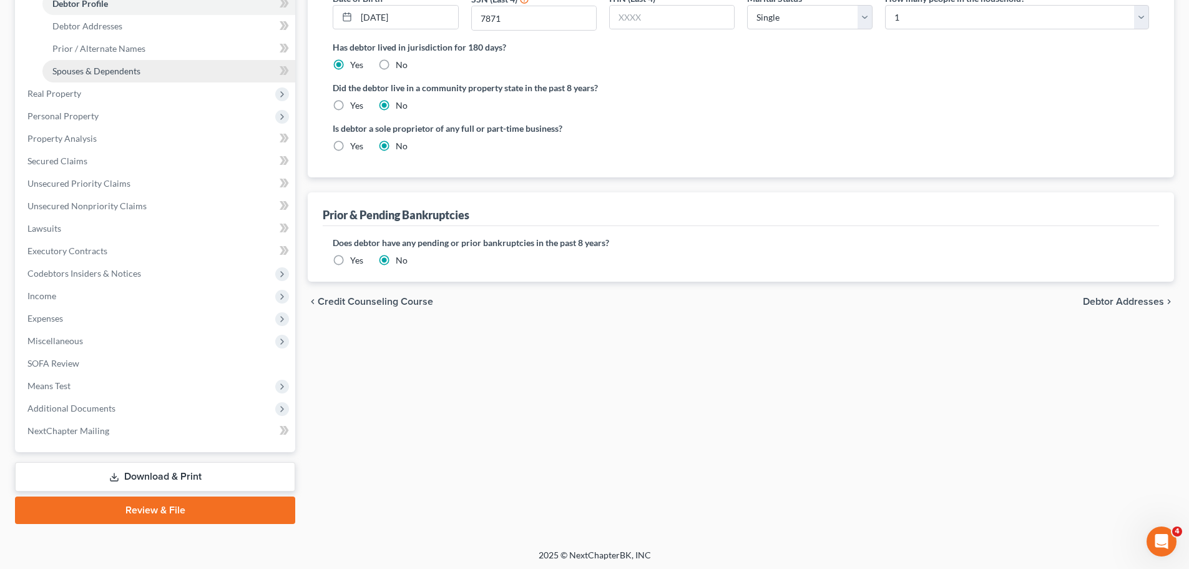
scroll to position [252, 0]
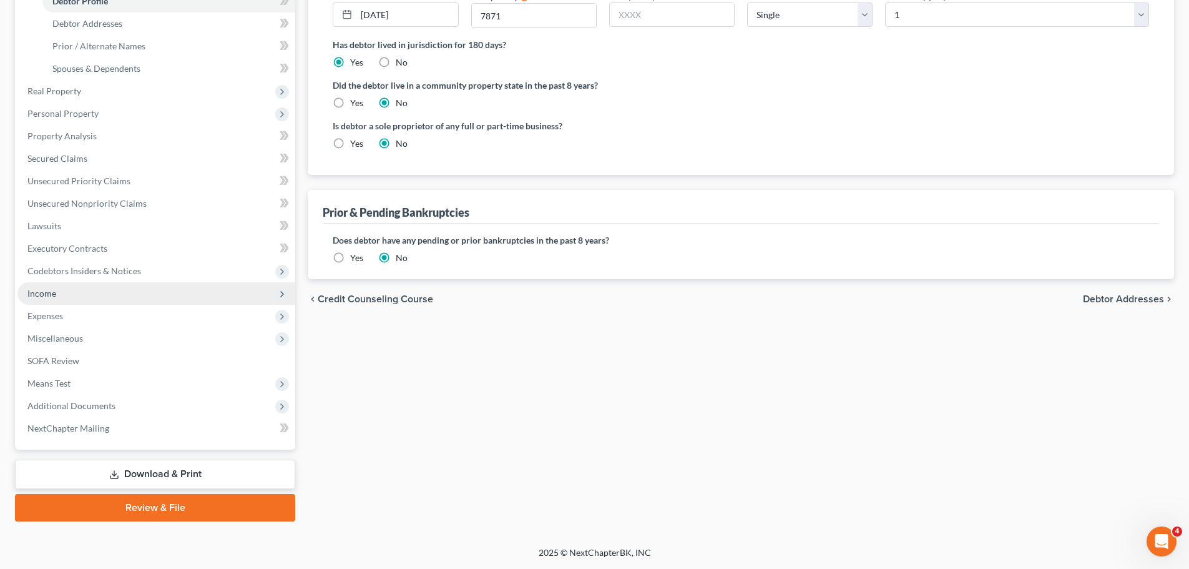
click at [113, 294] on span "Income" at bounding box center [156, 293] width 278 height 22
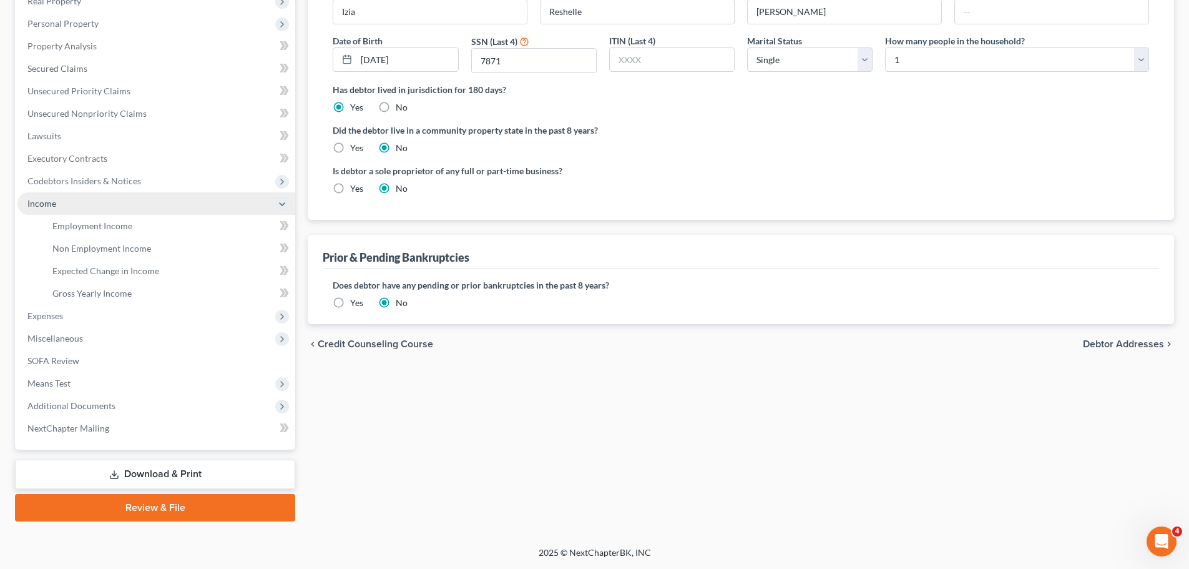
scroll to position [207, 0]
click at [122, 231] on link "Employment Income" at bounding box center [168, 226] width 253 height 22
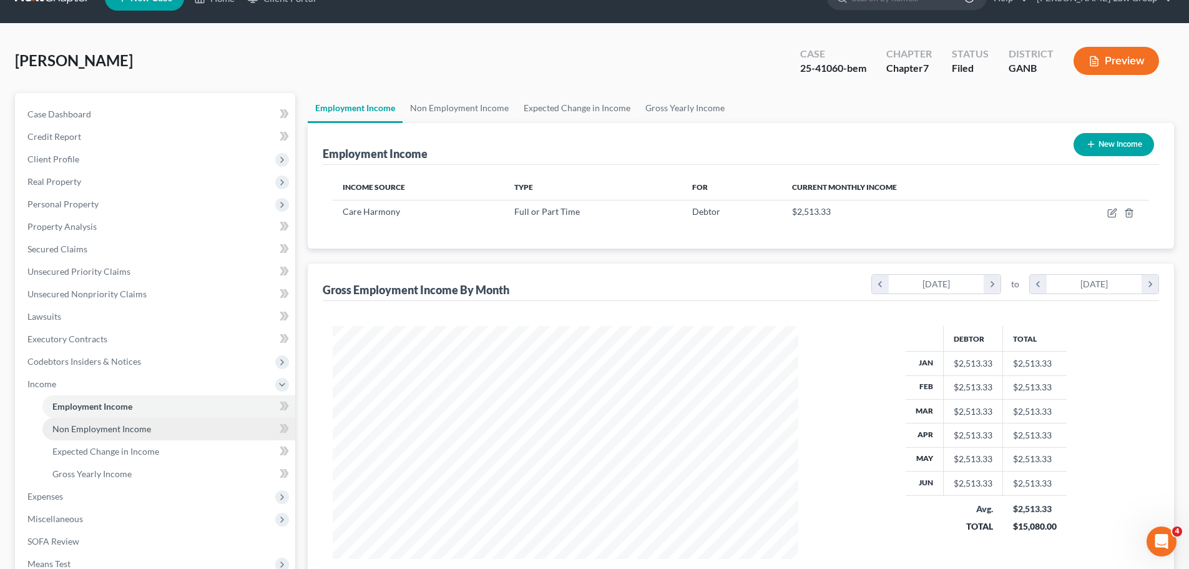
scroll to position [187, 0]
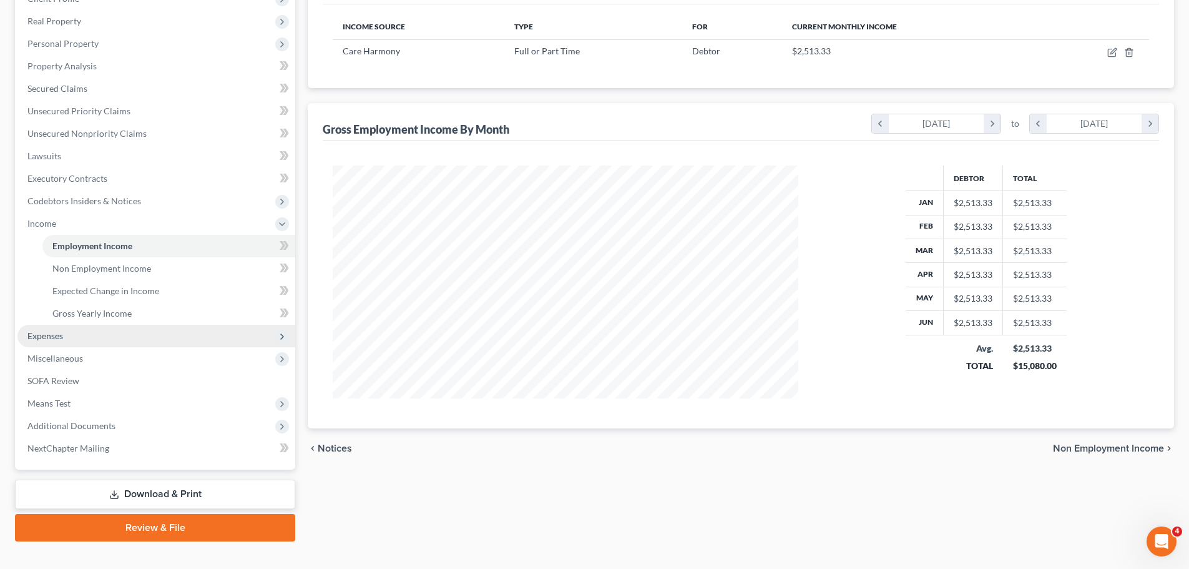
click at [168, 344] on span "Expenses" at bounding box center [156, 336] width 278 height 22
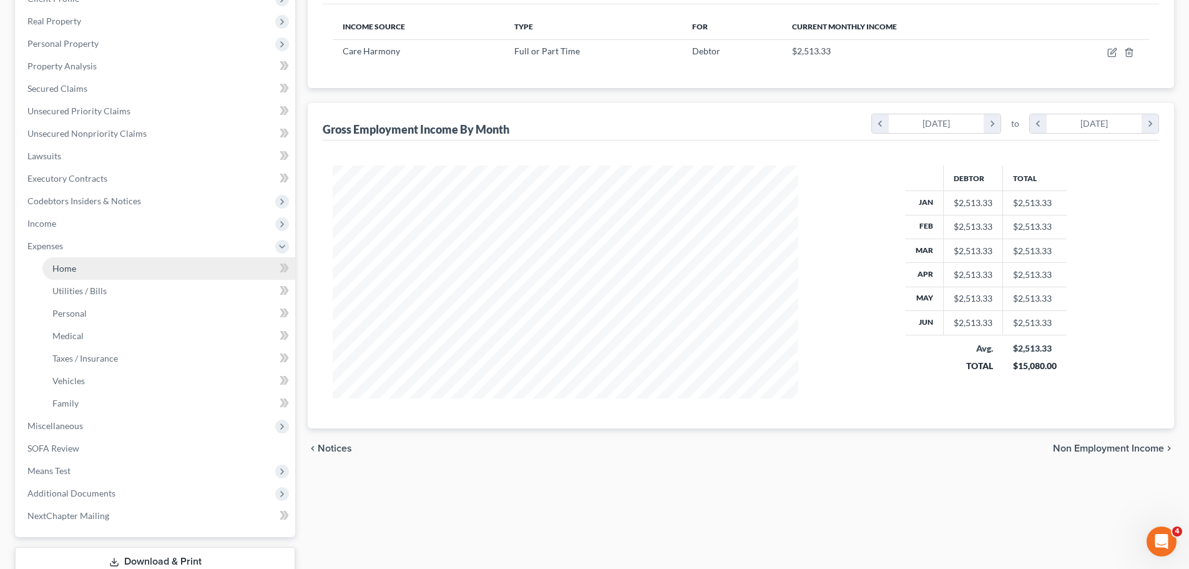
click at [121, 266] on link "Home" at bounding box center [168, 268] width 253 height 22
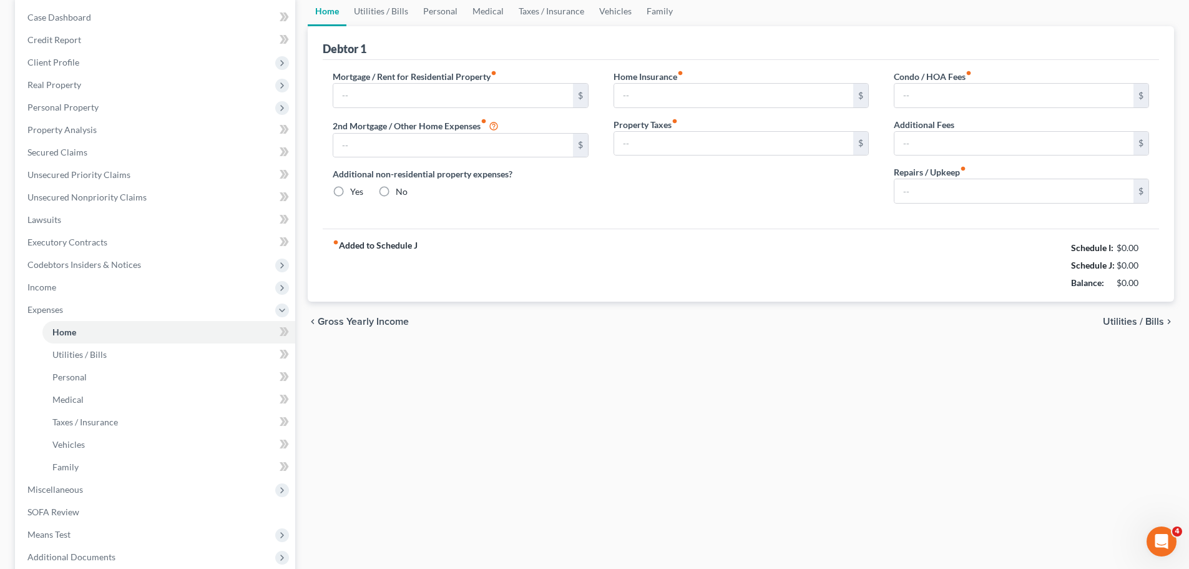
scroll to position [14, 0]
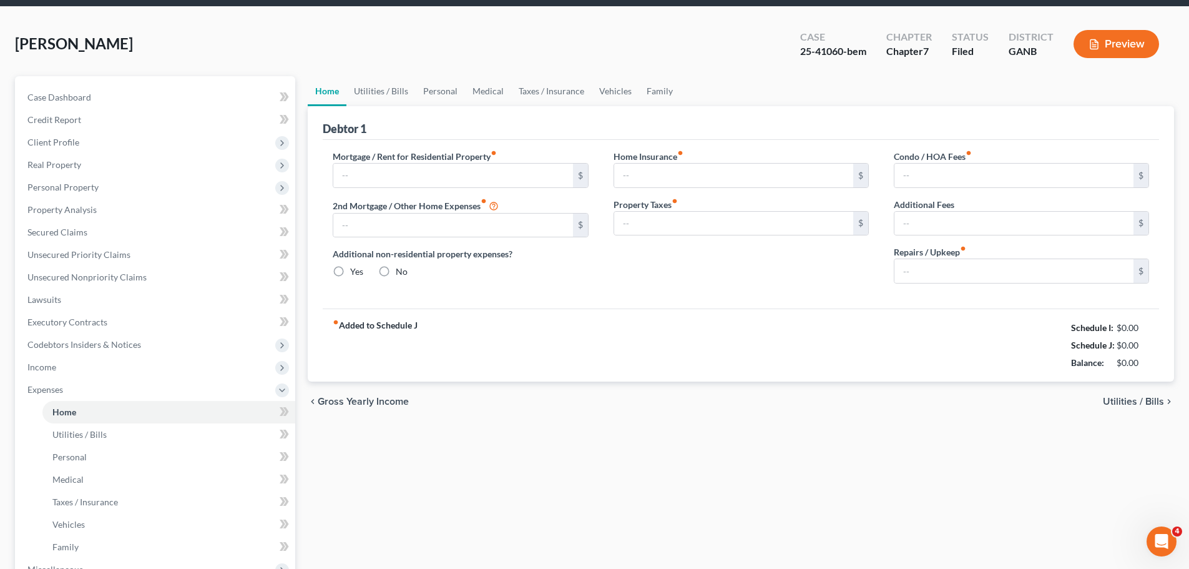
type input "750.00"
type input "0.00"
radio input "true"
type input "0.00"
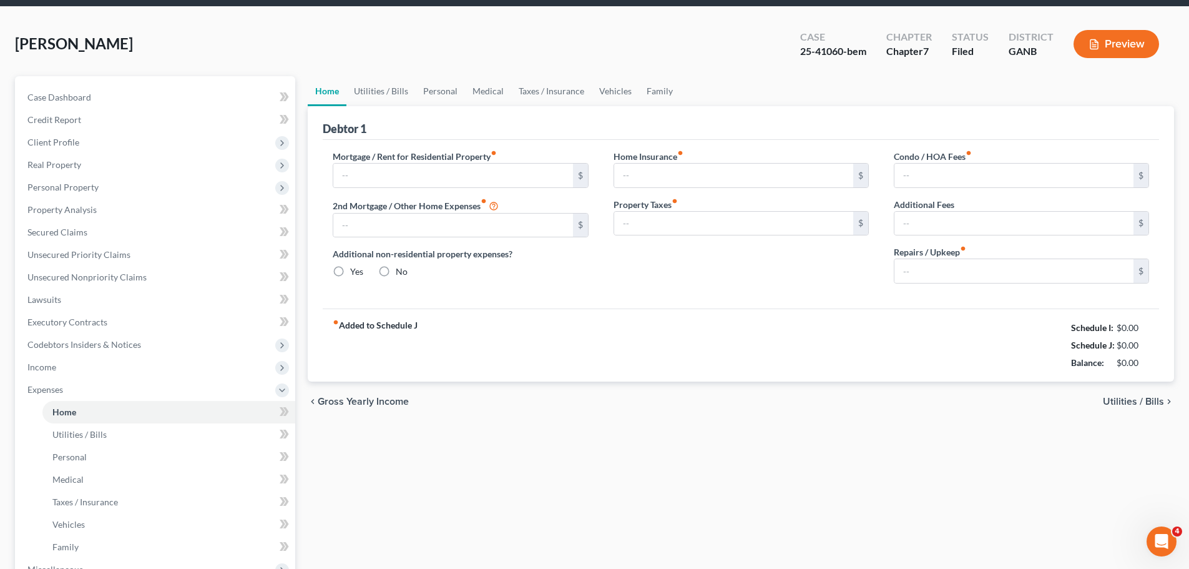
type input "0.00"
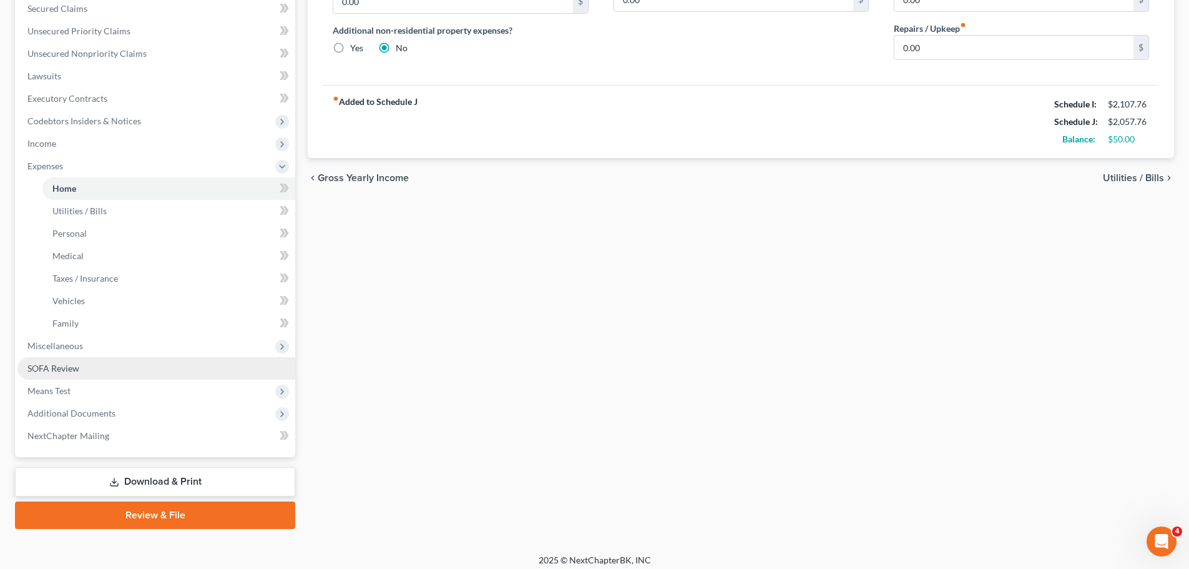
scroll to position [275, 0]
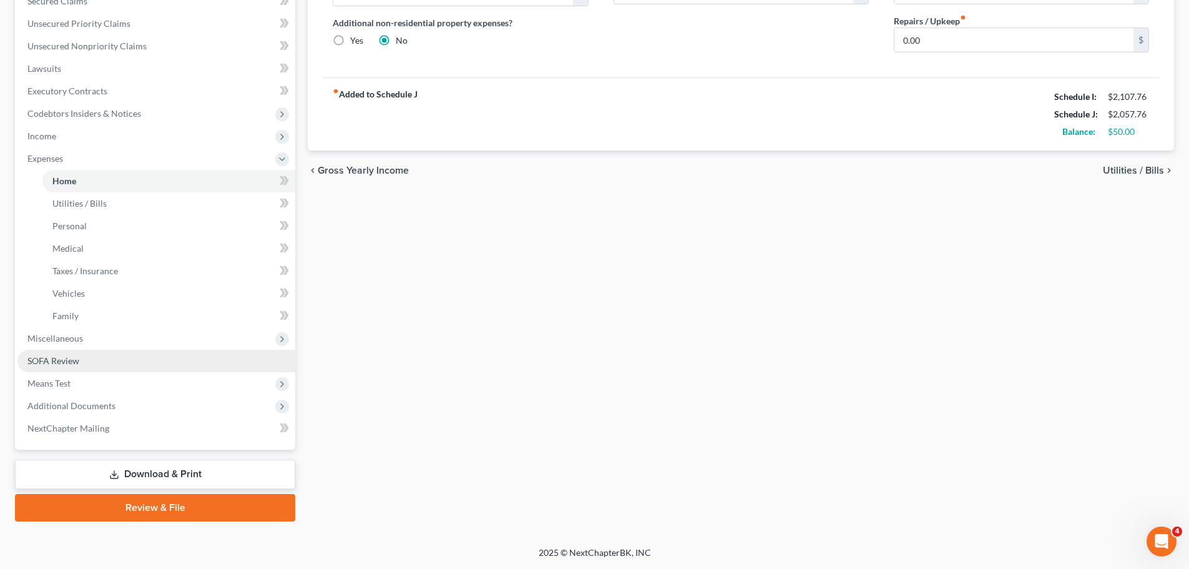
click at [105, 359] on link "SOFA Review" at bounding box center [156, 360] width 278 height 22
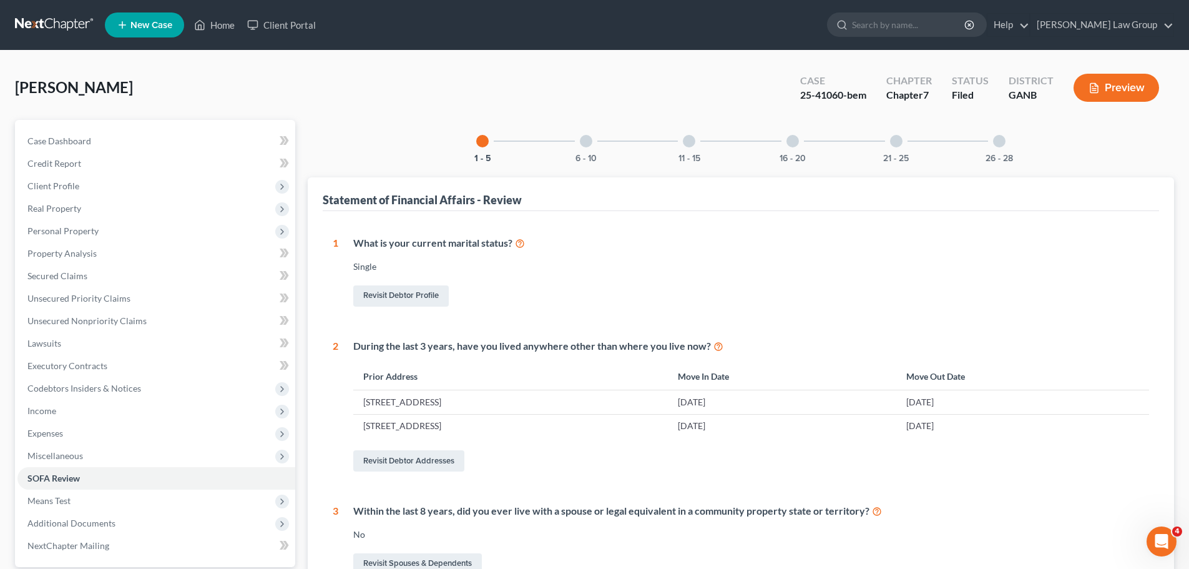
click at [985, 127] on div "26 - 28" at bounding box center [999, 141] width 42 height 42
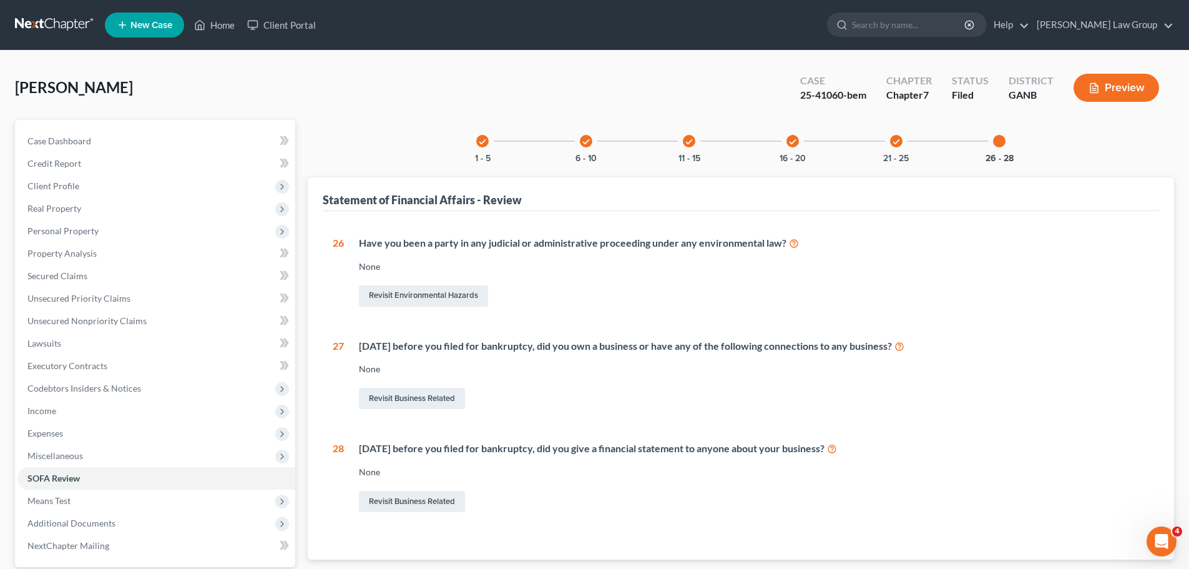
click at [911, 138] on div "check 21 - 25" at bounding box center [896, 141] width 42 height 42
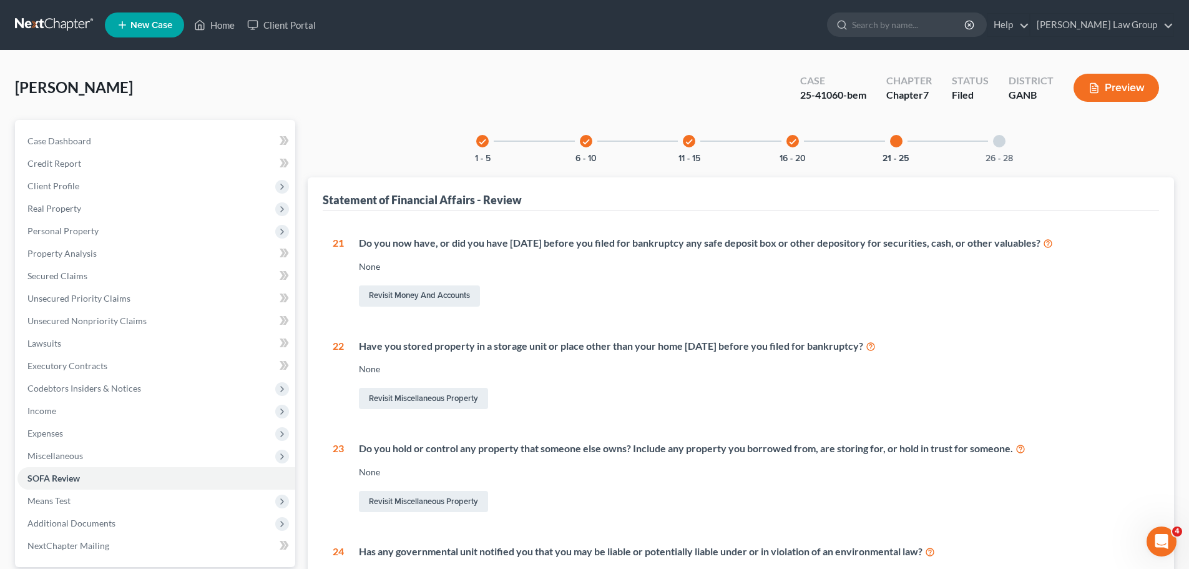
click at [793, 152] on div "check 16 - 20" at bounding box center [792, 141] width 42 height 42
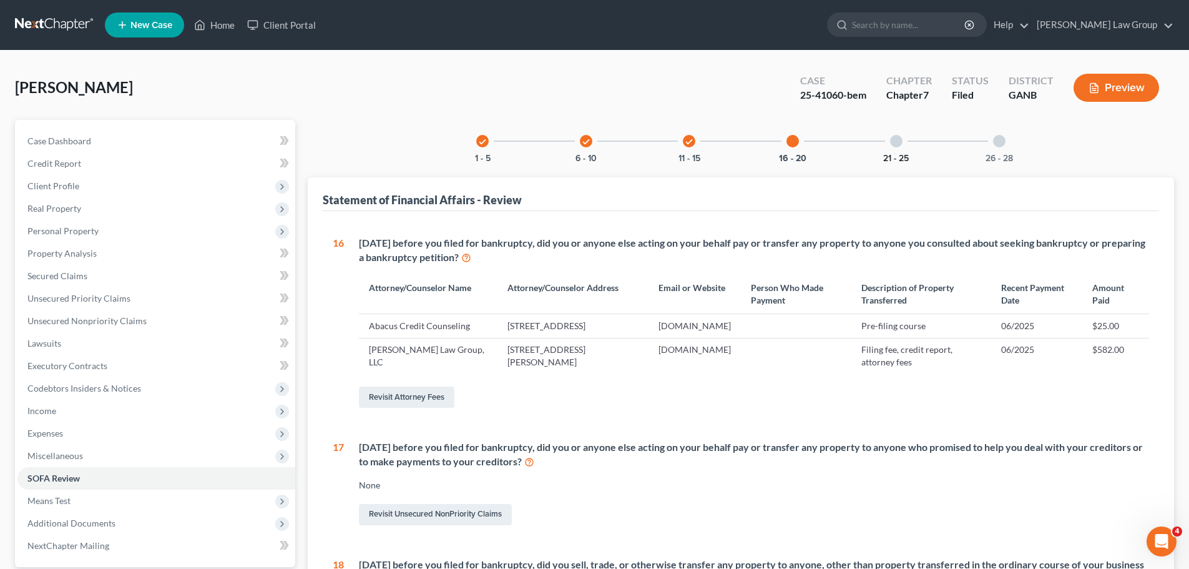
click at [907, 154] on button "21 - 25" at bounding box center [896, 158] width 26 height 9
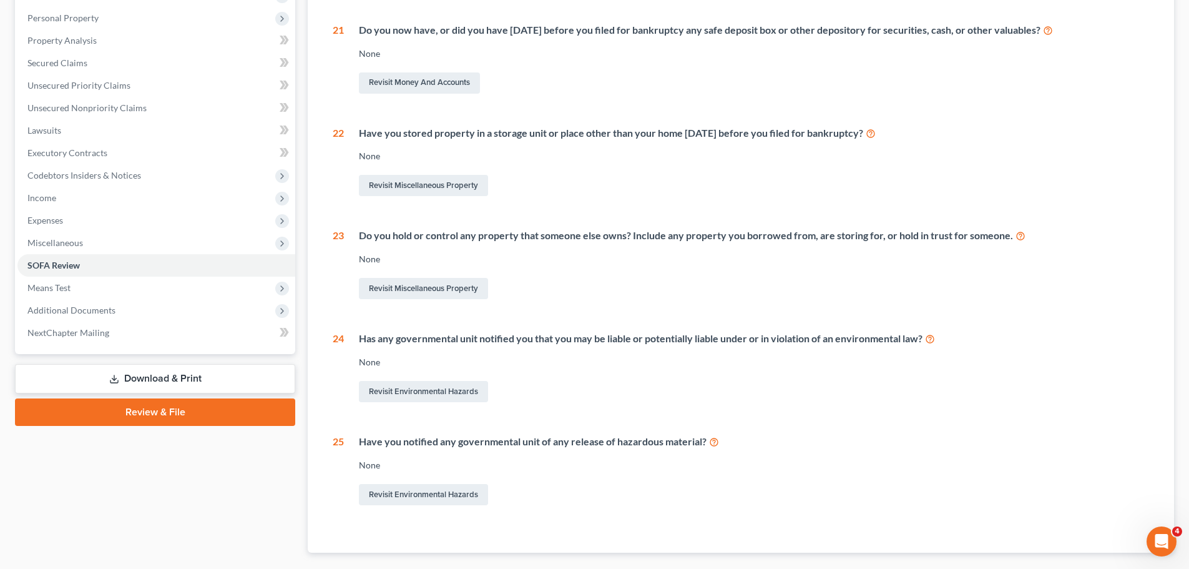
scroll to position [284, 0]
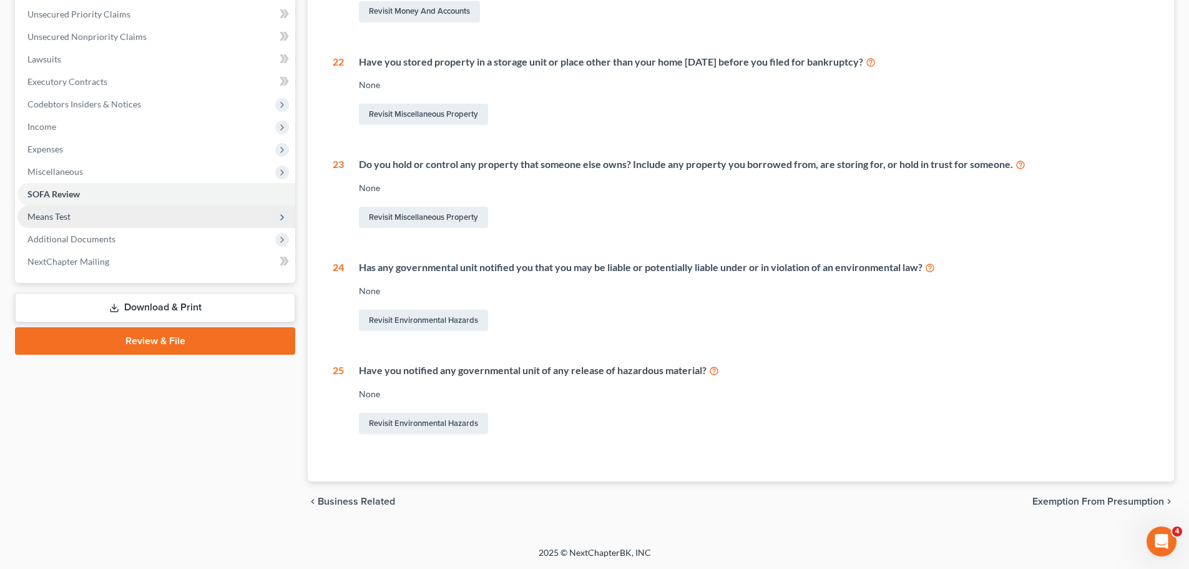
click at [152, 210] on span "Means Test" at bounding box center [156, 216] width 278 height 22
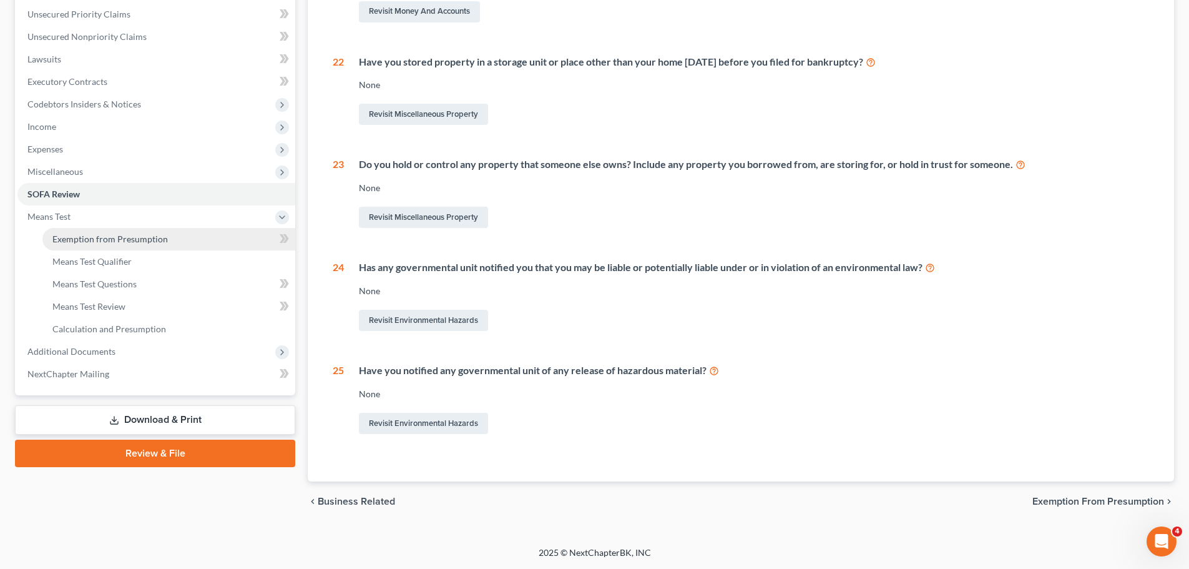
click at [148, 245] on link "Exemption from Presumption" at bounding box center [168, 239] width 253 height 22
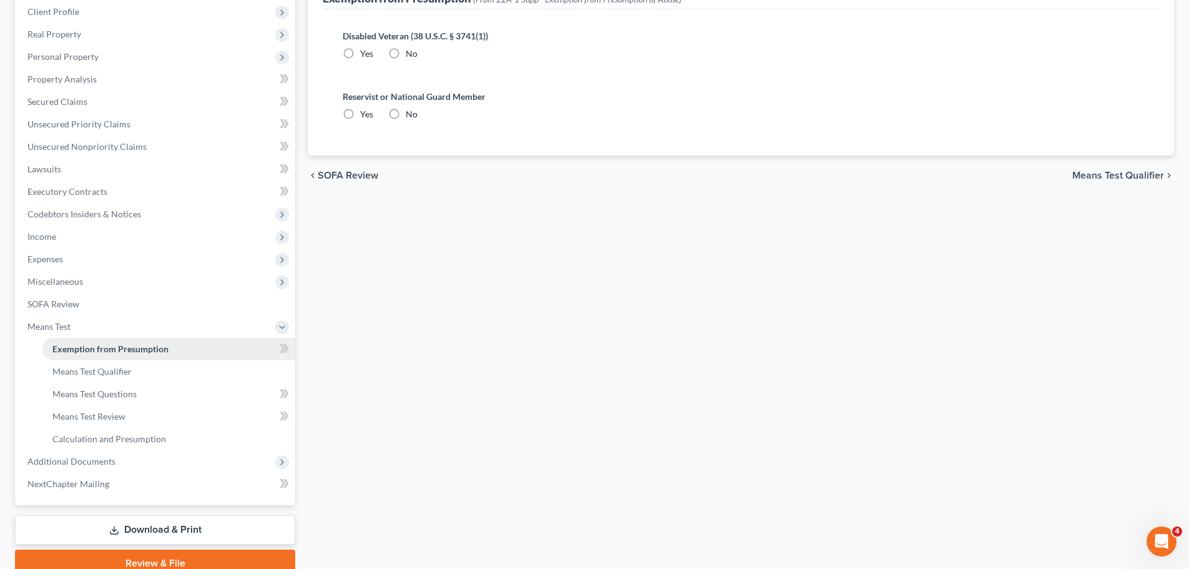
radio input "true"
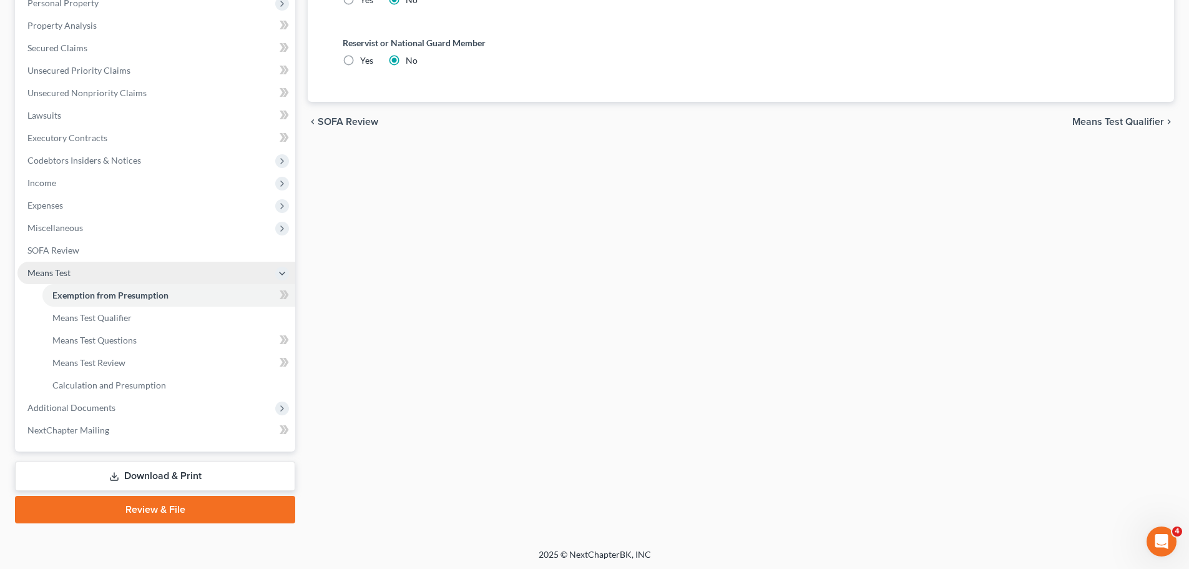
scroll to position [230, 0]
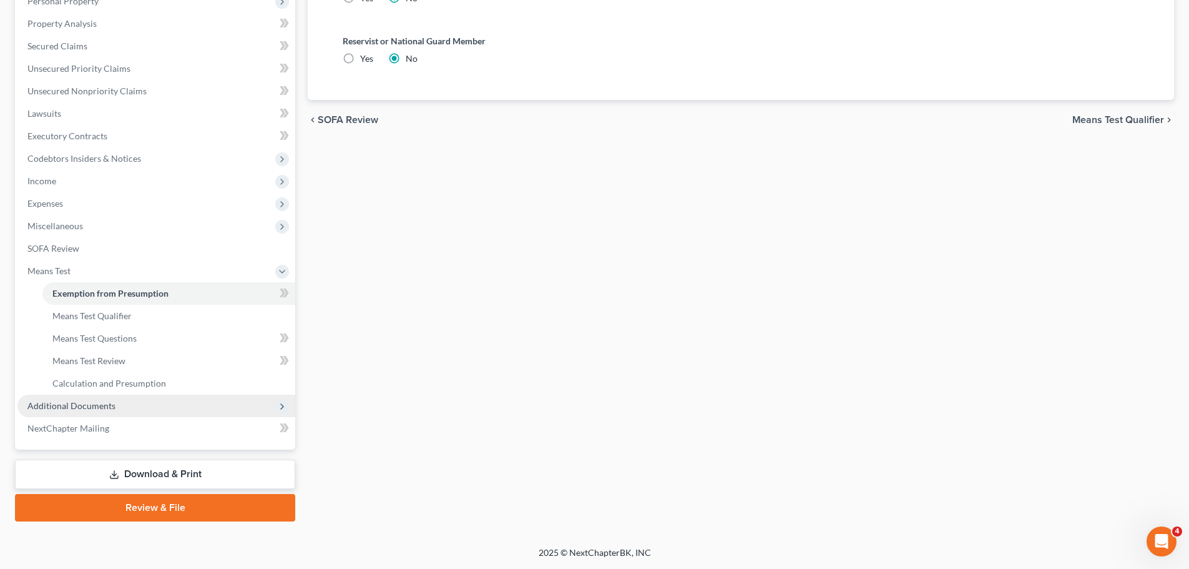
click at [157, 403] on span "Additional Documents" at bounding box center [156, 405] width 278 height 22
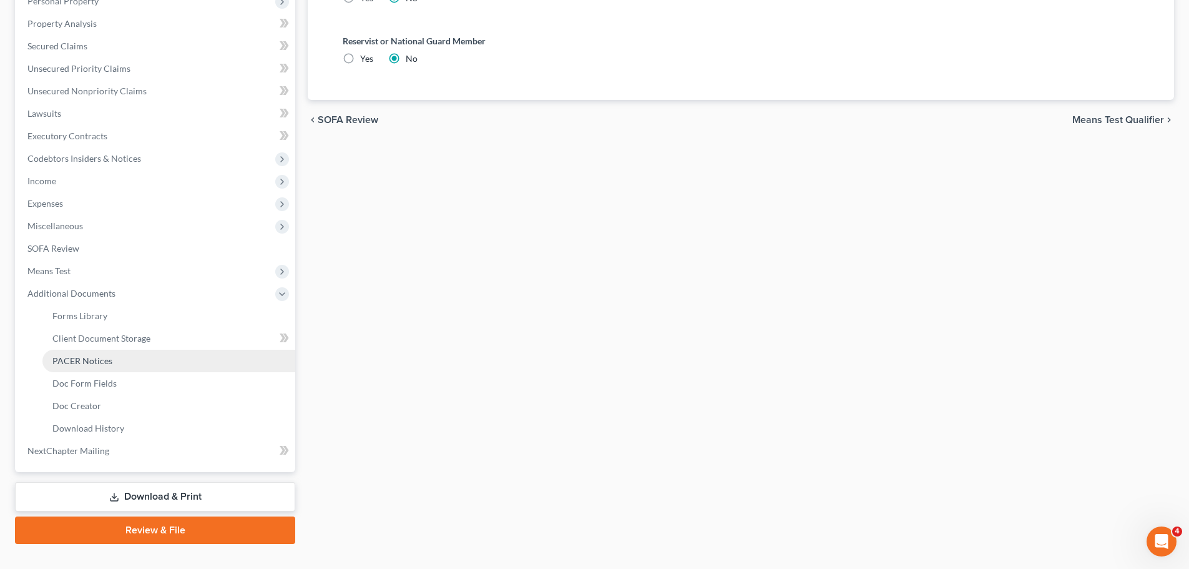
click at [92, 366] on link "PACER Notices" at bounding box center [168, 360] width 253 height 22
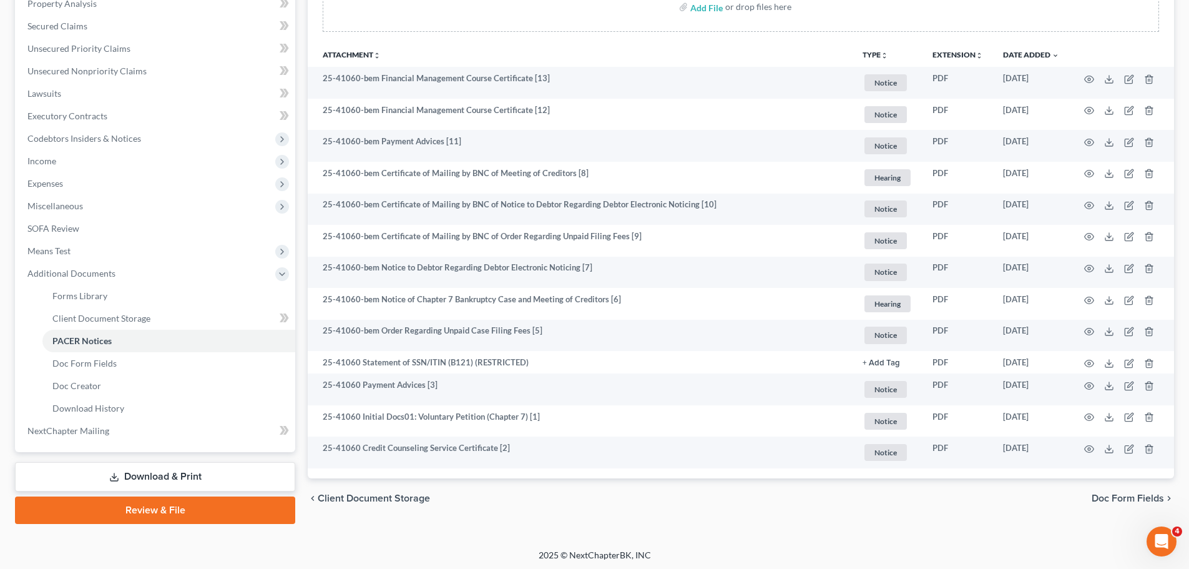
scroll to position [125, 0]
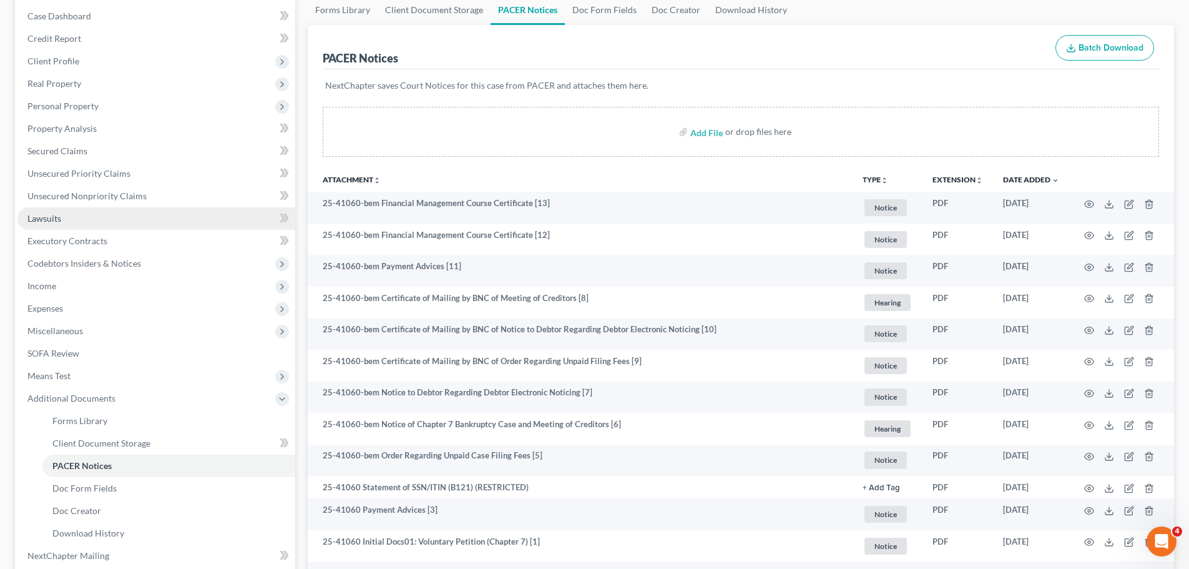
click at [74, 218] on link "Lawsuits" at bounding box center [156, 218] width 278 height 22
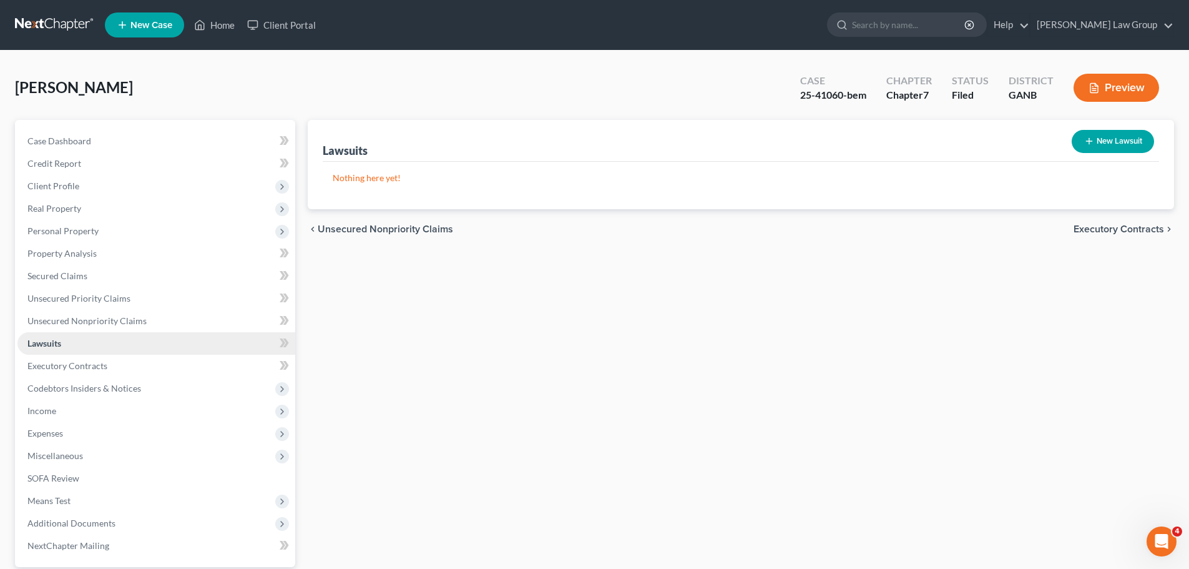
scroll to position [117, 0]
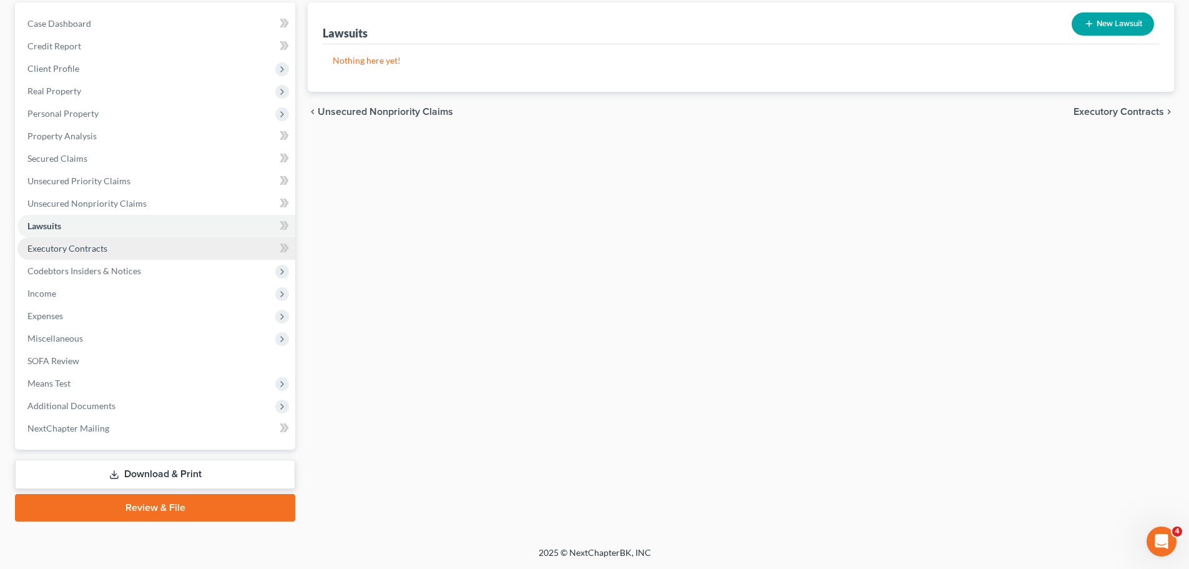
click at [97, 244] on span "Executory Contracts" at bounding box center [67, 248] width 80 height 11
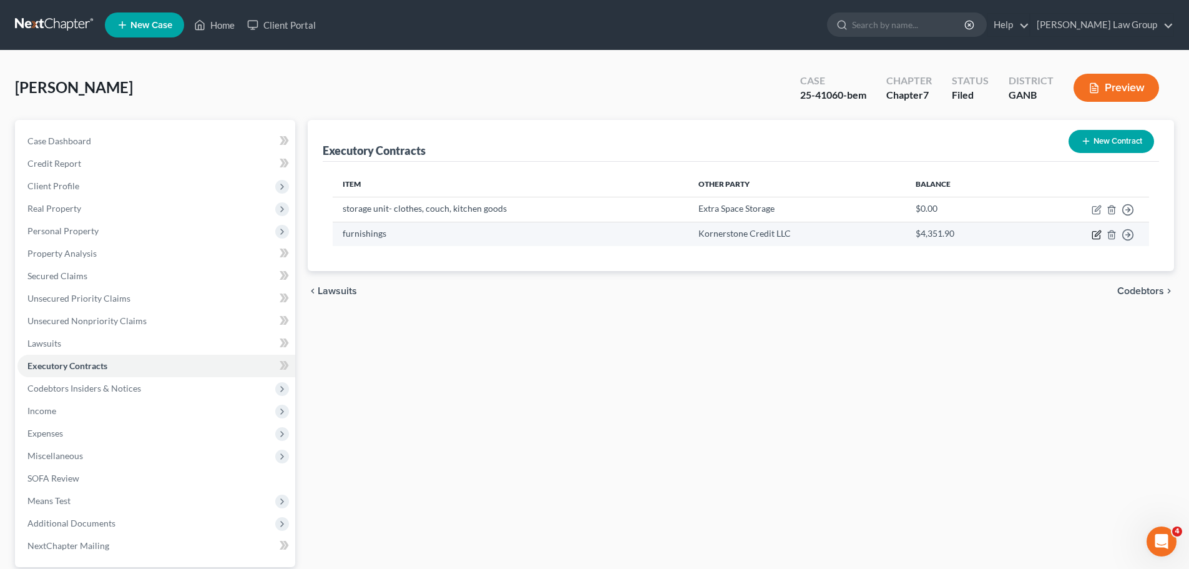
click at [1095, 232] on icon "button" at bounding box center [1096, 235] width 10 height 10
select select "3"
select select "46"
select select "0"
select select "2"
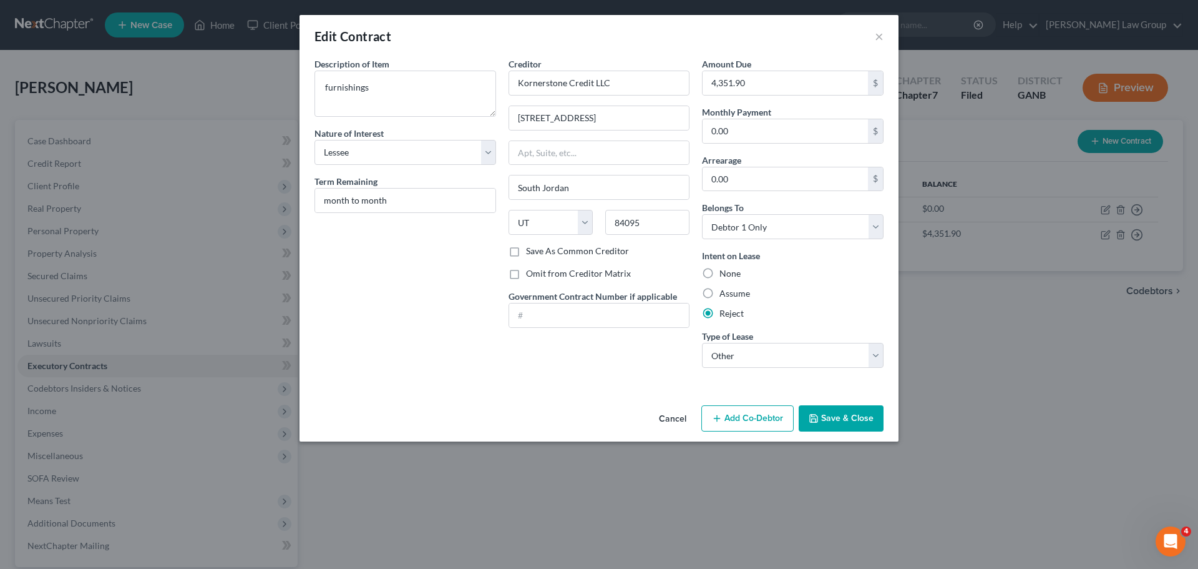
click at [845, 411] on button "Save & Close" at bounding box center [841, 418] width 85 height 26
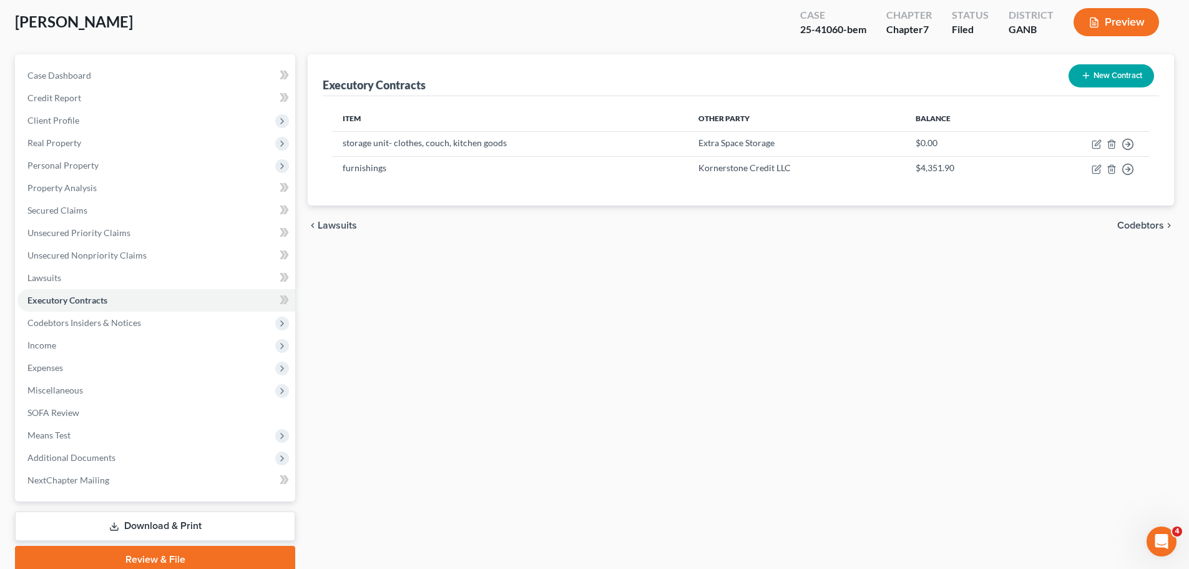
scroll to position [117, 0]
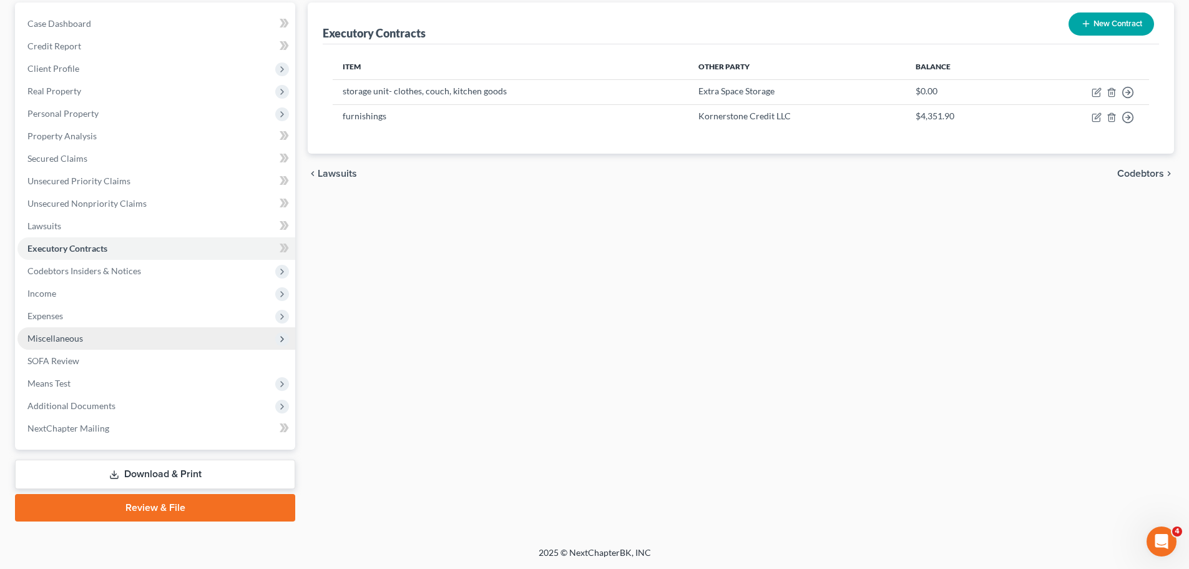
click at [59, 347] on span "Miscellaneous" at bounding box center [156, 338] width 278 height 22
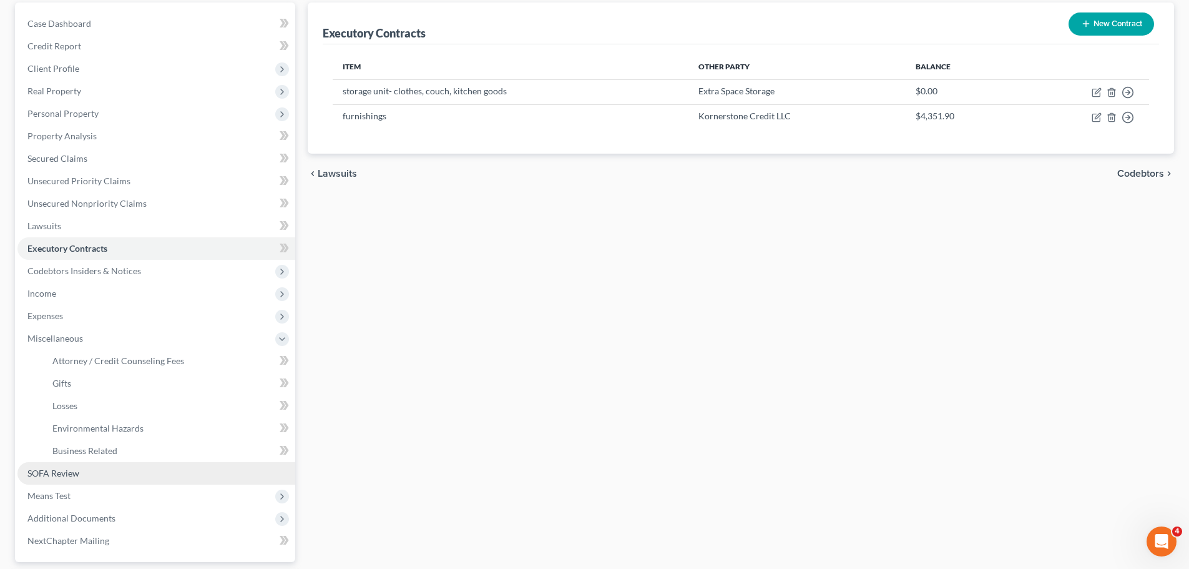
click at [68, 482] on link "SOFA Review" at bounding box center [156, 473] width 278 height 22
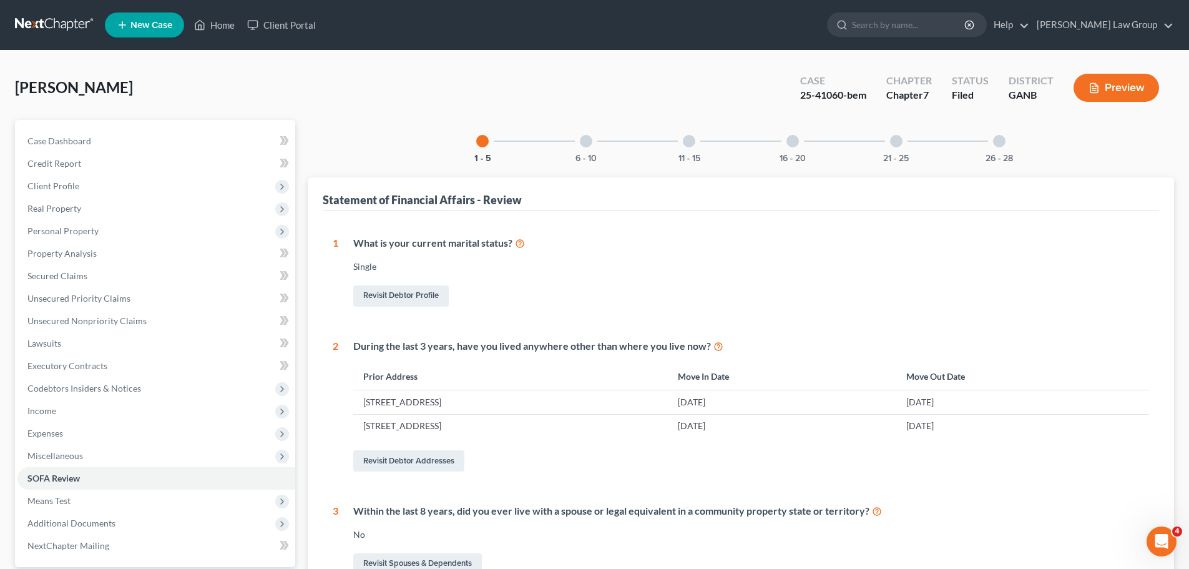
click at [994, 146] on div "26 - 28" at bounding box center [999, 141] width 42 height 42
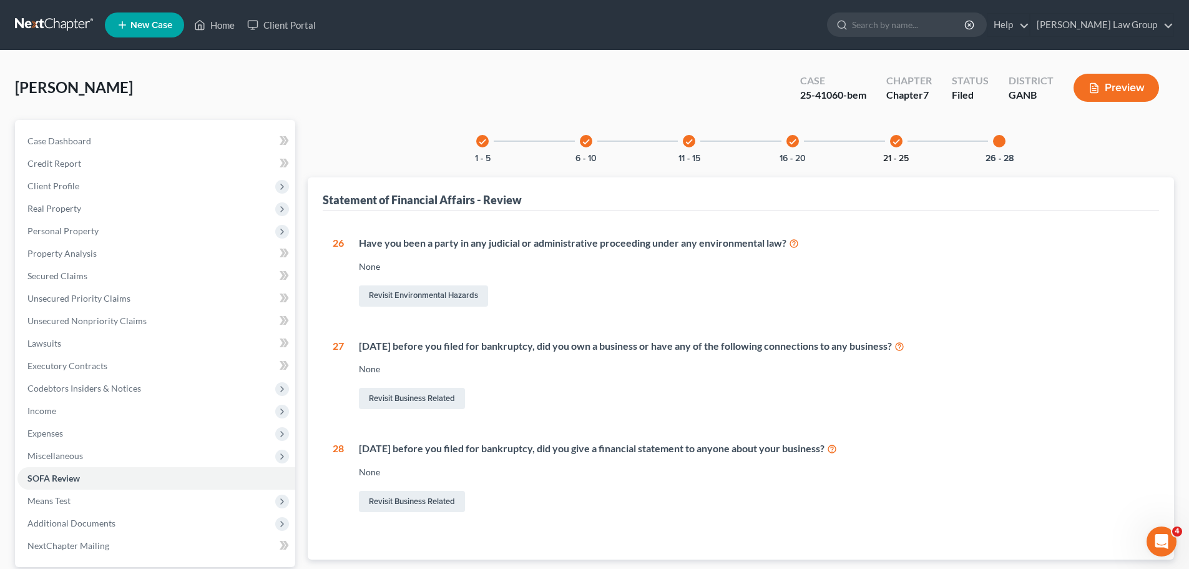
click at [904, 158] on button "21 - 25" at bounding box center [896, 158] width 26 height 9
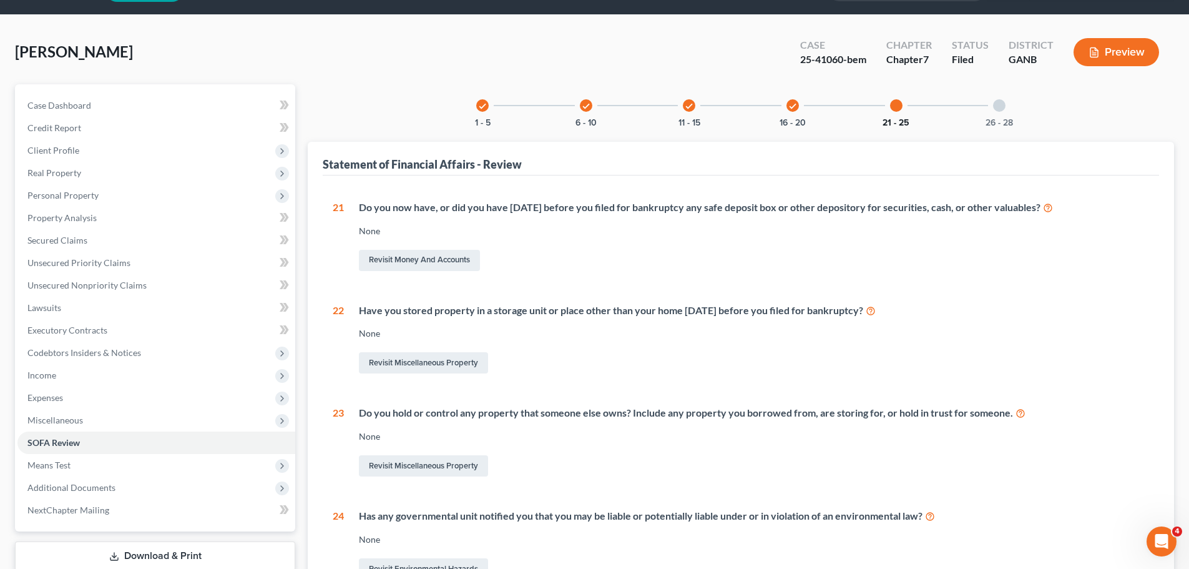
scroll to position [34, 0]
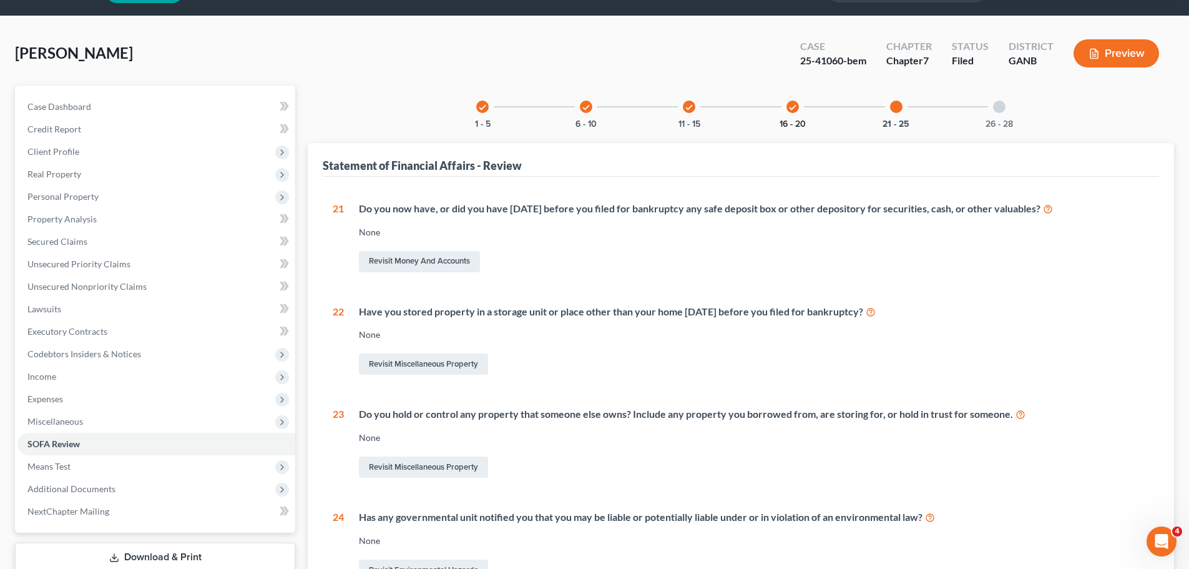
click at [793, 120] on button "16 - 20" at bounding box center [792, 124] width 26 height 9
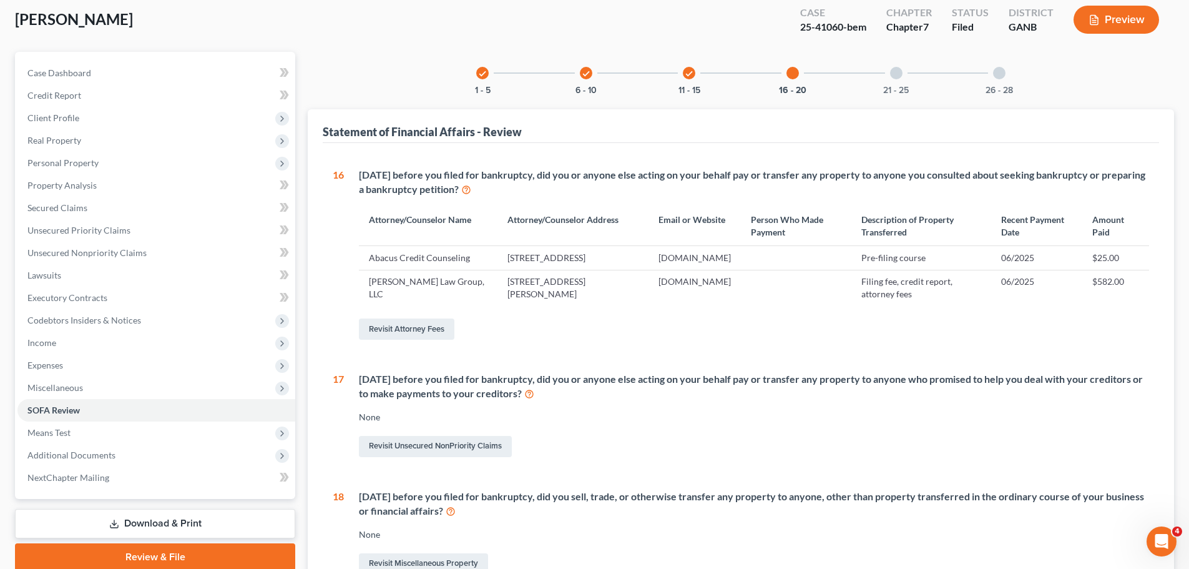
scroll to position [0, 0]
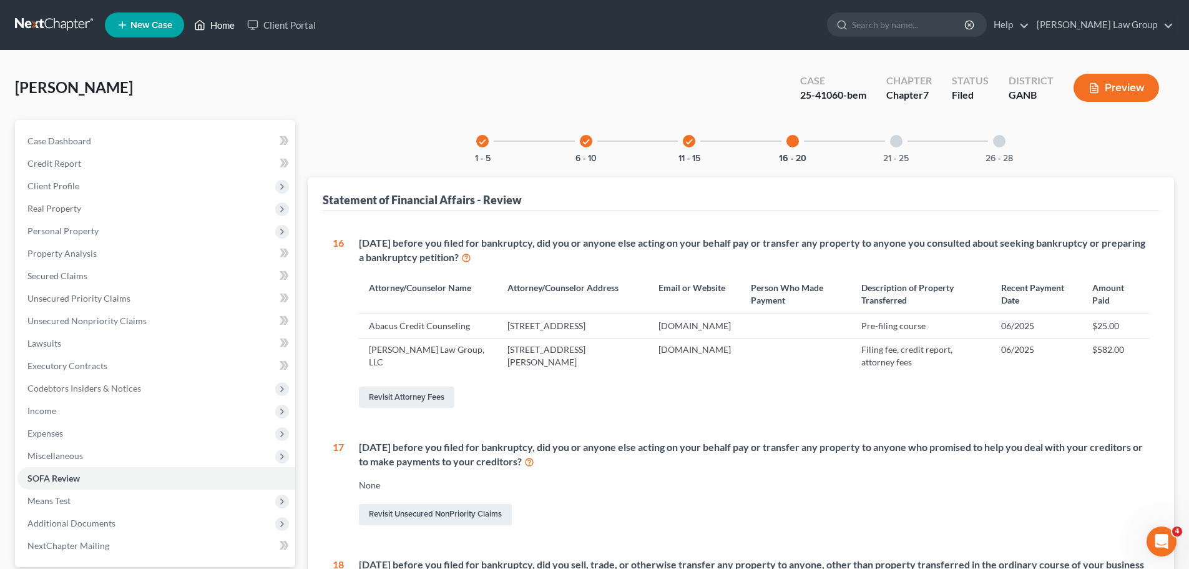
click at [209, 22] on link "Home" at bounding box center [214, 25] width 53 height 22
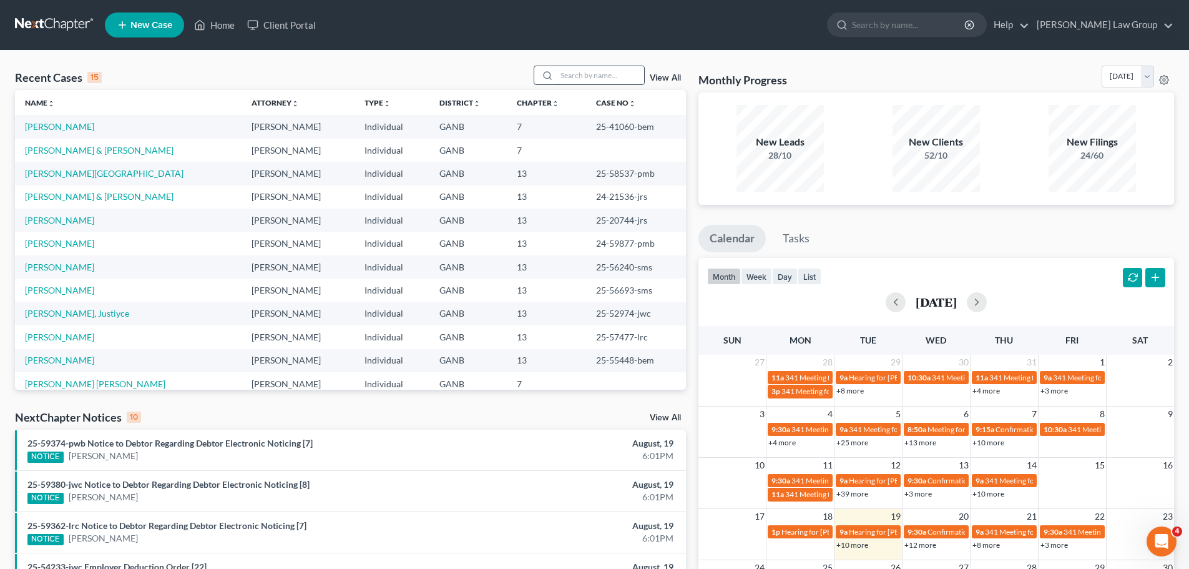
click at [565, 67] on input "search" at bounding box center [600, 75] width 87 height 18
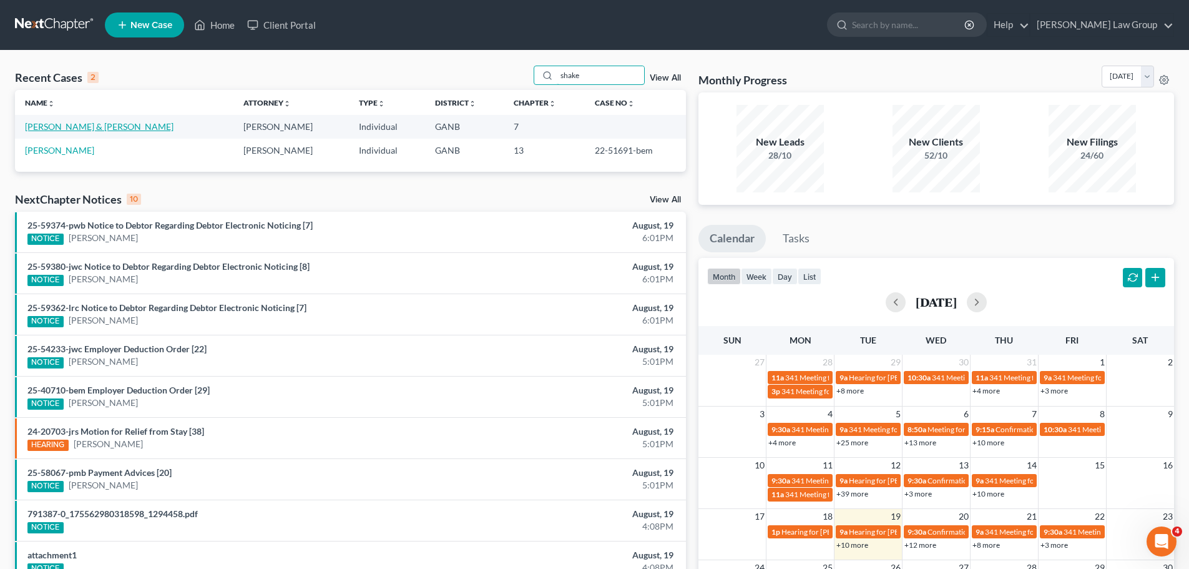
type input "shake"
click at [75, 129] on link "[PERSON_NAME] & [PERSON_NAME]" at bounding box center [99, 126] width 149 height 11
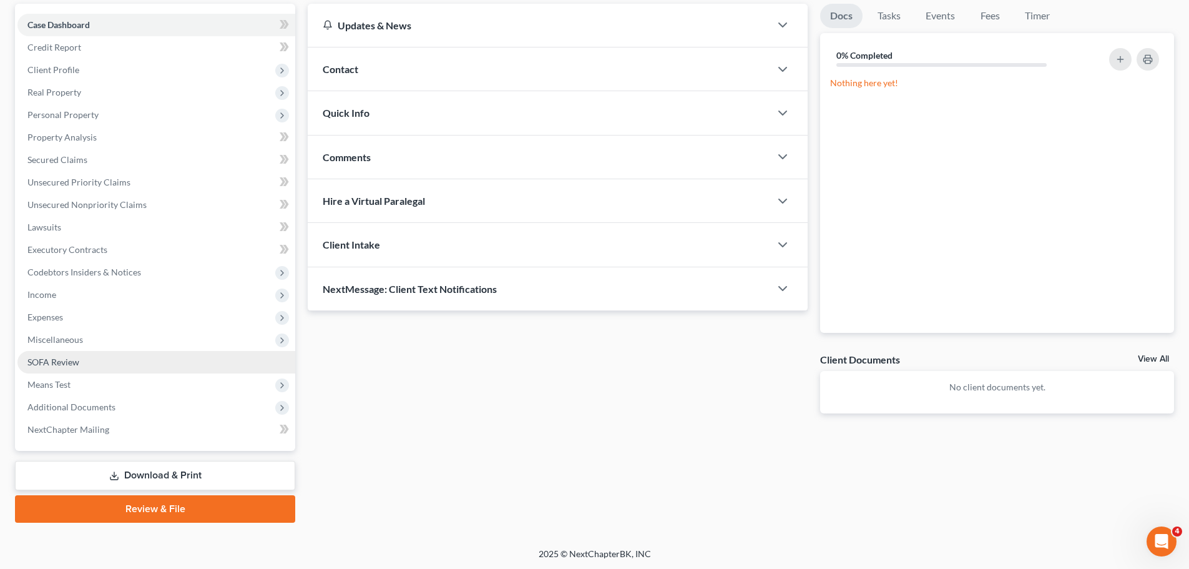
scroll to position [117, 0]
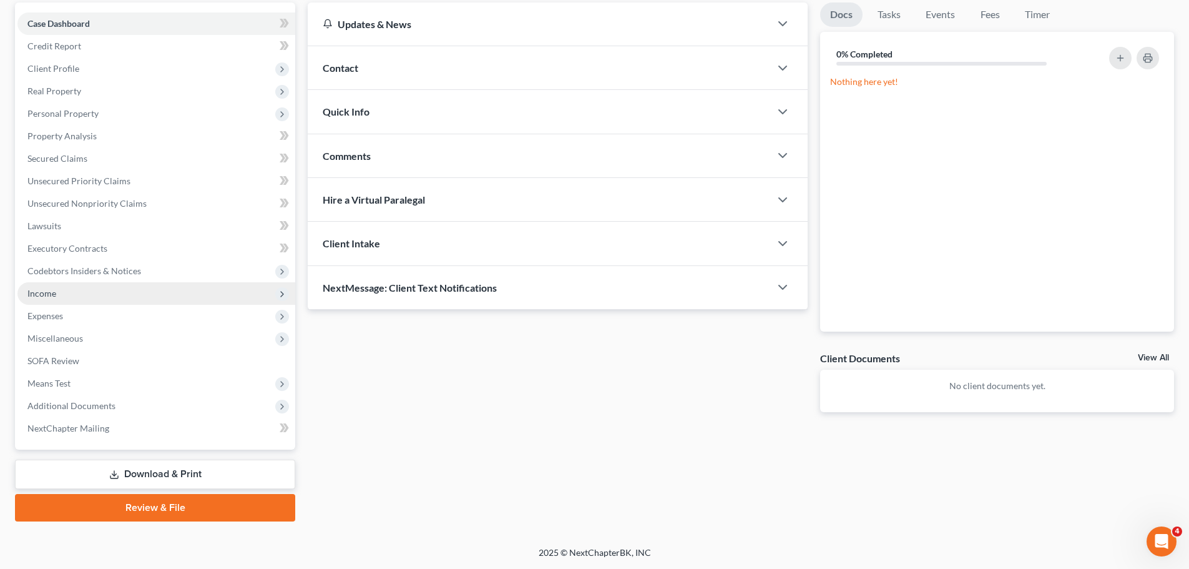
click at [81, 283] on span "Income" at bounding box center [156, 293] width 278 height 22
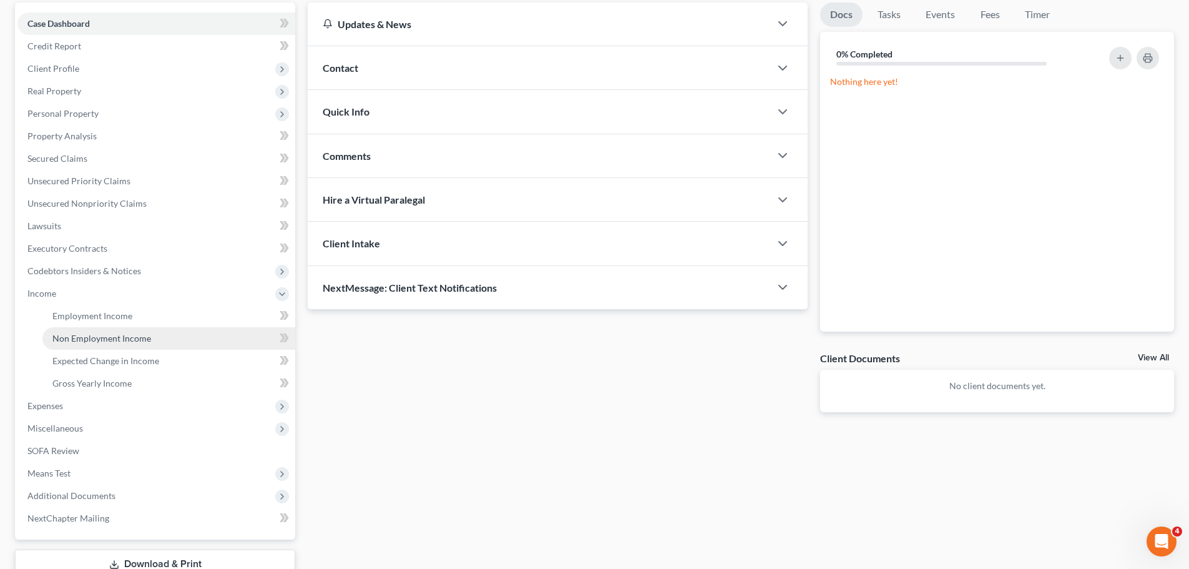
click at [95, 327] on link "Non Employment Income" at bounding box center [168, 338] width 253 height 22
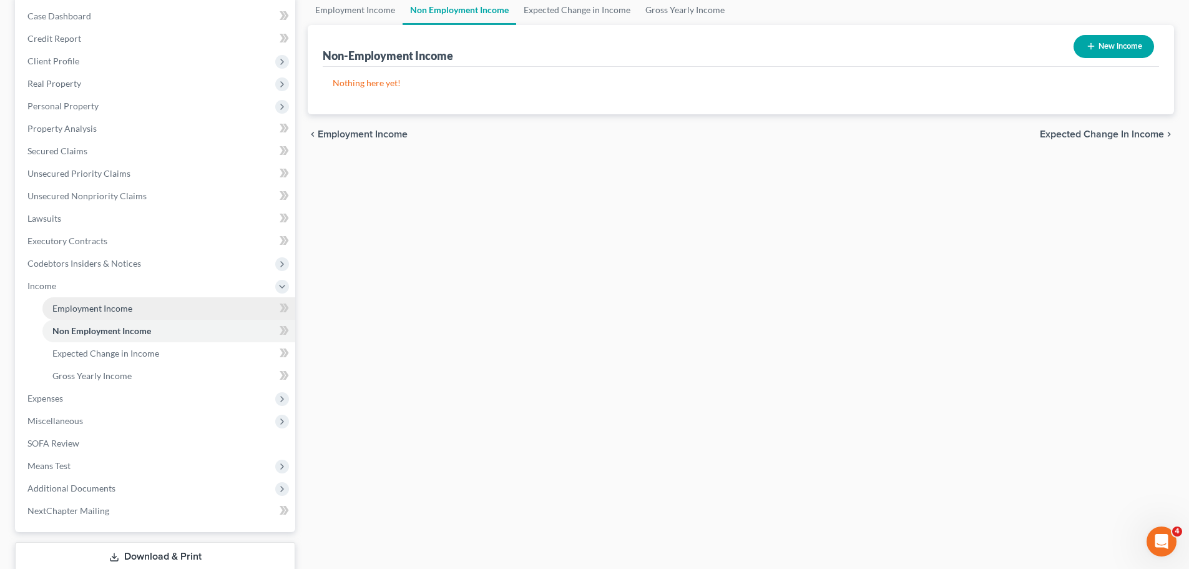
click at [100, 305] on span "Employment Income" at bounding box center [92, 308] width 80 height 11
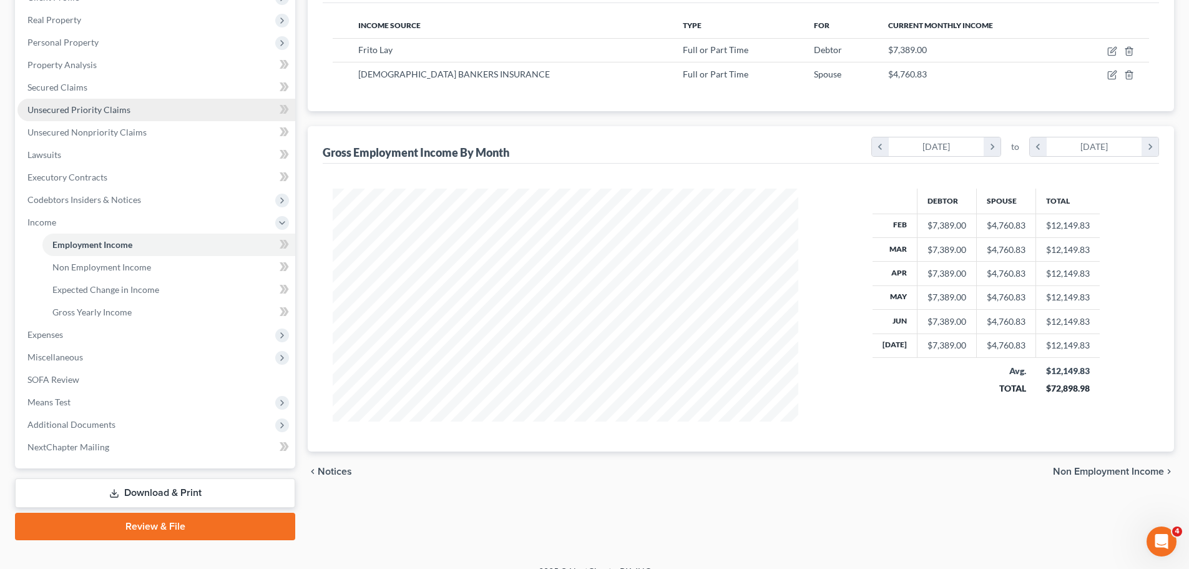
scroll to position [207, 0]
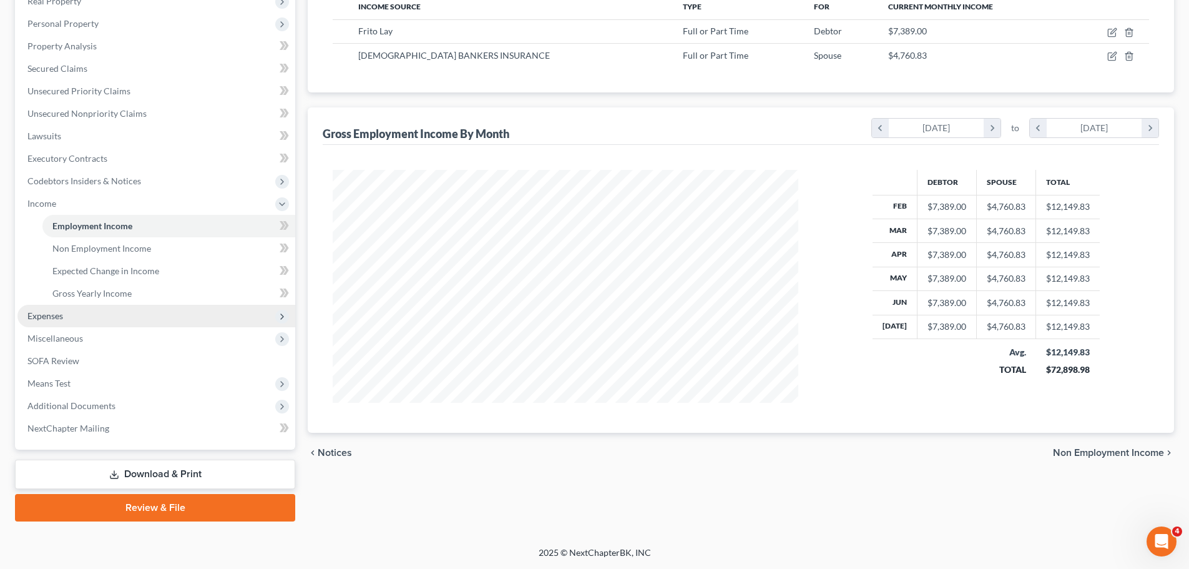
click at [79, 320] on span "Expenses" at bounding box center [156, 316] width 278 height 22
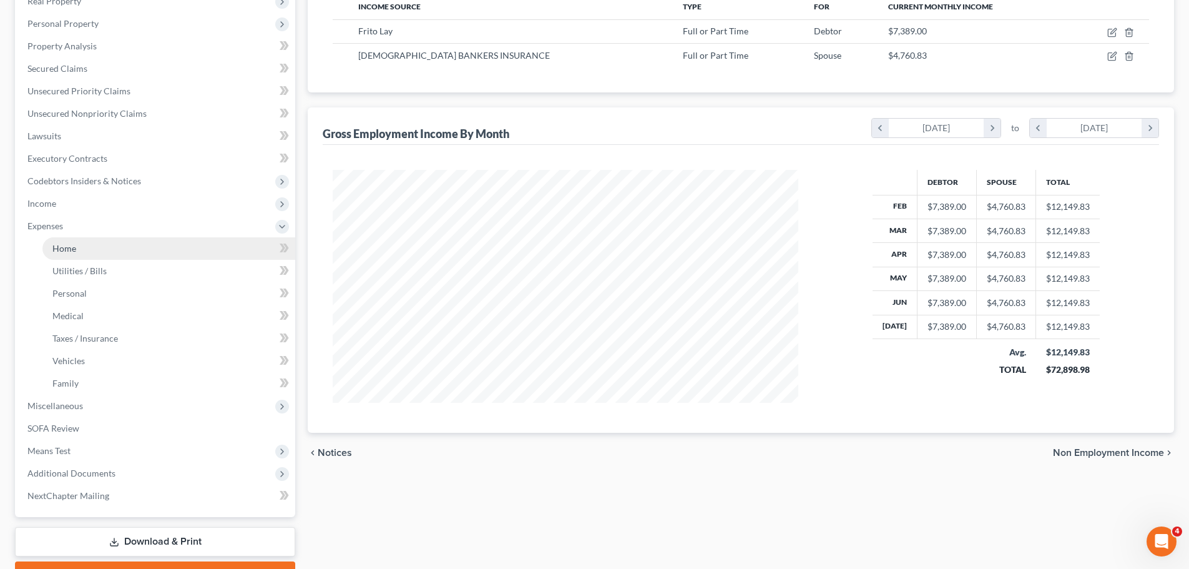
click at [95, 242] on link "Home" at bounding box center [168, 248] width 253 height 22
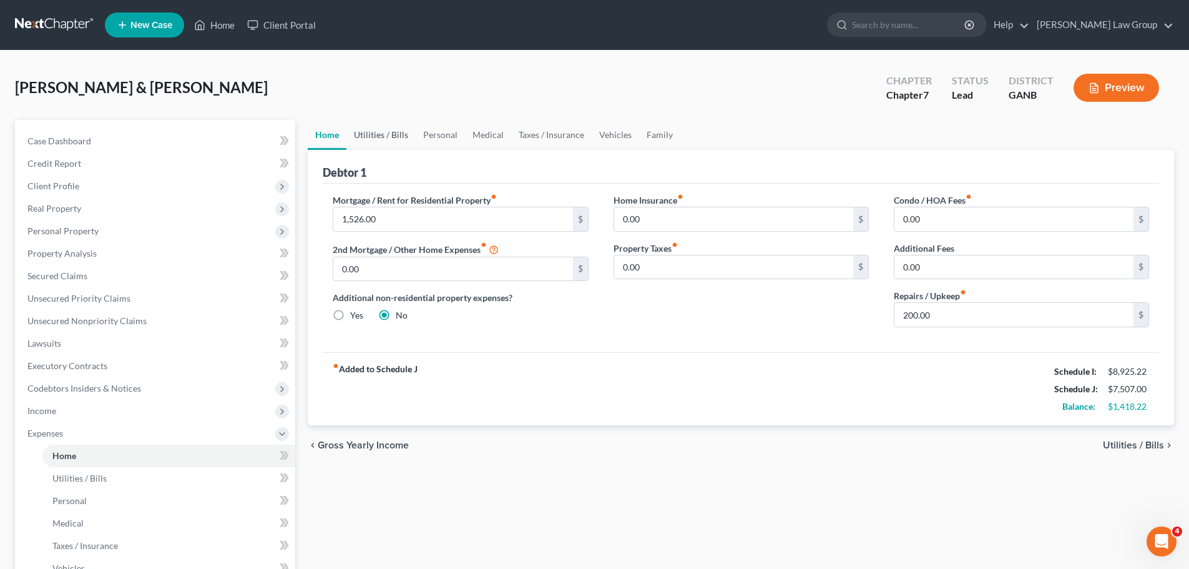
click at [392, 136] on link "Utilities / Bills" at bounding box center [380, 135] width 69 height 30
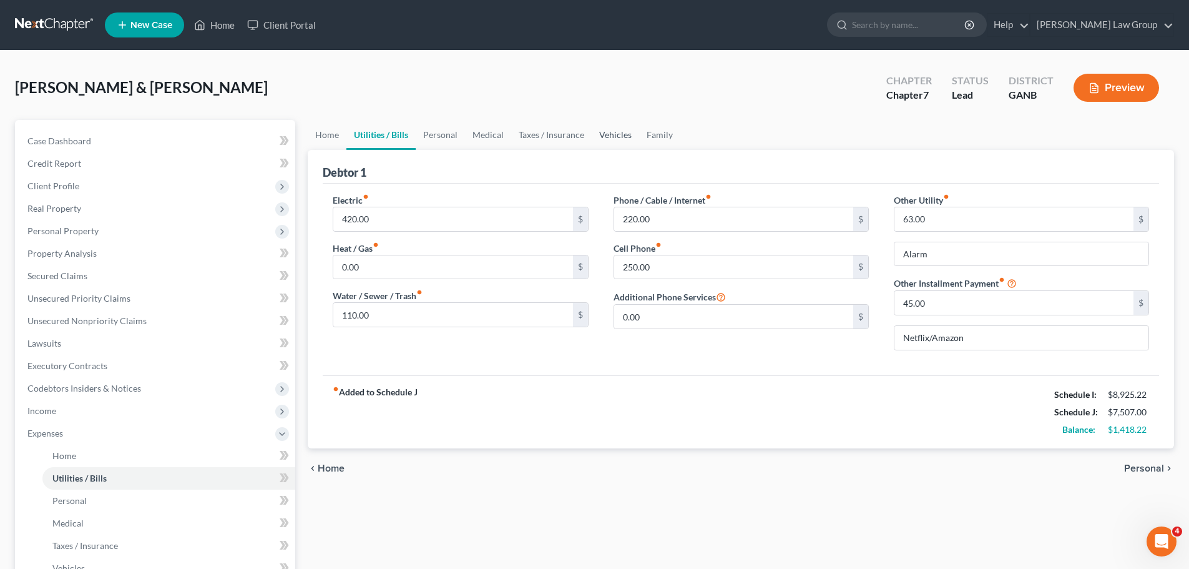
click at [612, 139] on link "Vehicles" at bounding box center [615, 135] width 47 height 30
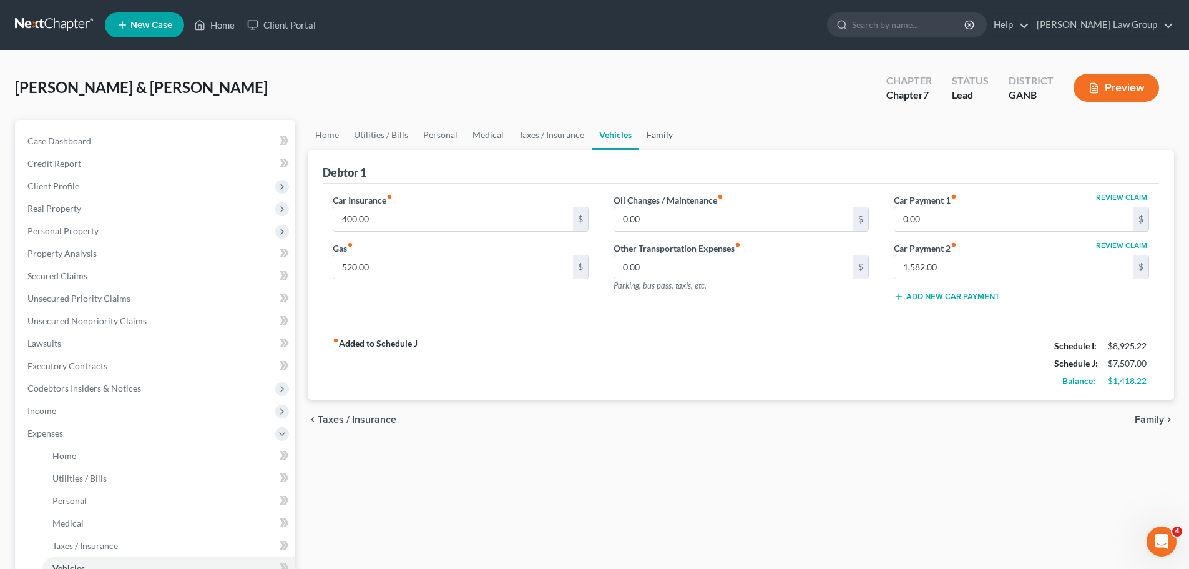
click at [650, 139] on link "Family" at bounding box center [659, 135] width 41 height 30
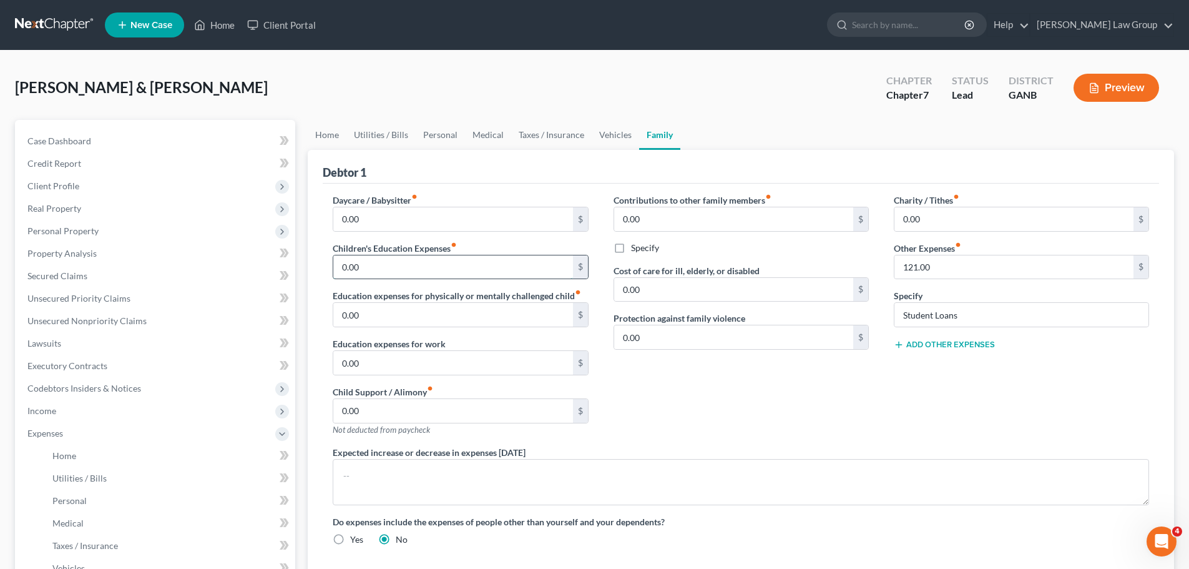
click at [404, 273] on input "0.00" at bounding box center [452, 267] width 239 height 24
click at [392, 229] on input "0.00" at bounding box center [452, 219] width 239 height 24
click at [776, 409] on div "Contributions to other family members fiber_manual_record 0.00 $ Specify Cost o…" at bounding box center [741, 319] width 280 height 252
click at [223, 31] on link "Home" at bounding box center [214, 25] width 53 height 22
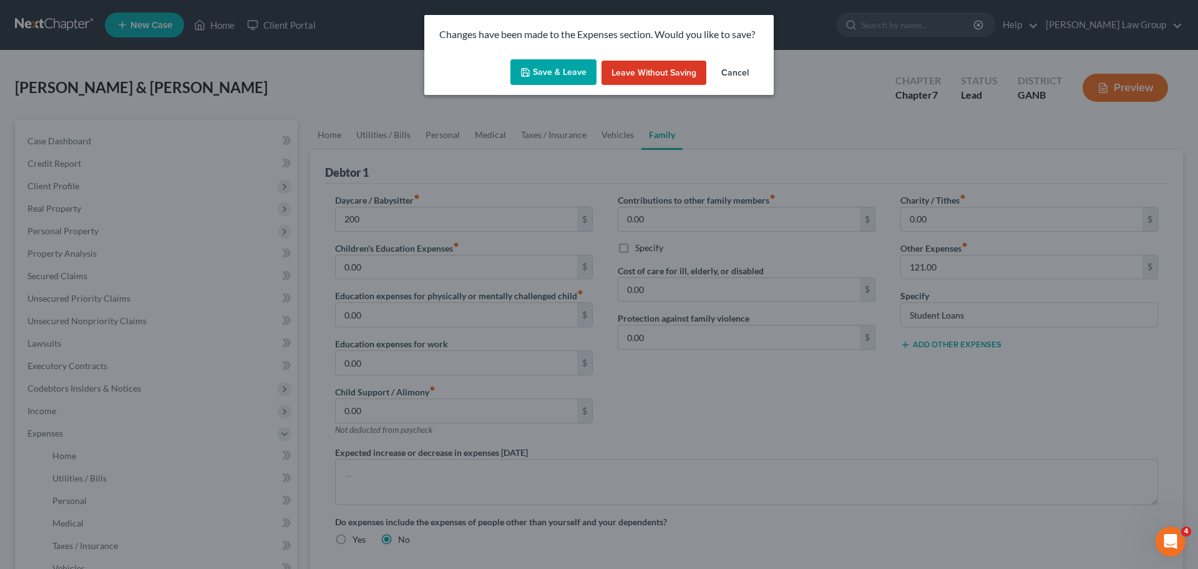
click at [558, 73] on button "Save & Leave" at bounding box center [553, 72] width 86 height 26
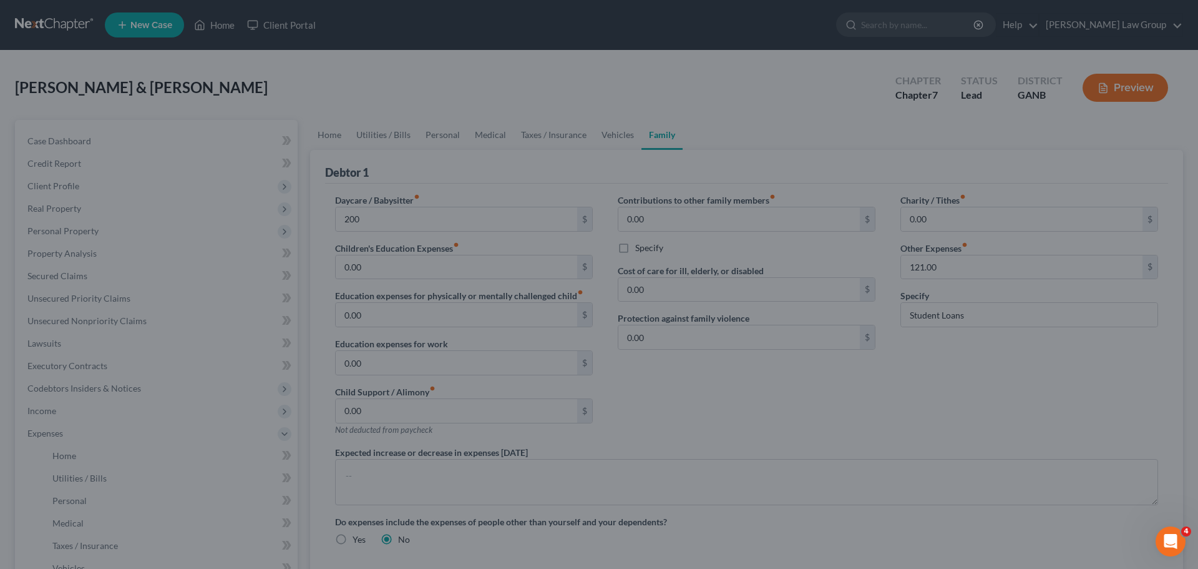
type input "200.00"
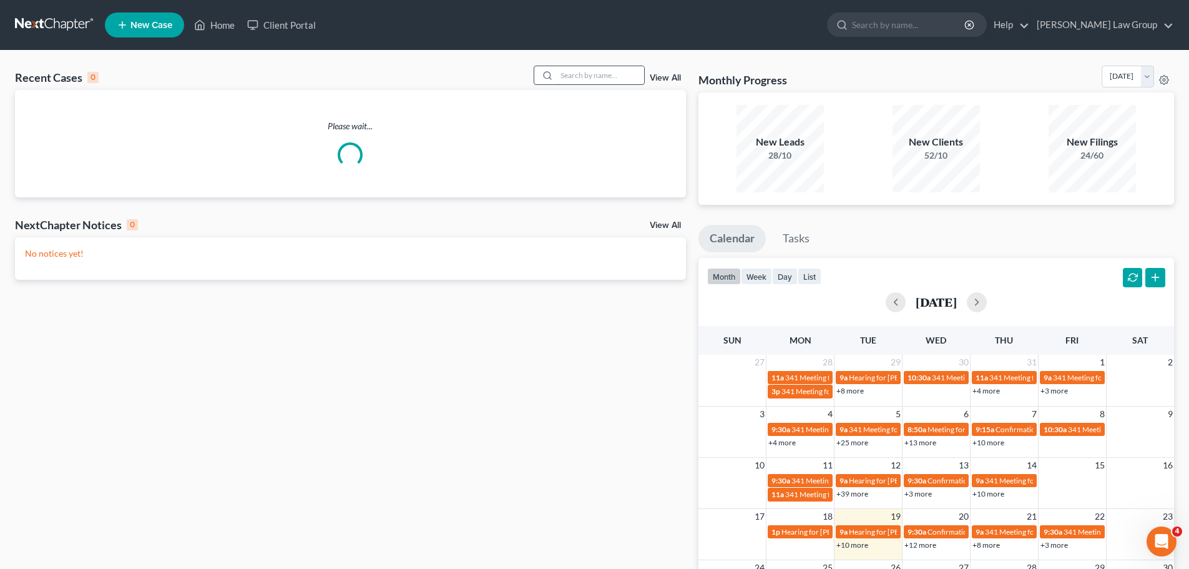
click at [593, 77] on input "search" at bounding box center [600, 75] width 87 height 18
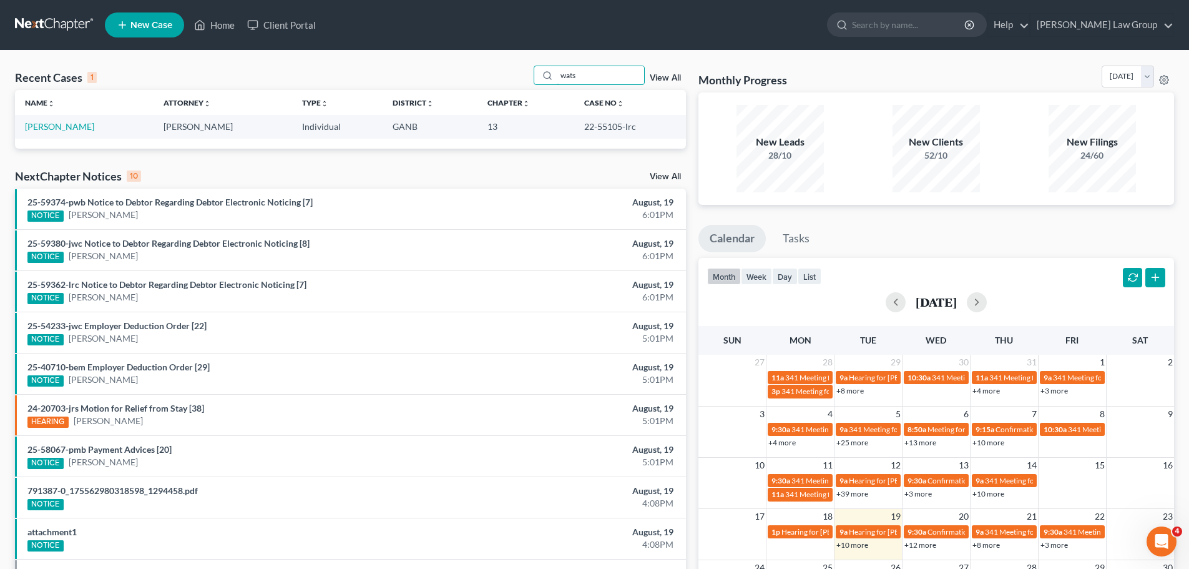
type input "wats"
click at [657, 79] on link "View All" at bounding box center [665, 78] width 31 height 9
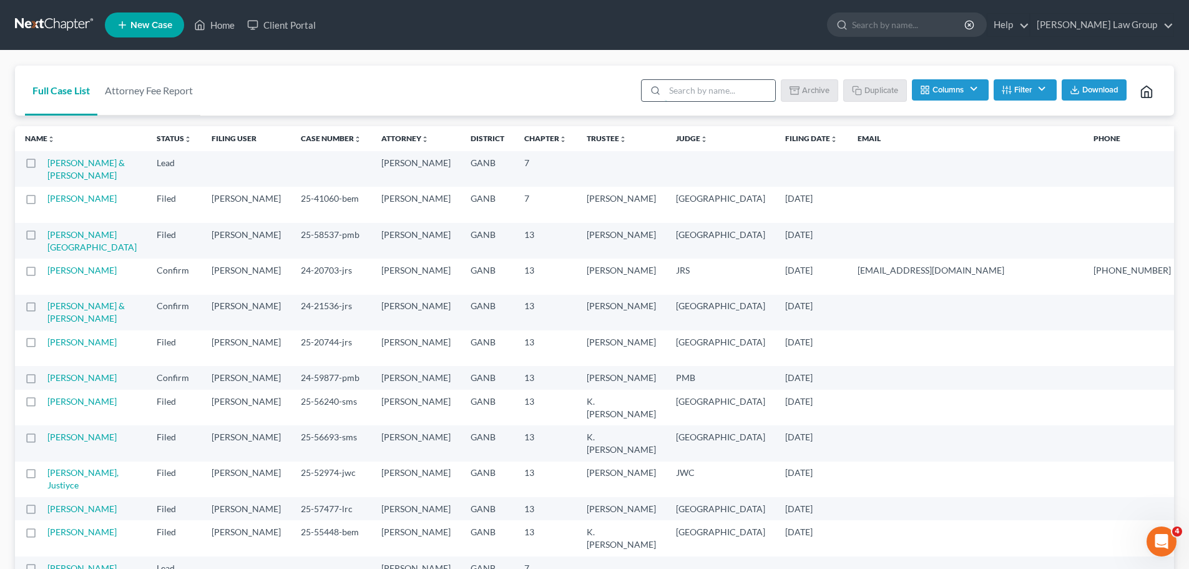
click at [720, 99] on input "search" at bounding box center [720, 90] width 110 height 21
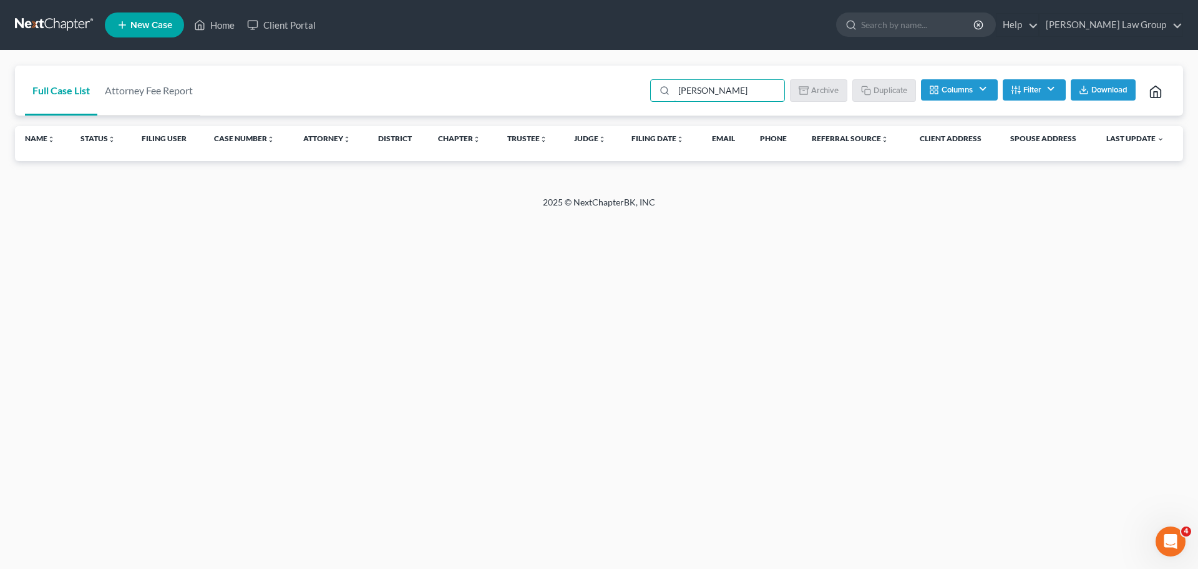
type input "[PERSON_NAME]"
click at [1033, 92] on button "Filter" at bounding box center [1034, 89] width 63 height 21
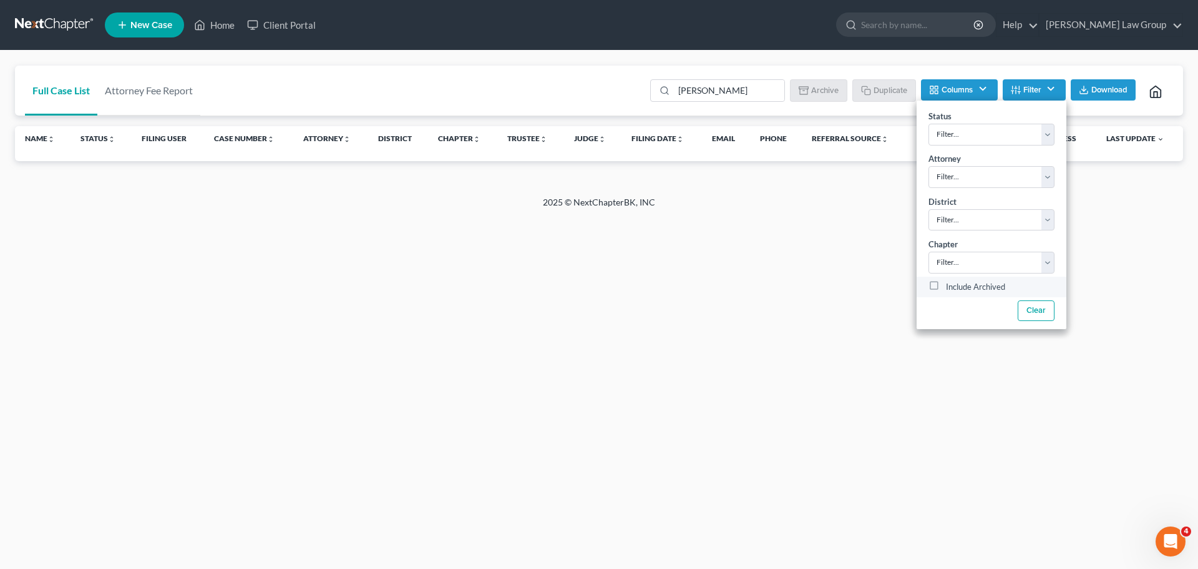
click at [946, 282] on label "Include Archived" at bounding box center [975, 287] width 59 height 15
click at [951, 282] on input "Include Archived" at bounding box center [955, 284] width 8 height 8
checkbox input "true"
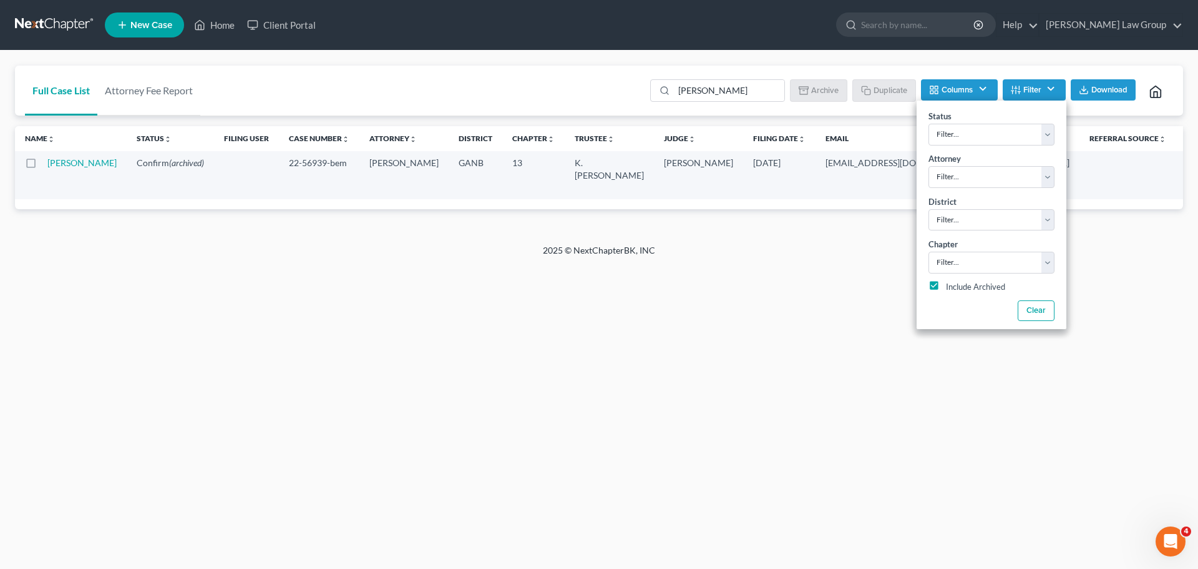
click at [332, 334] on div "Home New Case Client Portal [PERSON_NAME] Law Group [EMAIL_ADDRESS][DOMAIN_NAME…" at bounding box center [599, 284] width 1198 height 569
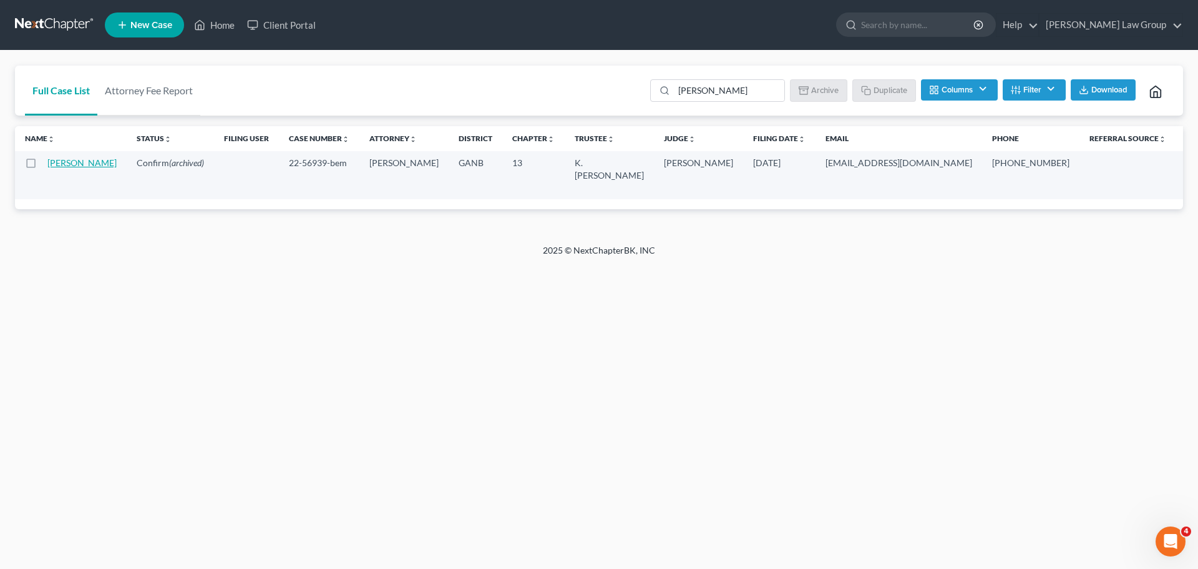
click at [54, 168] on link "[PERSON_NAME]" at bounding box center [81, 162] width 69 height 11
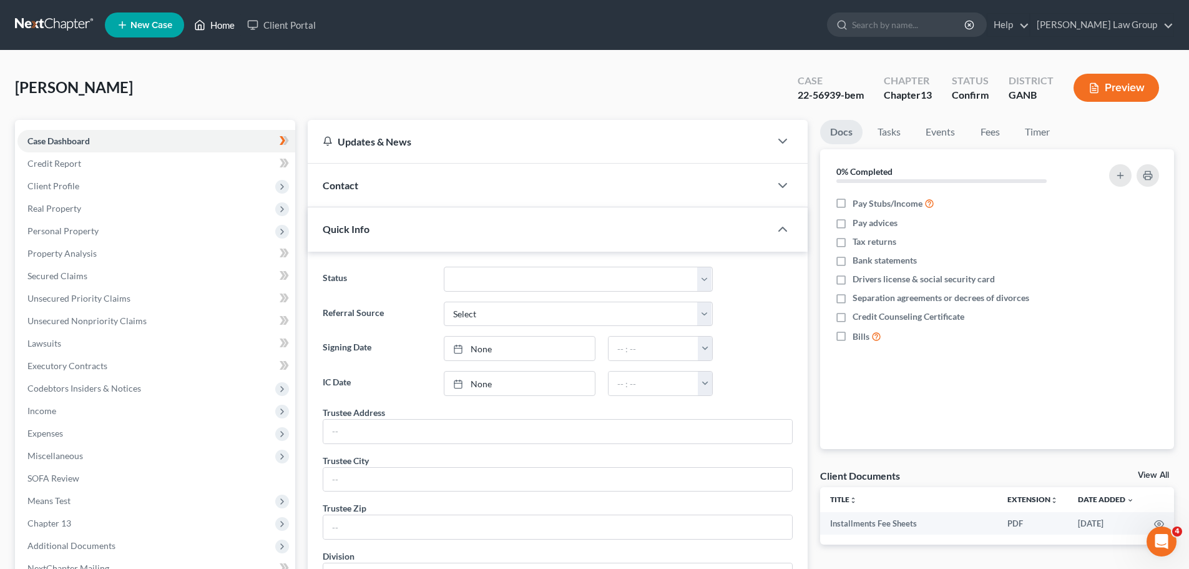
click at [220, 23] on link "Home" at bounding box center [214, 25] width 53 height 22
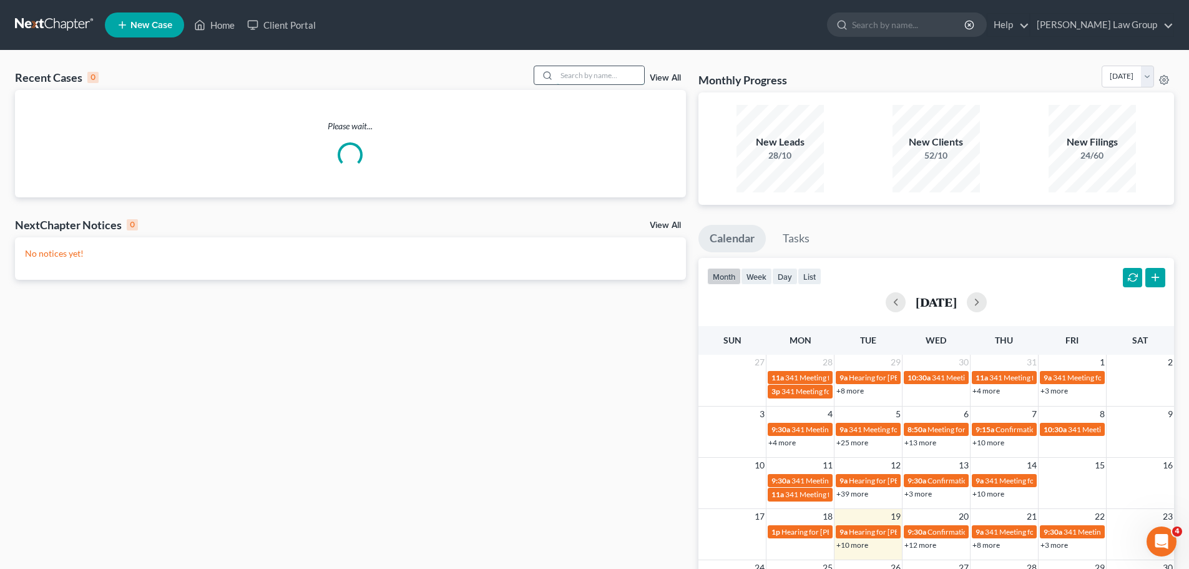
click at [604, 70] on input "search" at bounding box center [600, 75] width 87 height 18
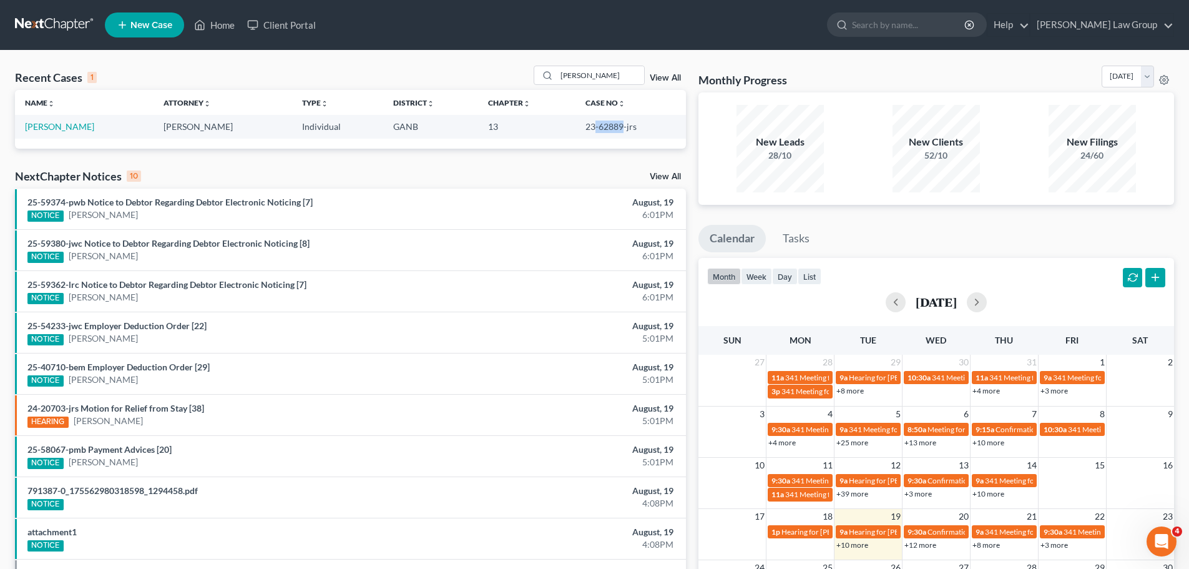
drag, startPoint x: 617, startPoint y: 125, endPoint x: 587, endPoint y: 125, distance: 29.3
click at [587, 125] on td "23-62889-jrs" at bounding box center [630, 126] width 110 height 23
click at [609, 127] on td "23-62889-jrs" at bounding box center [630, 126] width 110 height 23
click at [617, 127] on td "23-62889-jrs" at bounding box center [630, 126] width 110 height 23
drag, startPoint x: 616, startPoint y: 120, endPoint x: 615, endPoint y: 129, distance: 8.8
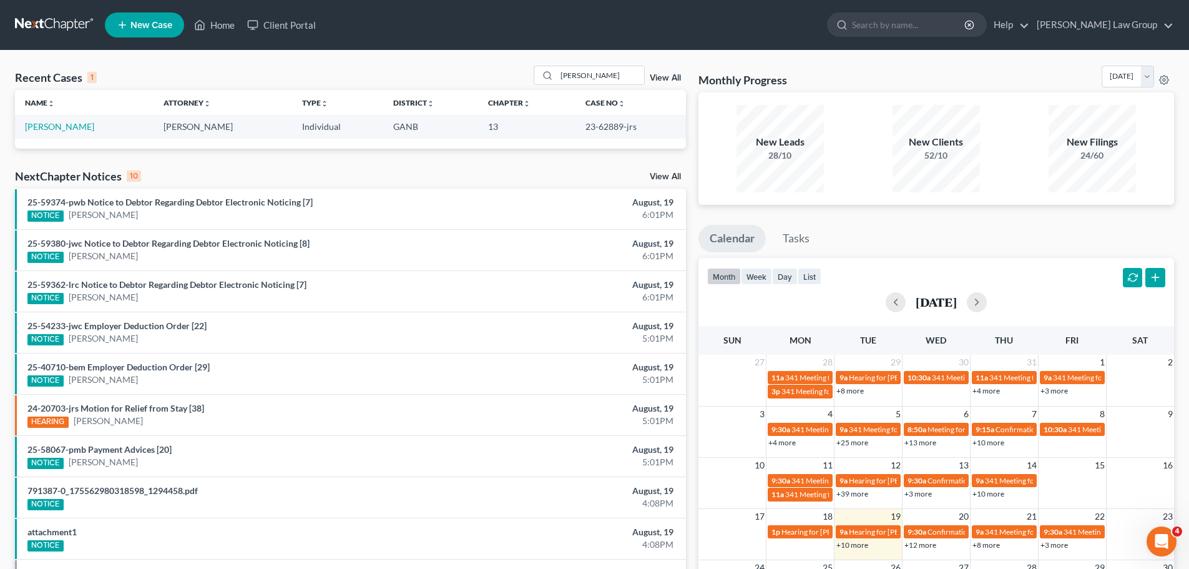
click at [617, 122] on td "23-62889-jrs" at bounding box center [630, 126] width 110 height 23
drag, startPoint x: 615, startPoint y: 128, endPoint x: 590, endPoint y: 129, distance: 24.3
click at [590, 129] on td "23-62889-jrs" at bounding box center [630, 126] width 110 height 23
copy td "62889"
click at [606, 81] on input "[PERSON_NAME]" at bounding box center [600, 75] width 87 height 18
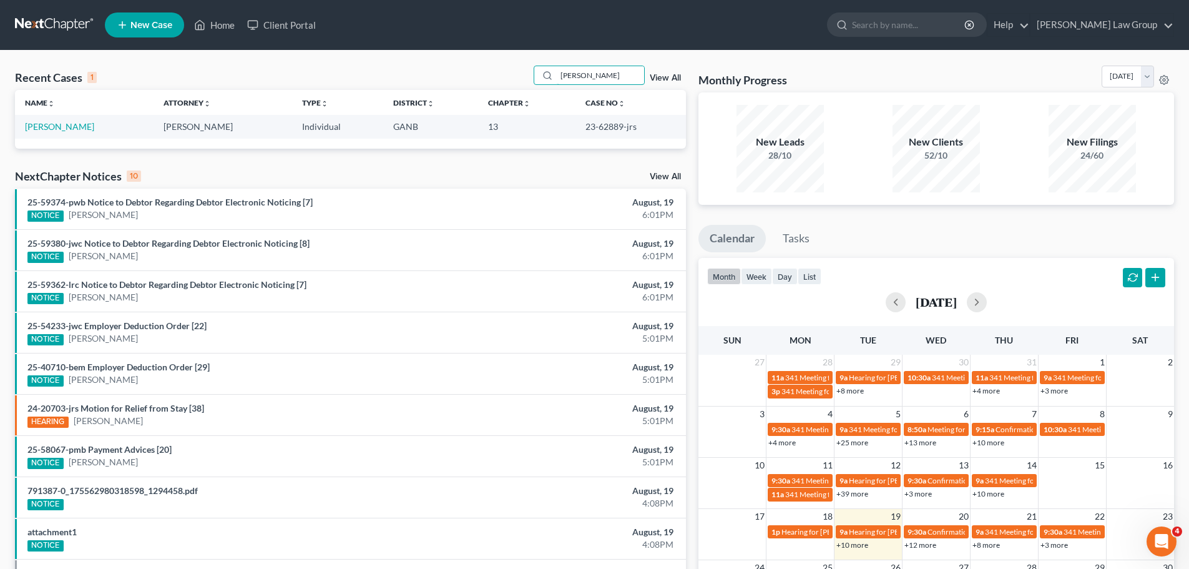
drag, startPoint x: 610, startPoint y: 78, endPoint x: 456, endPoint y: 62, distance: 154.9
click at [456, 62] on div "Recent Cases 1 [PERSON_NAME] View All Name unfold_more expand_more expand_less …" at bounding box center [594, 375] width 1189 height 648
type input "[PERSON_NAME]"
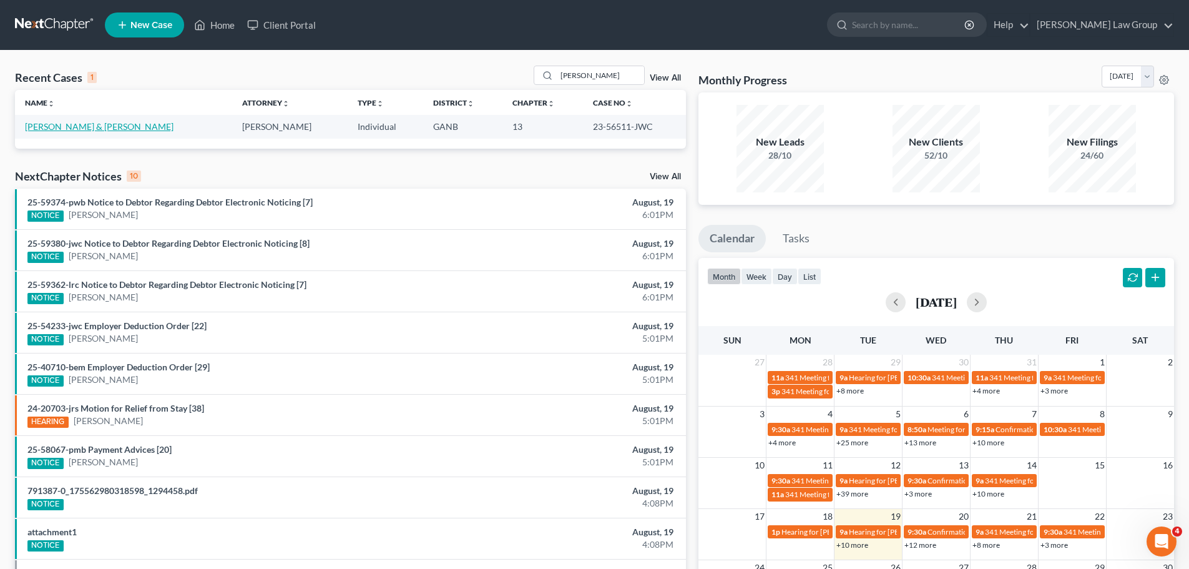
click at [42, 122] on link "[PERSON_NAME] & [PERSON_NAME]" at bounding box center [99, 126] width 149 height 11
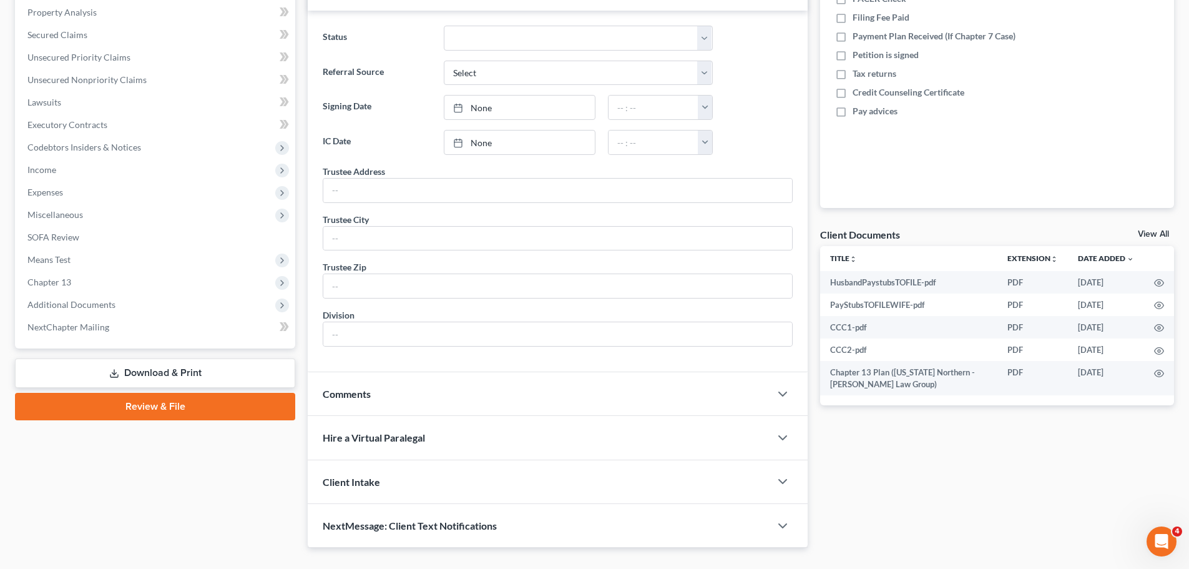
scroll to position [250, 0]
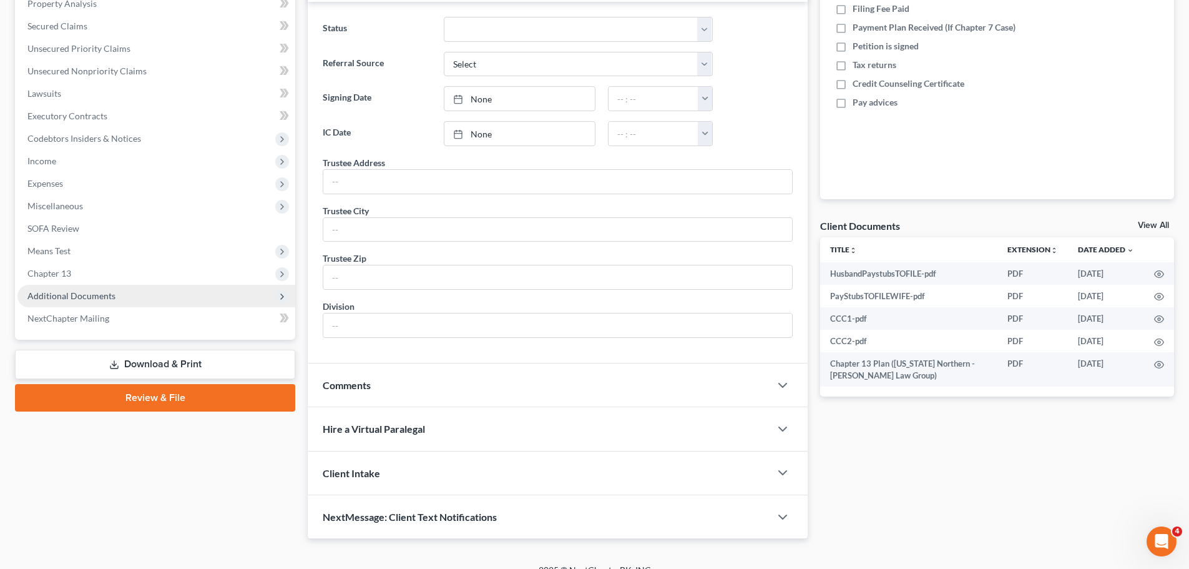
click at [117, 292] on span "Additional Documents" at bounding box center [156, 296] width 278 height 22
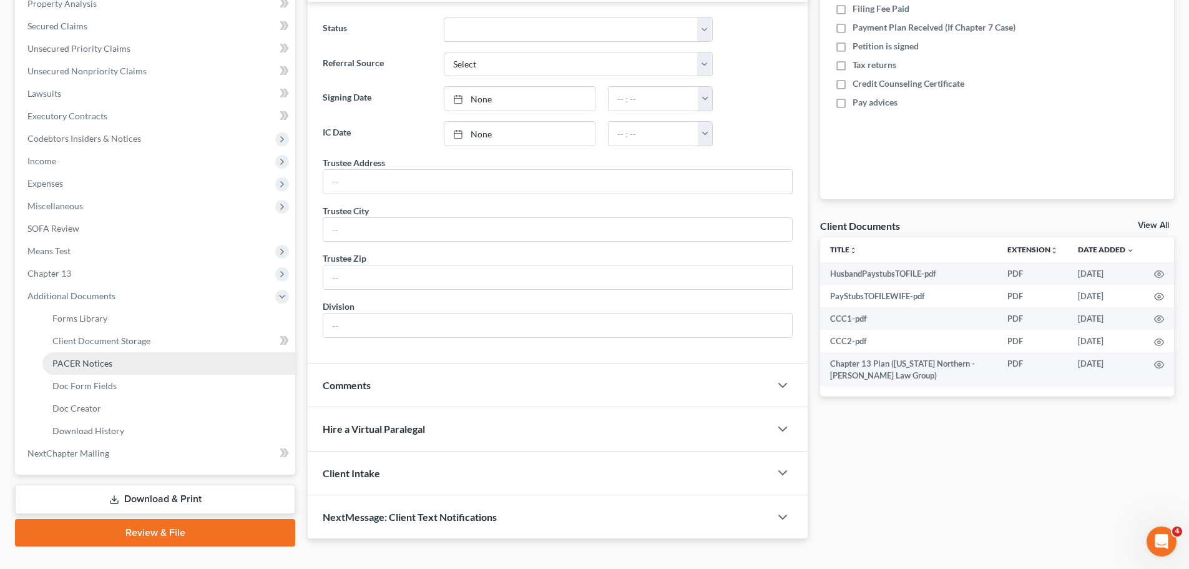
click at [84, 359] on span "PACER Notices" at bounding box center [82, 363] width 60 height 11
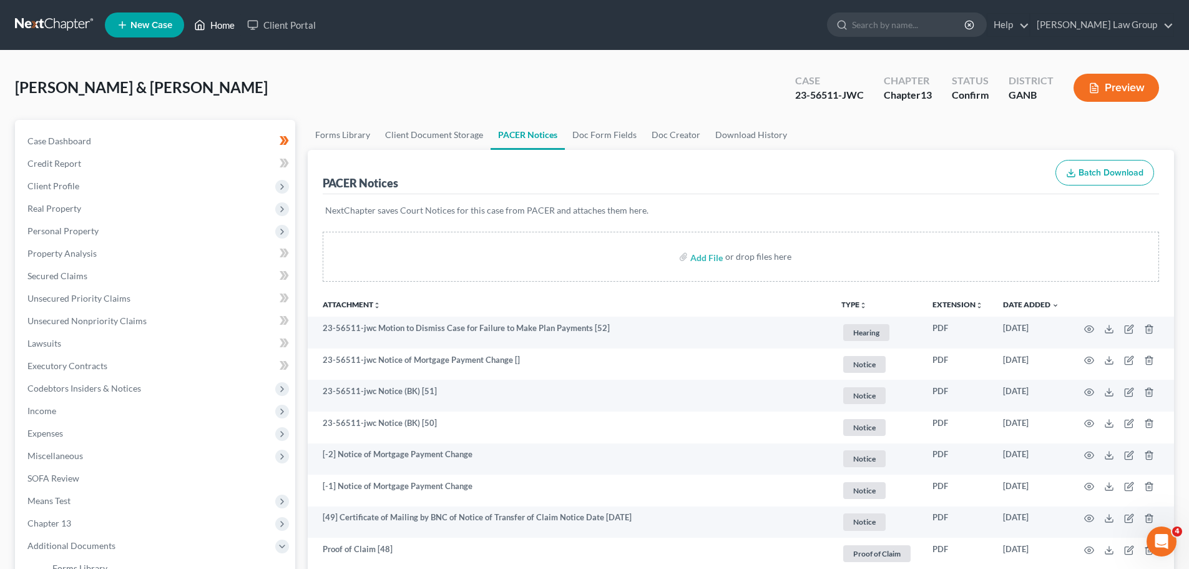
click at [228, 19] on link "Home" at bounding box center [214, 25] width 53 height 22
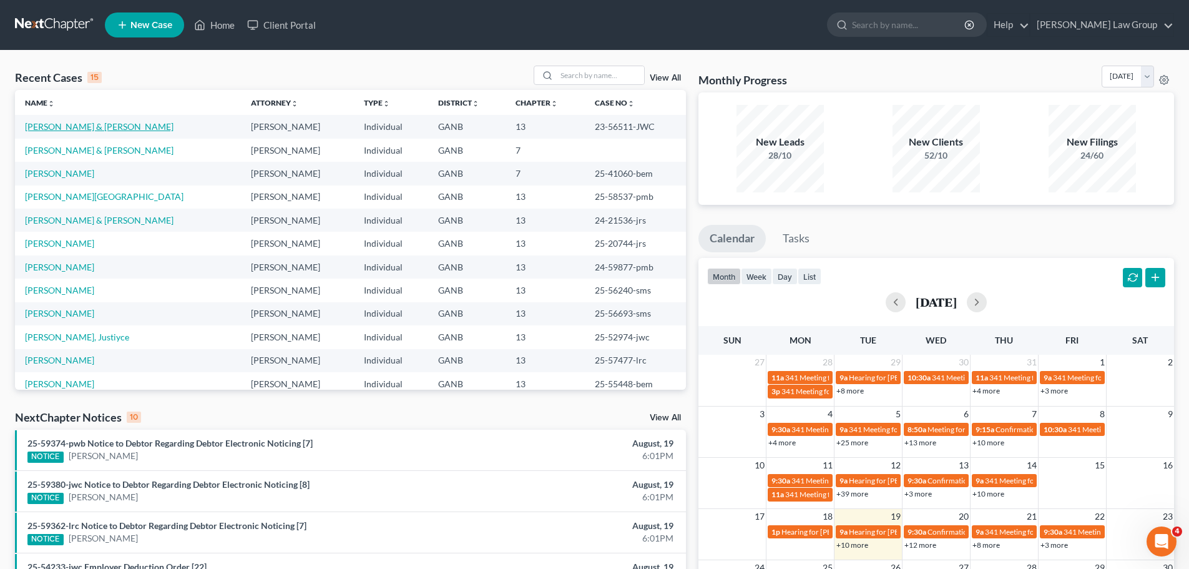
click at [65, 129] on link "[PERSON_NAME] & [PERSON_NAME]" at bounding box center [99, 126] width 149 height 11
select select "0"
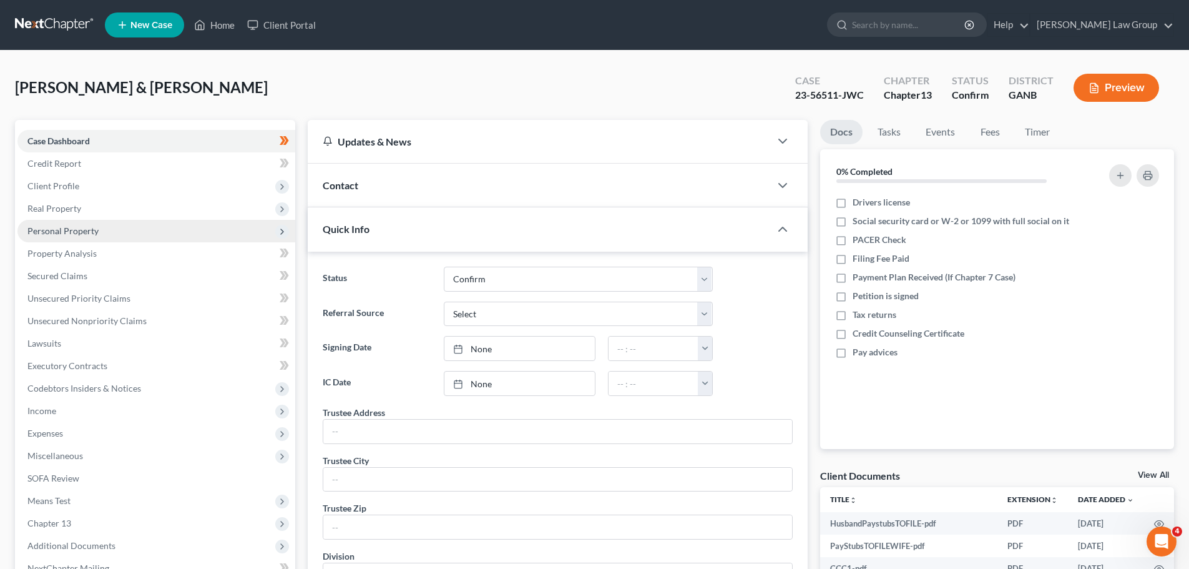
click at [54, 232] on span "Personal Property" at bounding box center [62, 230] width 71 height 11
click at [277, 233] on icon at bounding box center [282, 232] width 10 height 10
click at [837, 95] on div "23-56511-JWC" at bounding box center [829, 95] width 69 height 14
drag, startPoint x: 214, startPoint y: 29, endPoint x: 579, endPoint y: 67, distance: 367.0
click at [214, 29] on link "Home" at bounding box center [214, 25] width 53 height 22
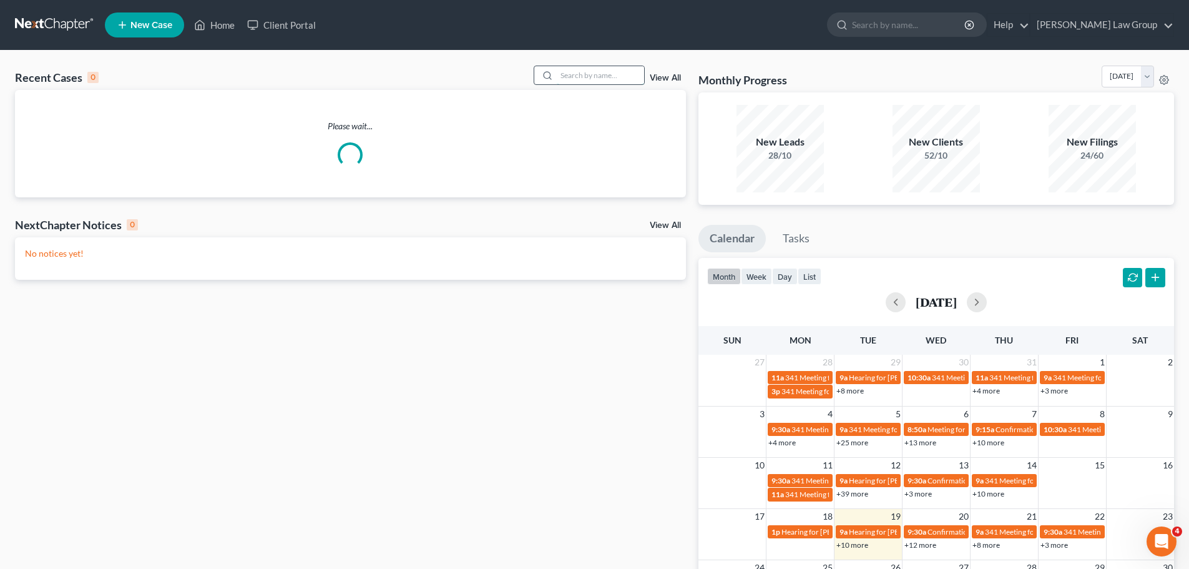
click at [620, 76] on input "search" at bounding box center [600, 75] width 87 height 18
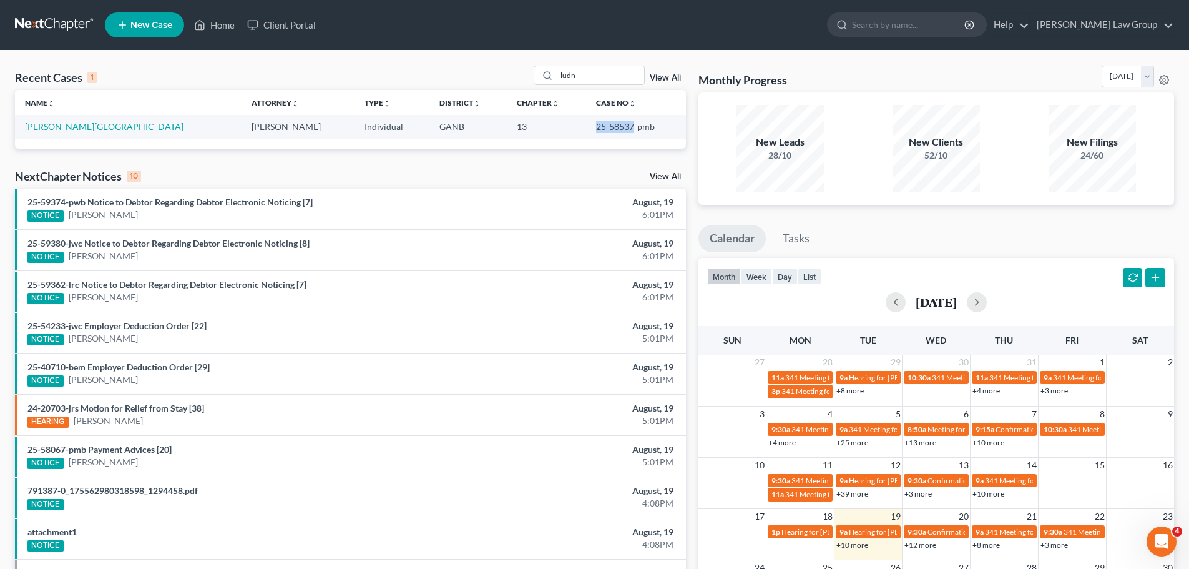
drag, startPoint x: 605, startPoint y: 127, endPoint x: 567, endPoint y: 124, distance: 38.8
click at [586, 124] on td "25-58537-pmb" at bounding box center [636, 126] width 100 height 23
copy td "25-58537"
click at [588, 79] on input "ludn" at bounding box center [600, 75] width 87 height 18
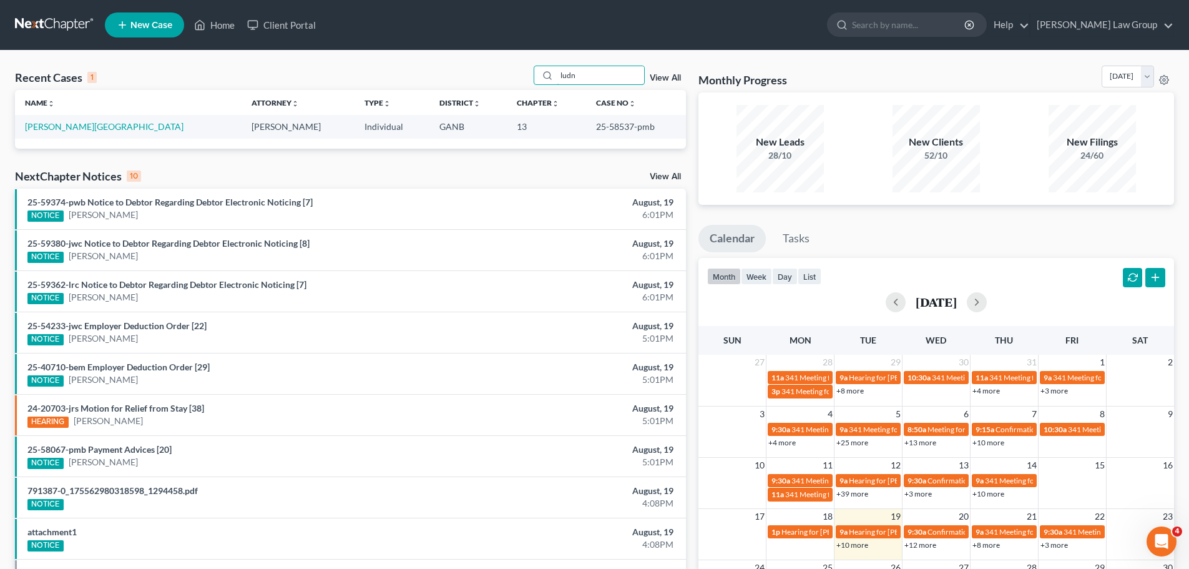
drag, startPoint x: 580, startPoint y: 77, endPoint x: 519, endPoint y: 75, distance: 61.2
click at [519, 75] on div "Recent Cases 1 ludn View All" at bounding box center [350, 78] width 671 height 24
type input "[PERSON_NAME]"
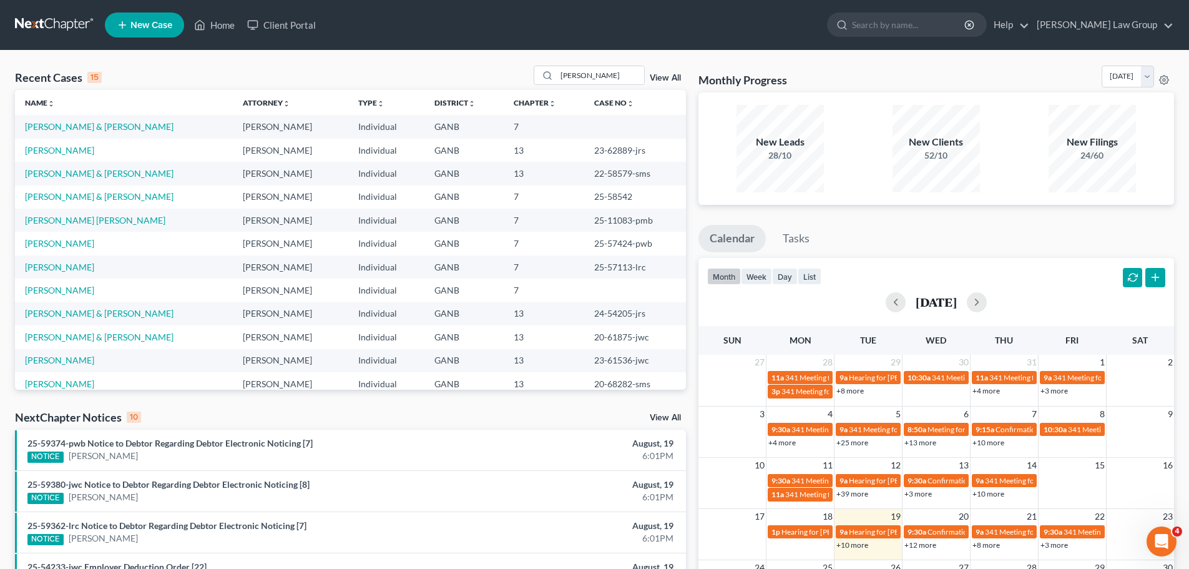
click at [79, 120] on td "[PERSON_NAME] & [PERSON_NAME]" at bounding box center [124, 126] width 218 height 23
click at [77, 127] on link "[PERSON_NAME] & [PERSON_NAME]" at bounding box center [99, 126] width 149 height 11
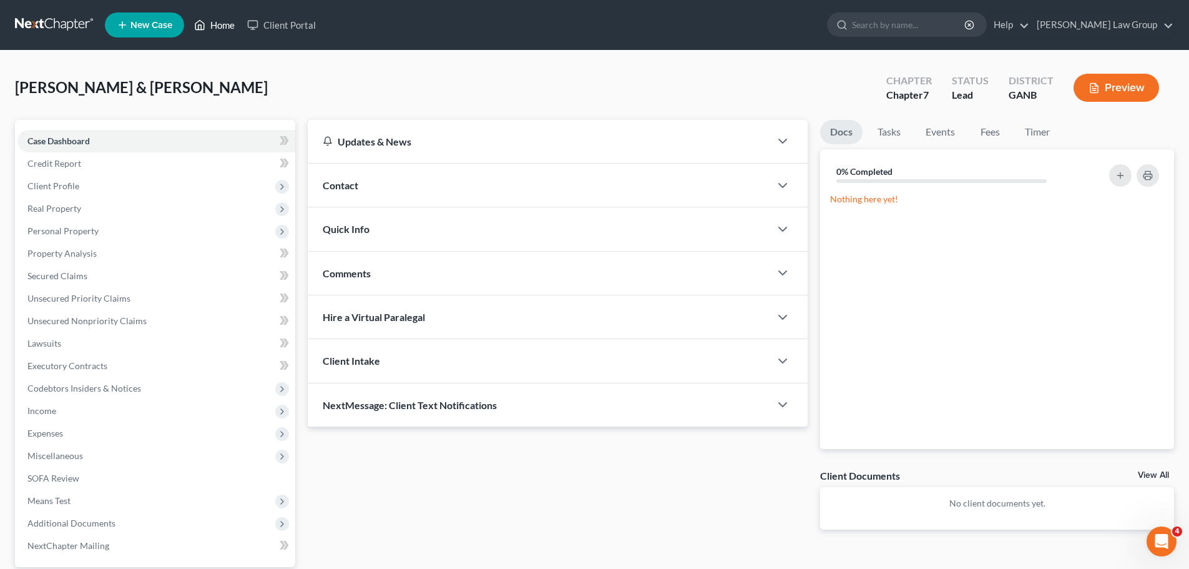
click at [225, 22] on link "Home" at bounding box center [214, 25] width 53 height 22
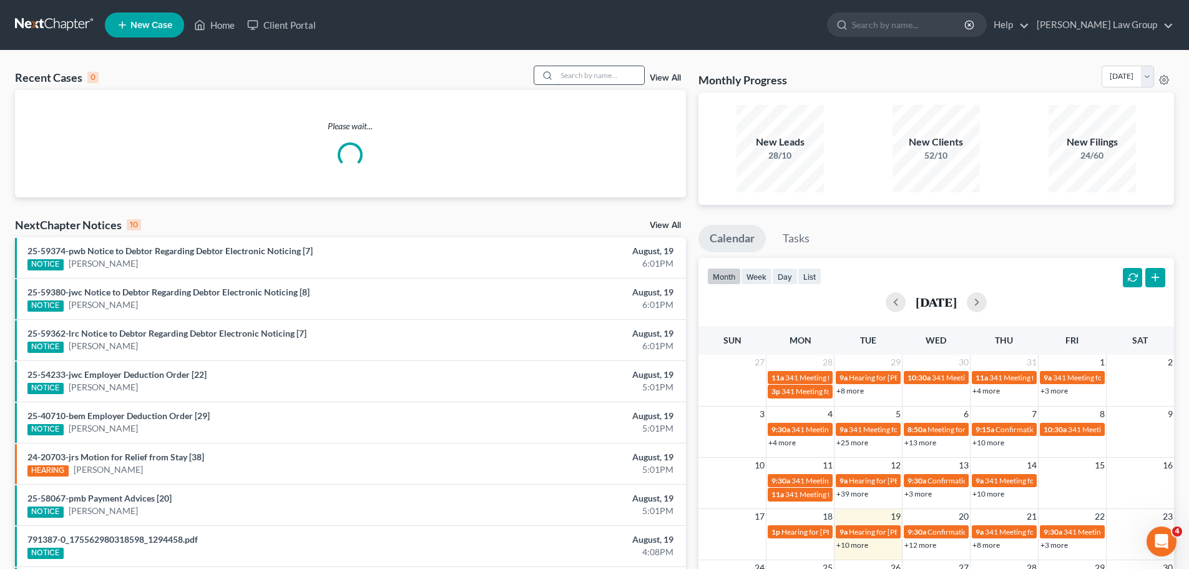
click at [627, 74] on input "search" at bounding box center [600, 75] width 87 height 18
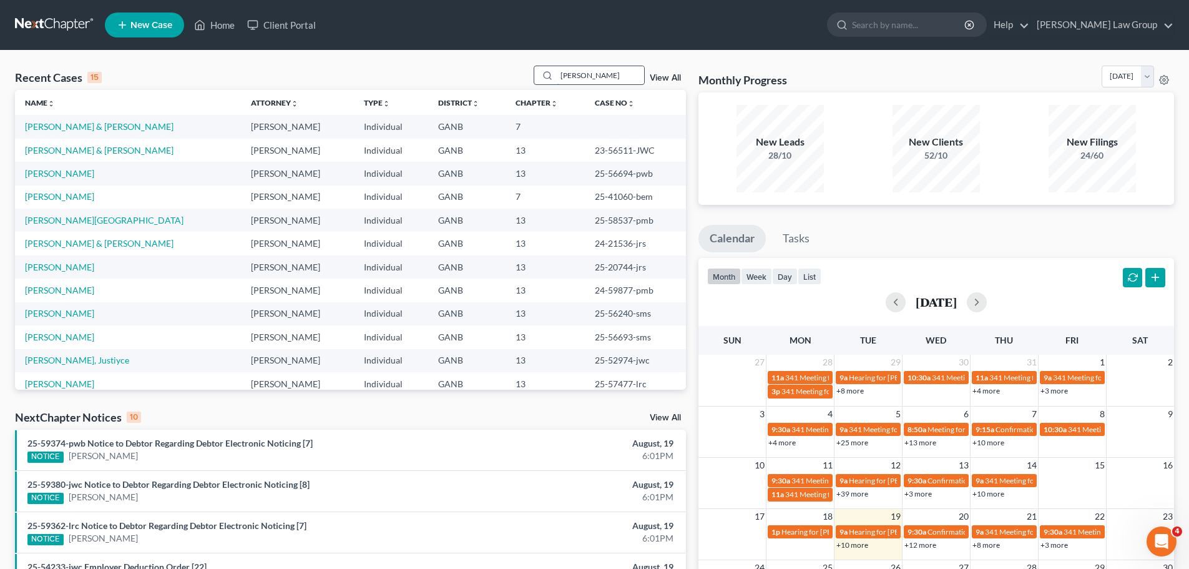
type input "[PERSON_NAME]"
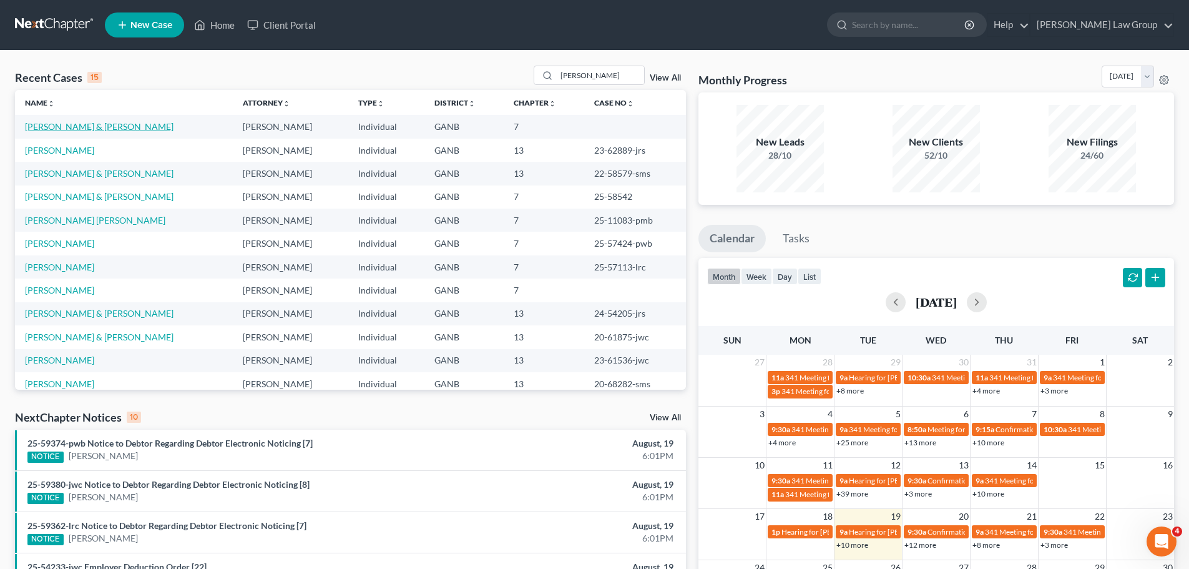
click at [72, 127] on link "[PERSON_NAME] & [PERSON_NAME]" at bounding box center [99, 126] width 149 height 11
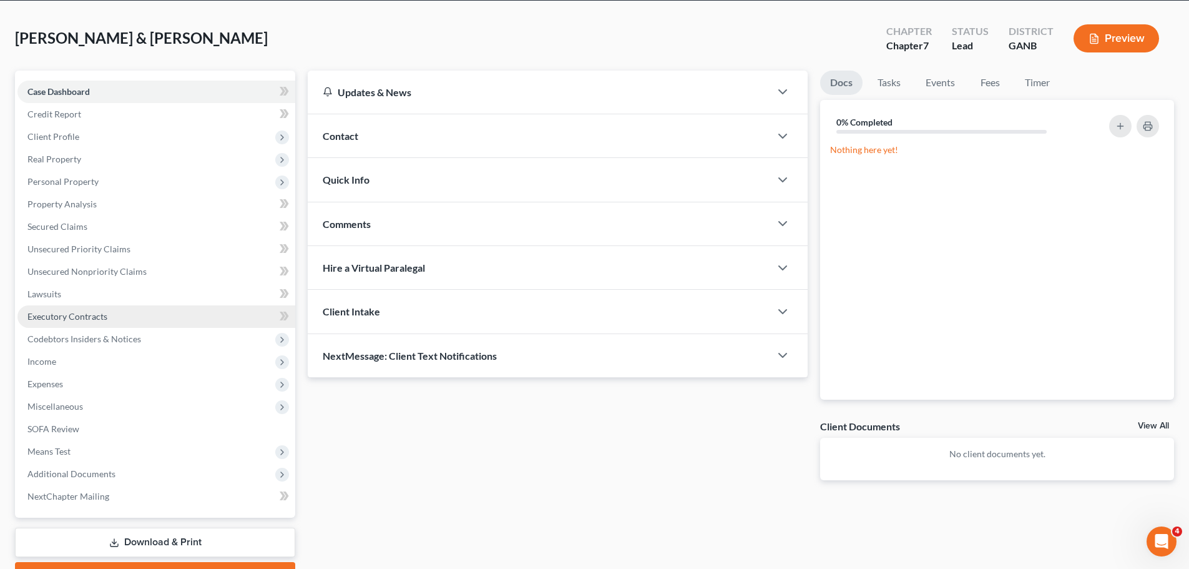
scroll to position [117, 0]
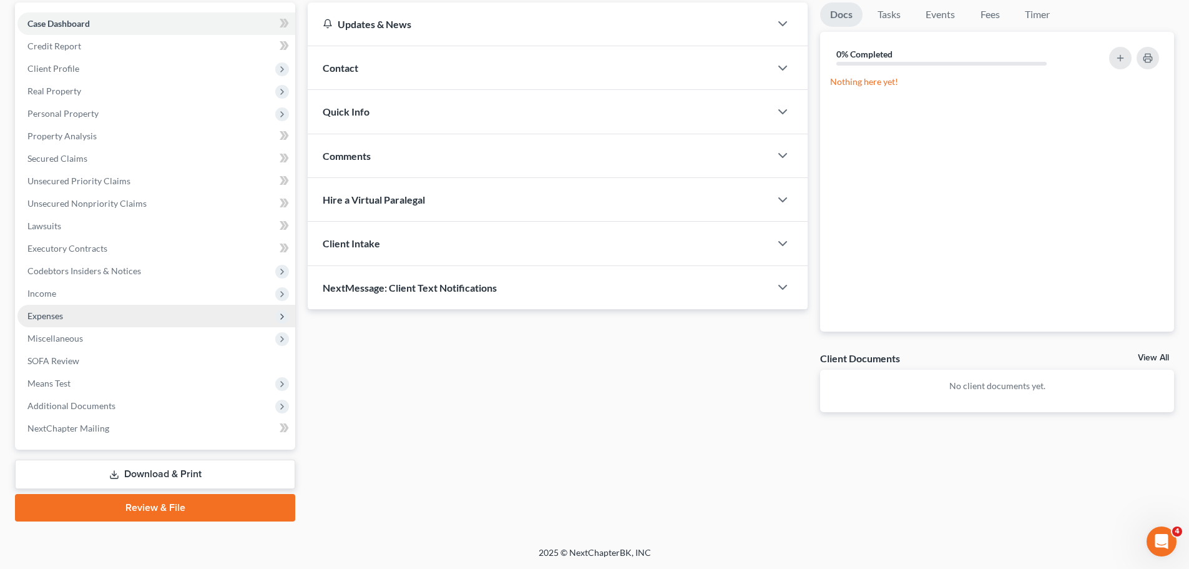
click at [77, 307] on span "Expenses" at bounding box center [156, 316] width 278 height 22
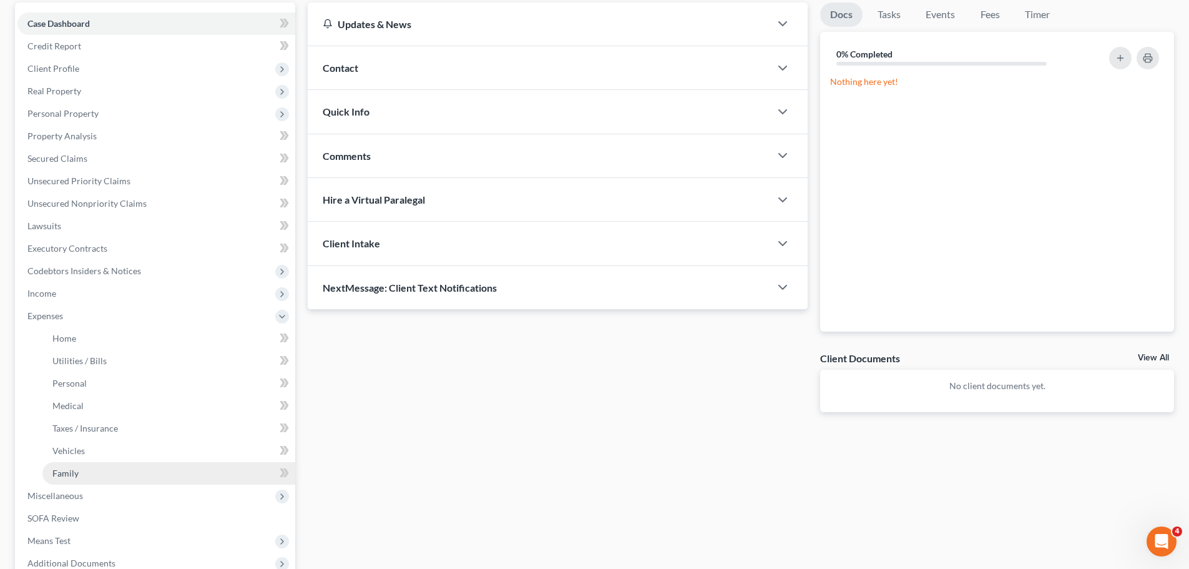
click at [126, 472] on link "Family" at bounding box center [168, 473] width 253 height 22
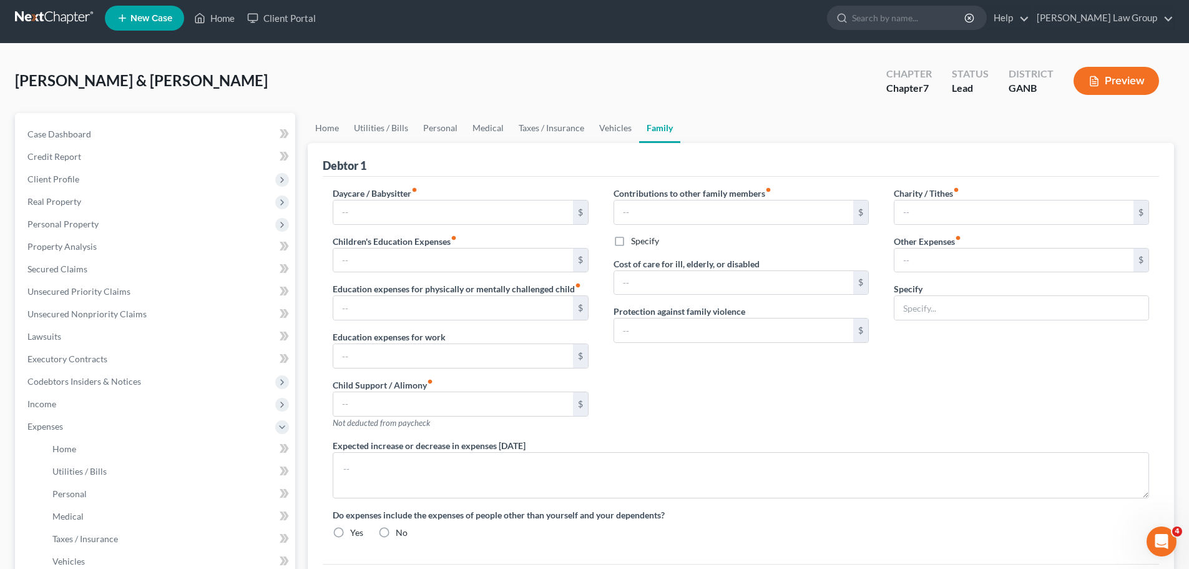
type input "200.00"
type input "0.00"
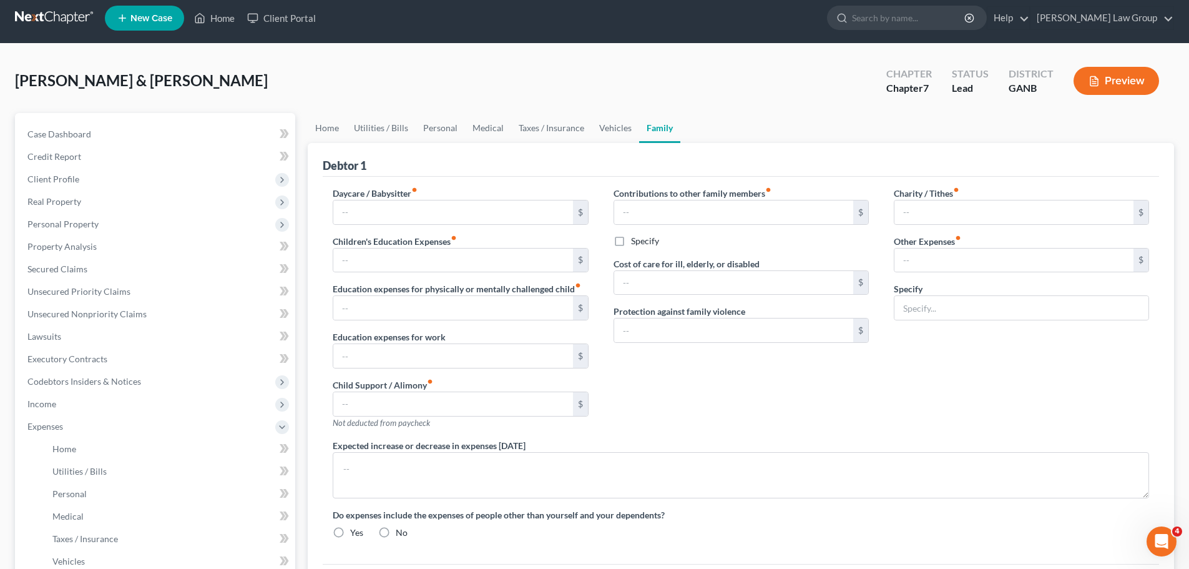
type input "0.00"
type input "121.00"
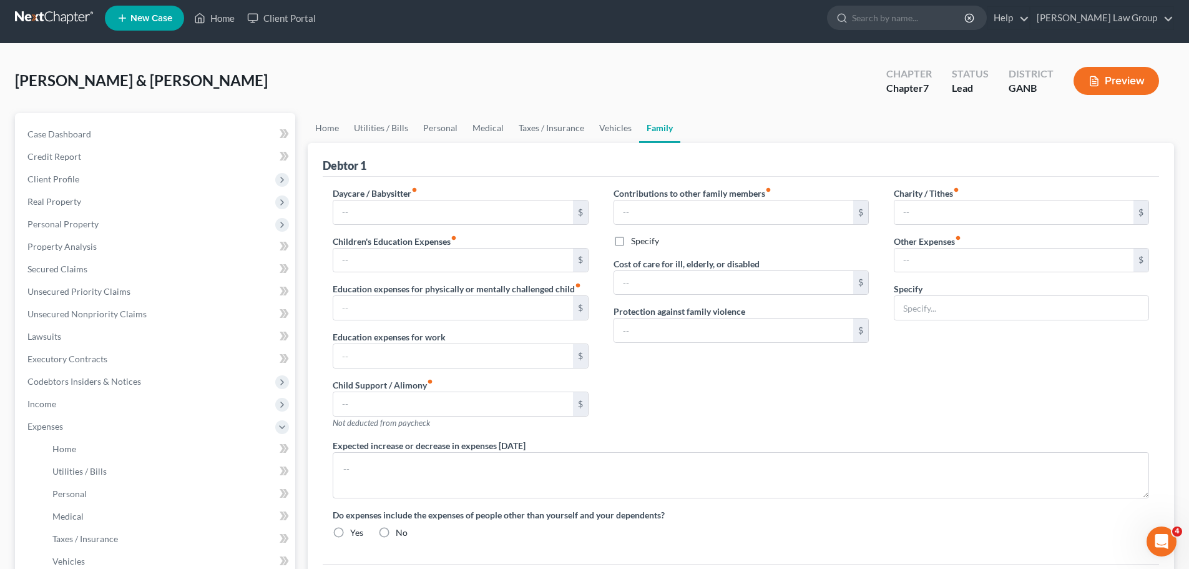
type input "Student Loans"
radio input "true"
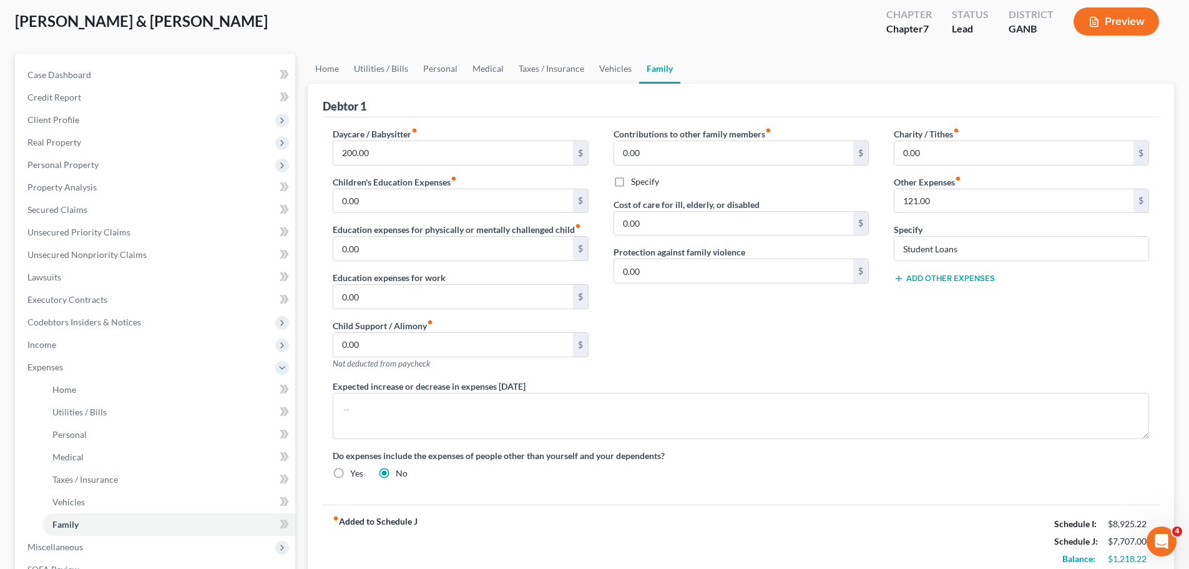
scroll to position [62, 0]
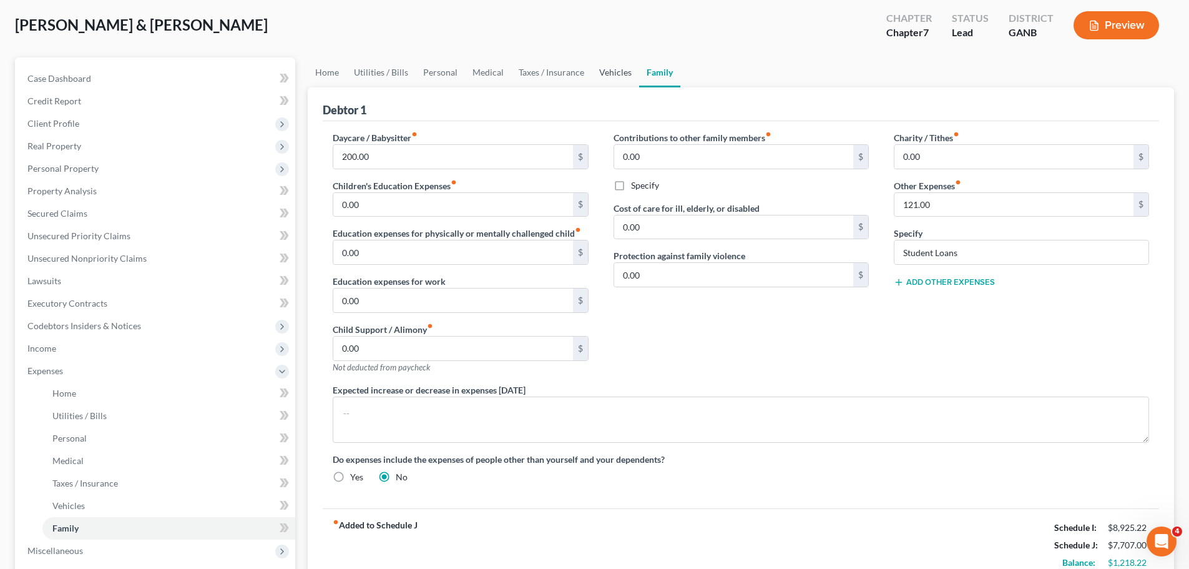
drag, startPoint x: 606, startPoint y: 67, endPoint x: 598, endPoint y: 83, distance: 17.6
click at [606, 67] on link "Vehicles" at bounding box center [615, 72] width 47 height 30
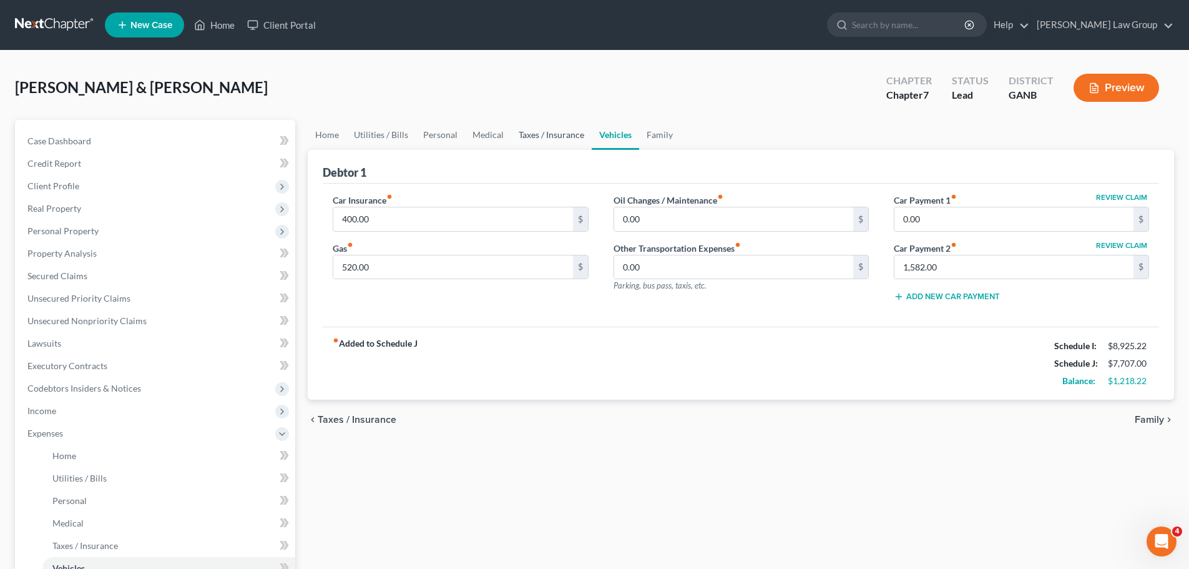
click at [555, 132] on link "Taxes / Insurance" at bounding box center [551, 135] width 81 height 30
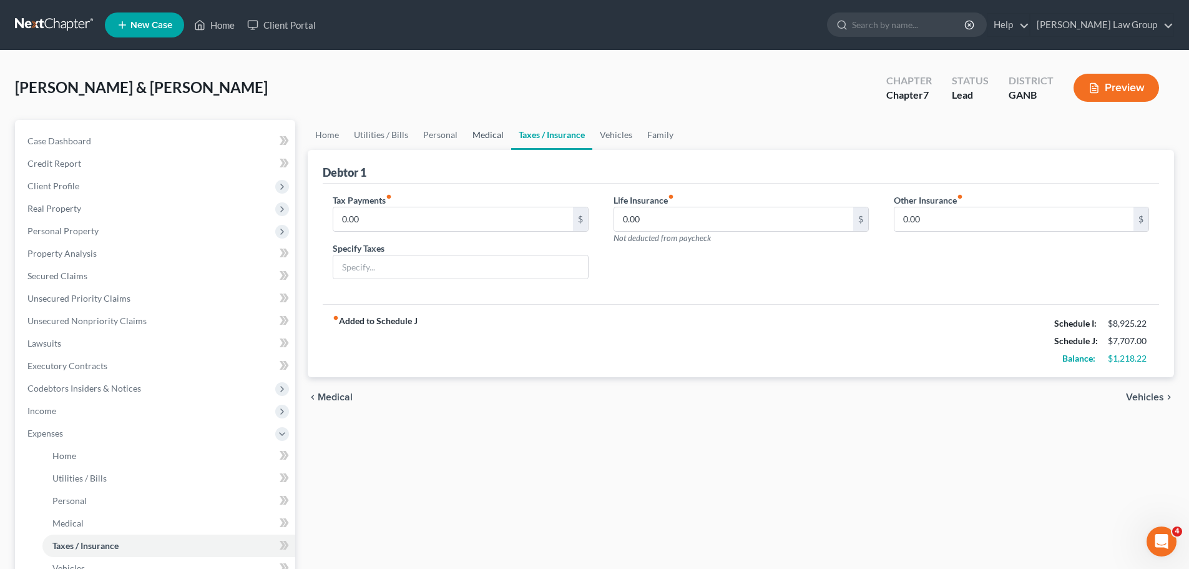
click at [488, 131] on link "Medical" at bounding box center [488, 135] width 46 height 30
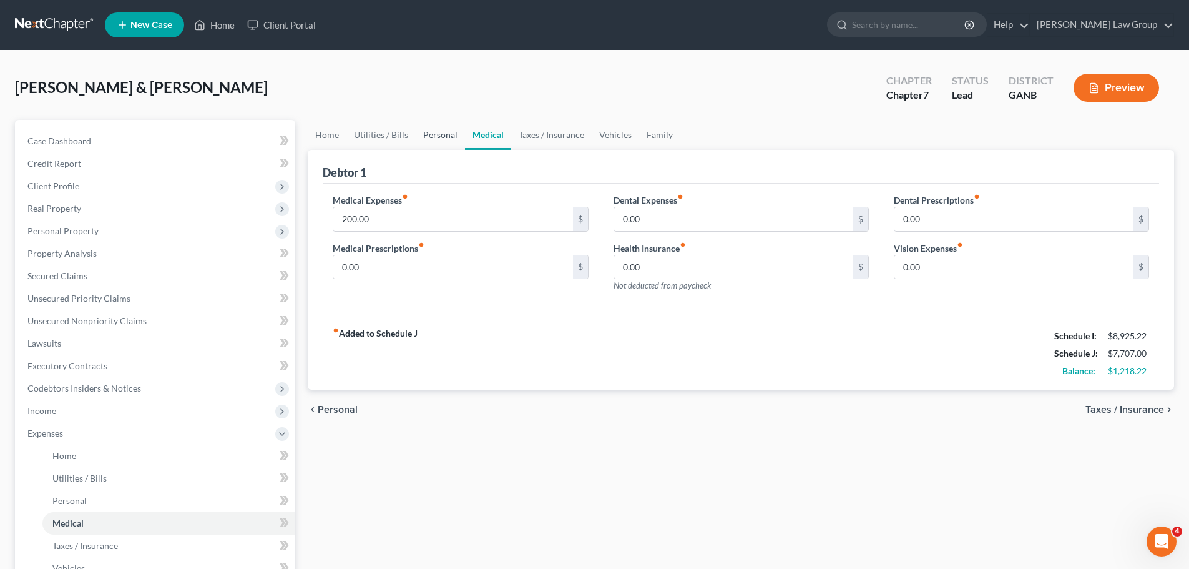
click at [446, 136] on link "Personal" at bounding box center [440, 135] width 49 height 30
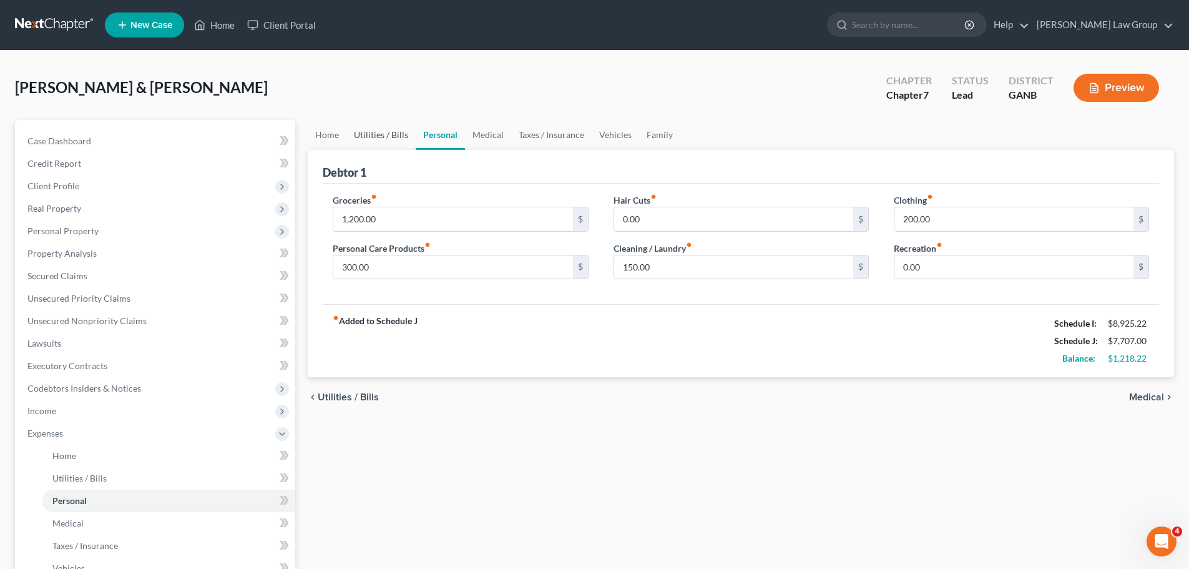
click at [391, 130] on link "Utilities / Bills" at bounding box center [380, 135] width 69 height 30
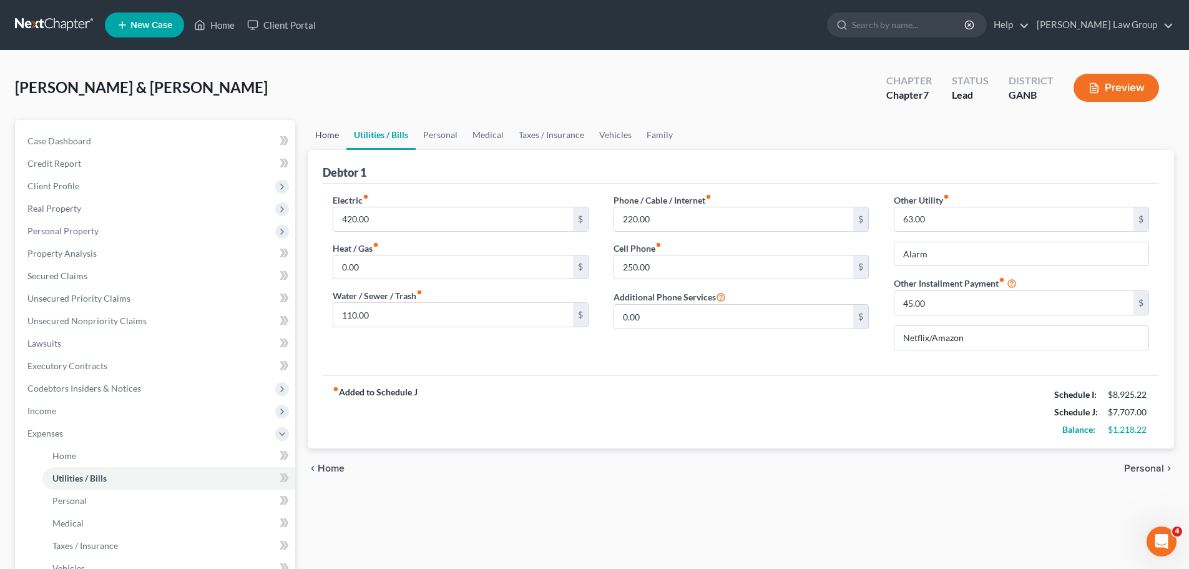
click at [328, 134] on link "Home" at bounding box center [327, 135] width 39 height 30
